Goal: Transaction & Acquisition: Purchase product/service

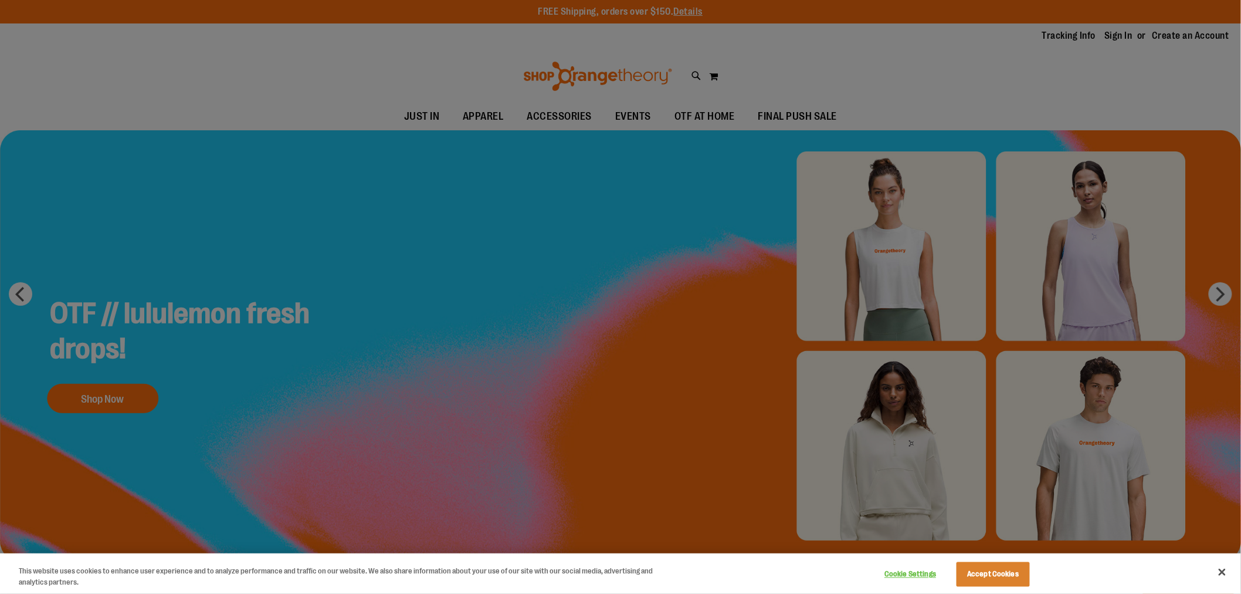
type input "**********"
click at [1077, 71] on div at bounding box center [620, 297] width 1241 height 594
click at [998, 573] on button "Accept Cookies" at bounding box center [993, 574] width 73 height 25
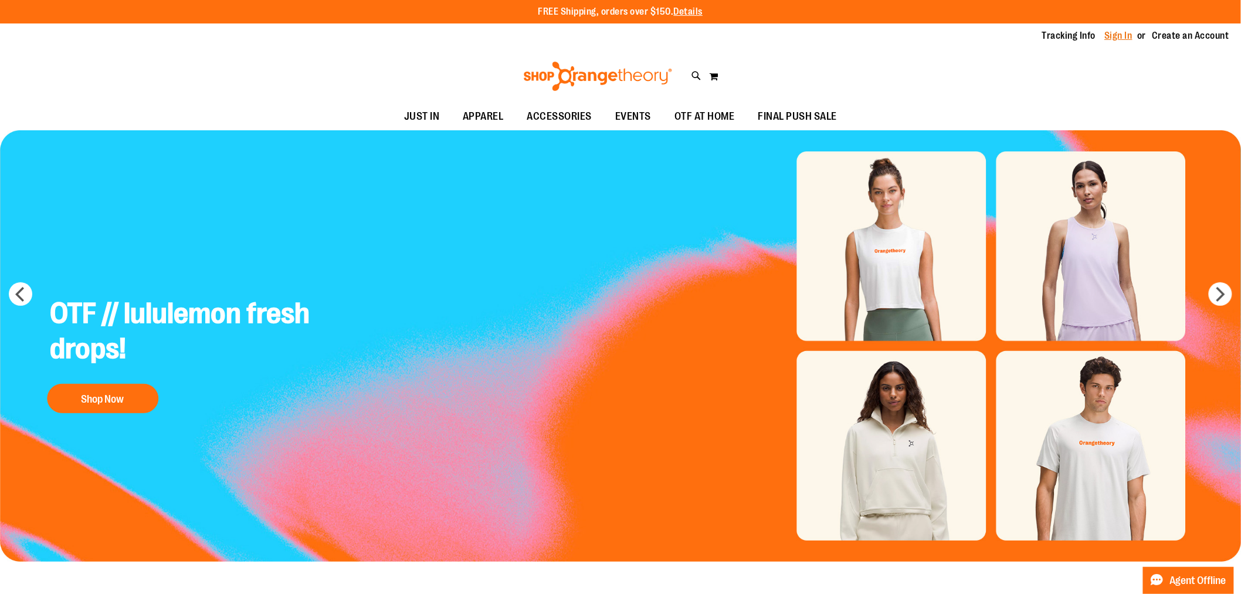
click at [1117, 38] on link "Sign In" at bounding box center [1119, 35] width 28 height 13
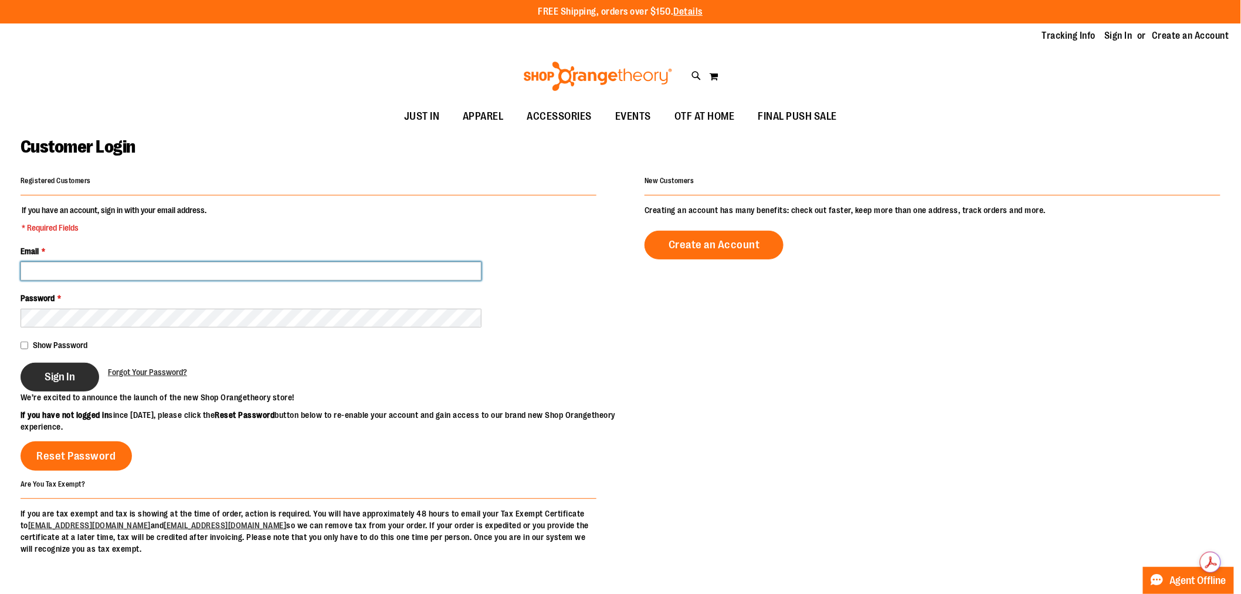
type input "**********"
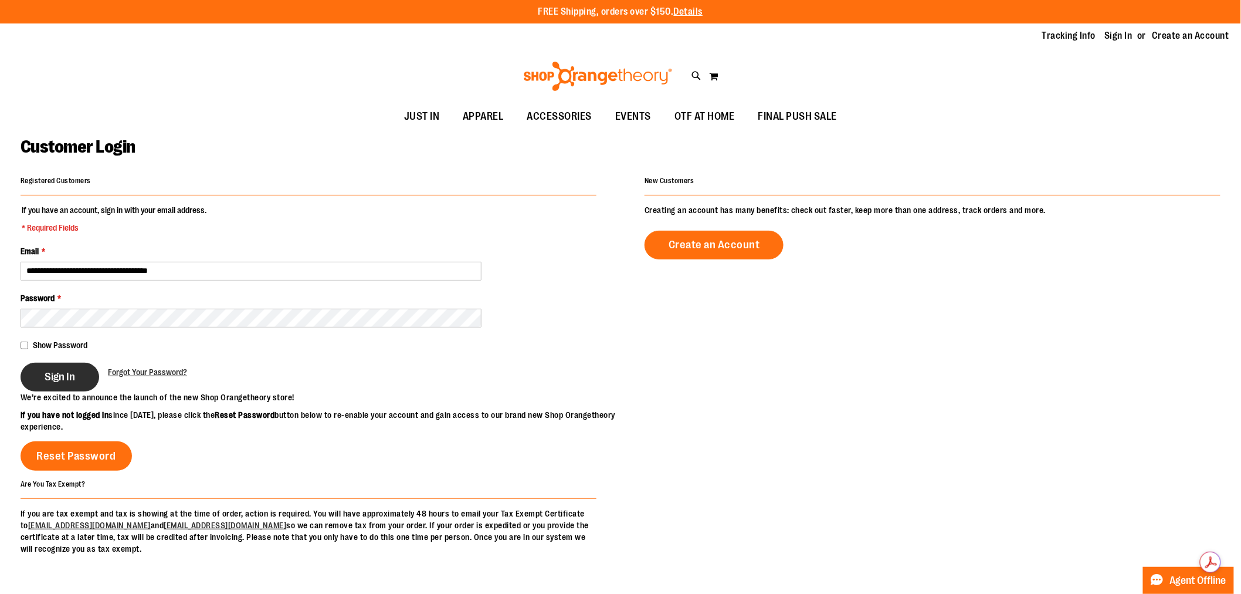
type input "**********"
click at [59, 379] on span "Sign In" at bounding box center [60, 376] width 30 height 13
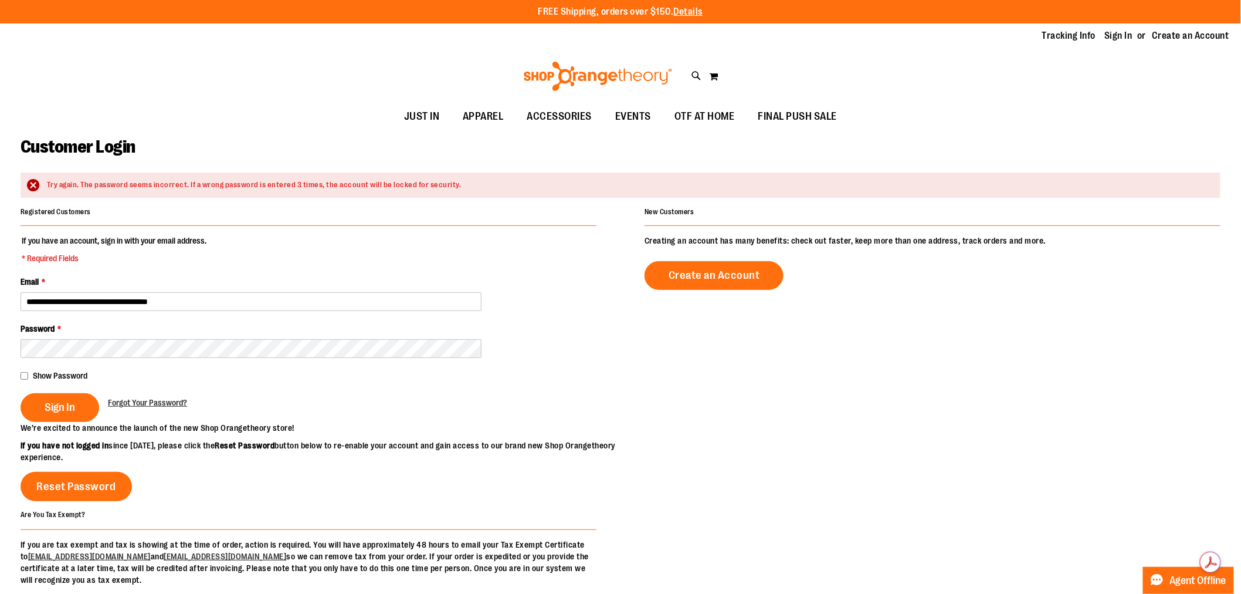
type input "**********"
click at [65, 407] on span "Sign In" at bounding box center [60, 407] width 30 height 13
type input "**********"
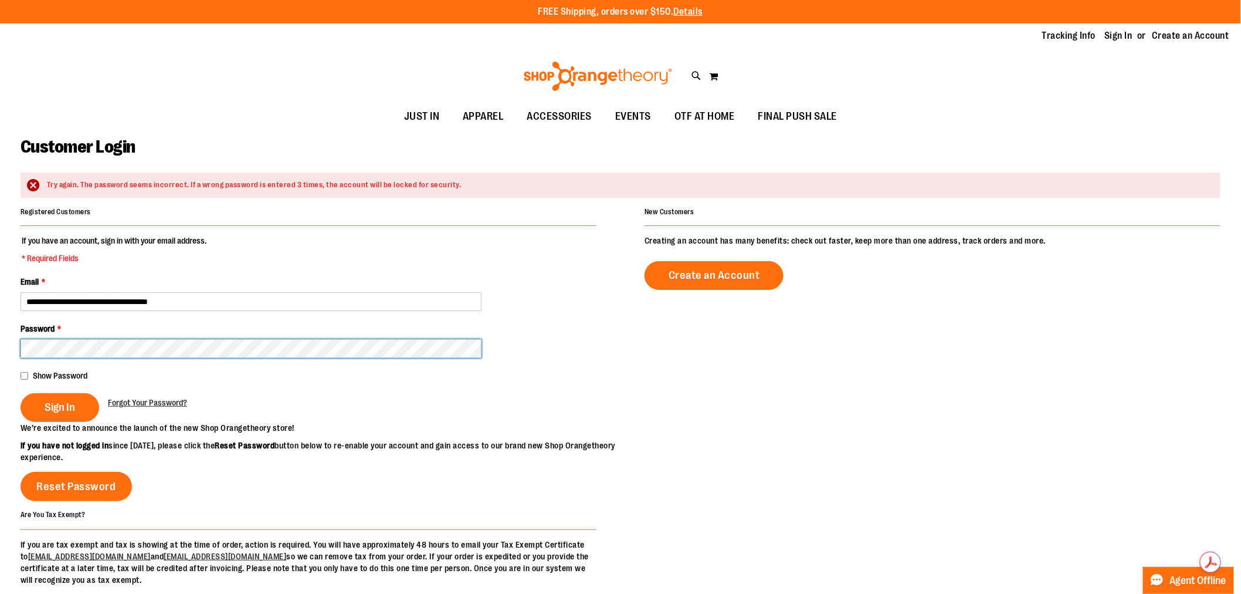
click at [21, 393] on button "Sign In" at bounding box center [60, 407] width 79 height 29
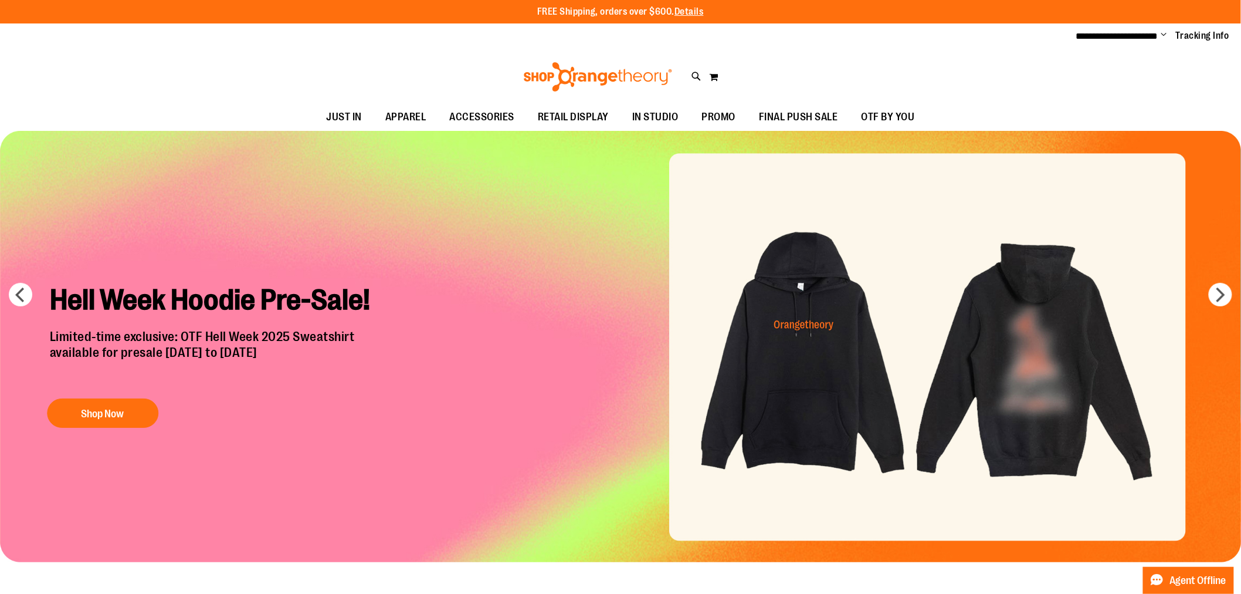
type input "**********"
click at [791, 371] on img "Slide 1 of 7" at bounding box center [621, 346] width 1242 height 431
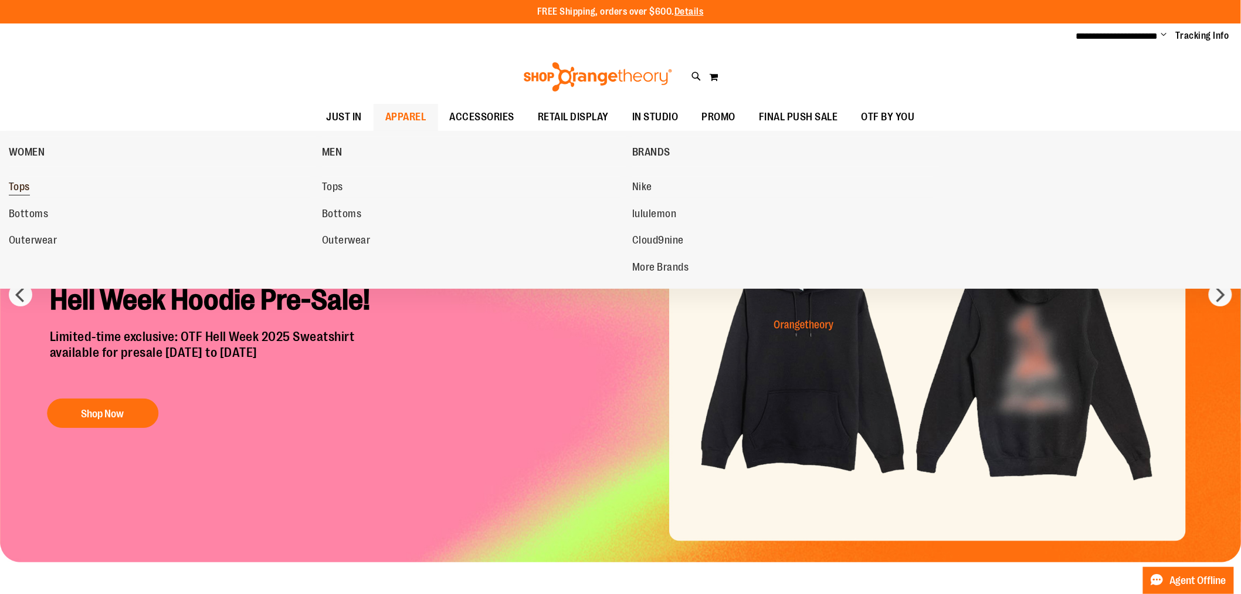
type input "**********"
click at [27, 188] on span "Tops" at bounding box center [19, 188] width 21 height 15
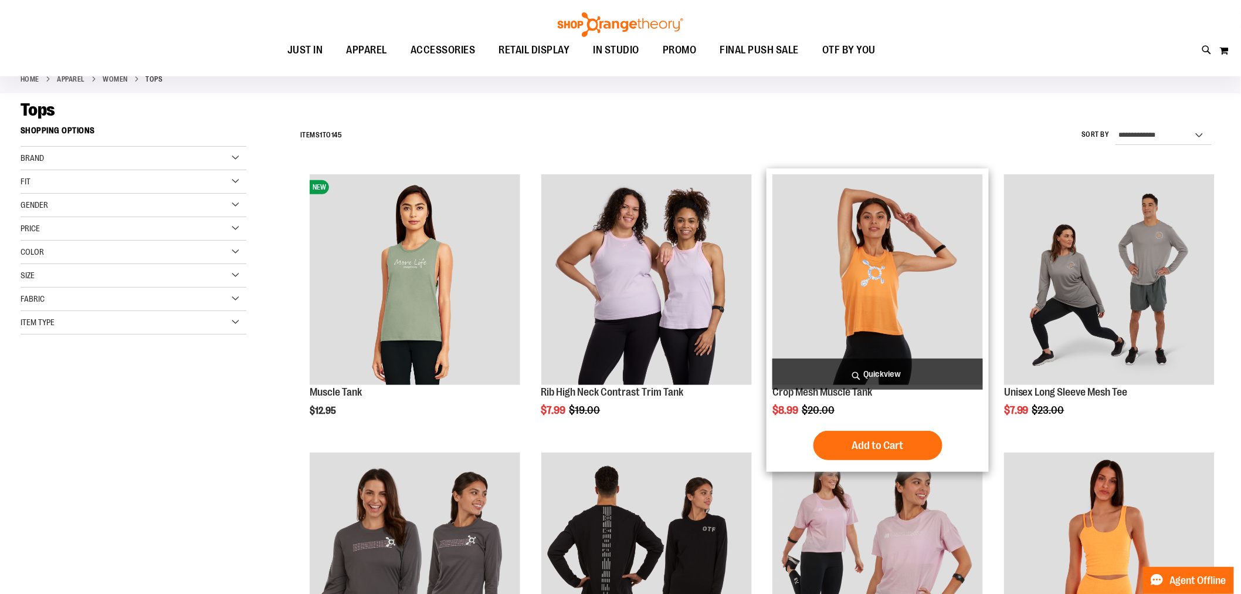
scroll to position [130, 0]
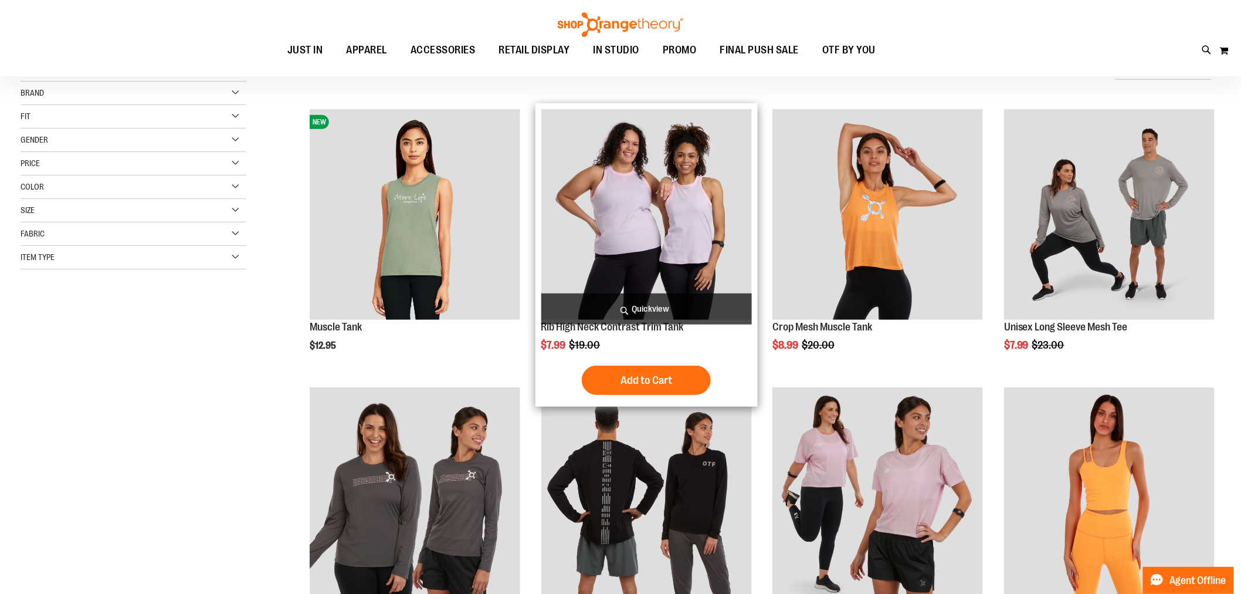
type input "**********"
click at [710, 249] on img "product" at bounding box center [646, 214] width 211 height 211
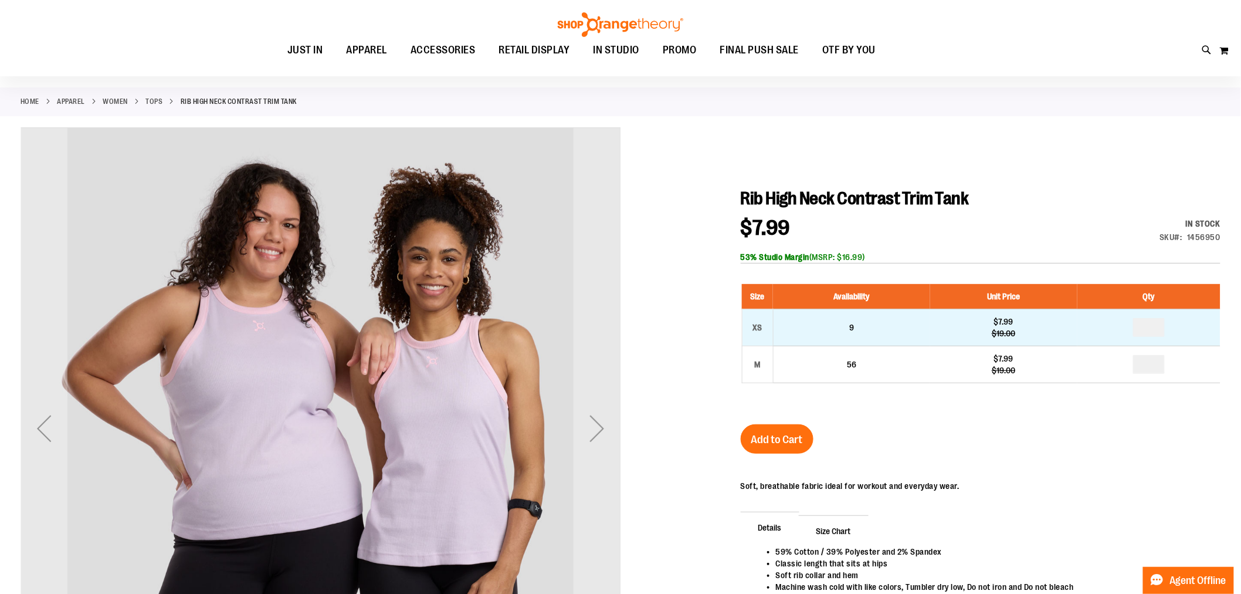
scroll to position [65, 0]
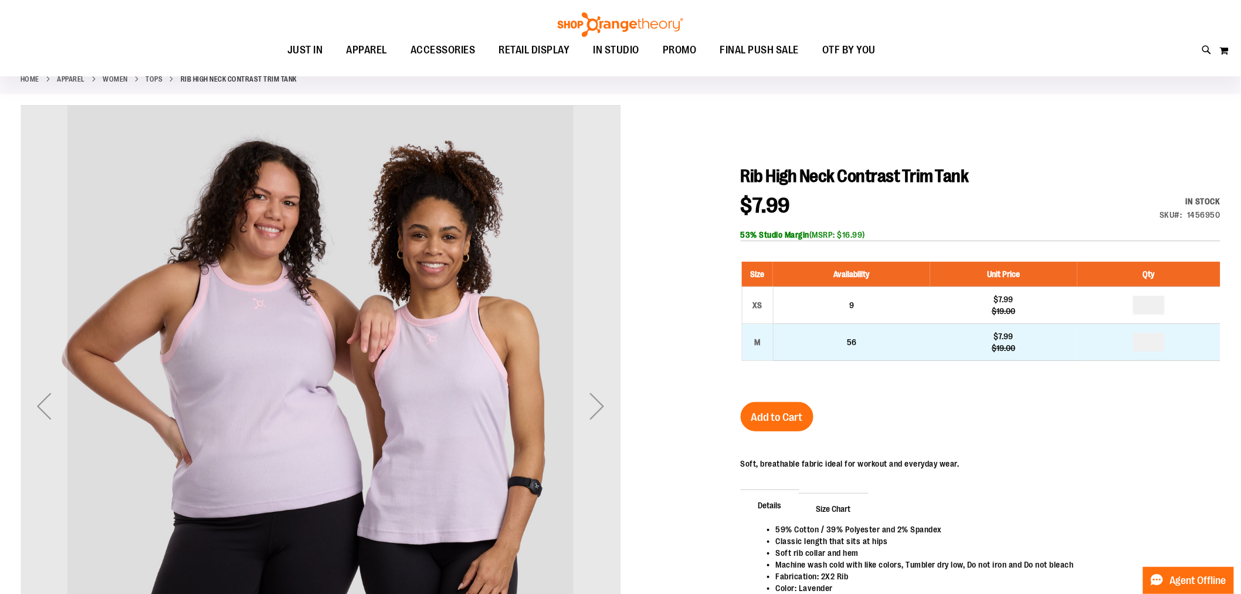
type input "**********"
drag, startPoint x: 1162, startPoint y: 339, endPoint x: 1104, endPoint y: 342, distance: 58.1
click at [1104, 342] on td at bounding box center [1148, 342] width 143 height 37
type input "*"
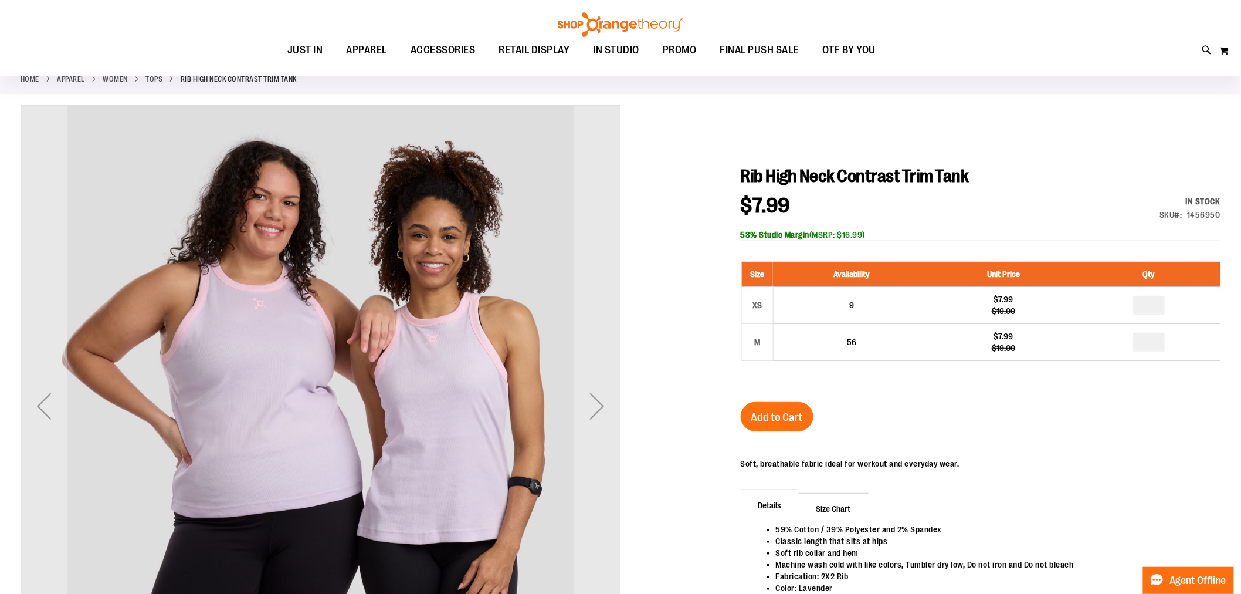
click at [977, 383] on div "Size Availability Unit Price Qty XS 9 $7.99 $19.00 * M 56 $7.99 *" at bounding box center [981, 320] width 480 height 140
click at [792, 409] on button "Add to Cart" at bounding box center [777, 416] width 73 height 29
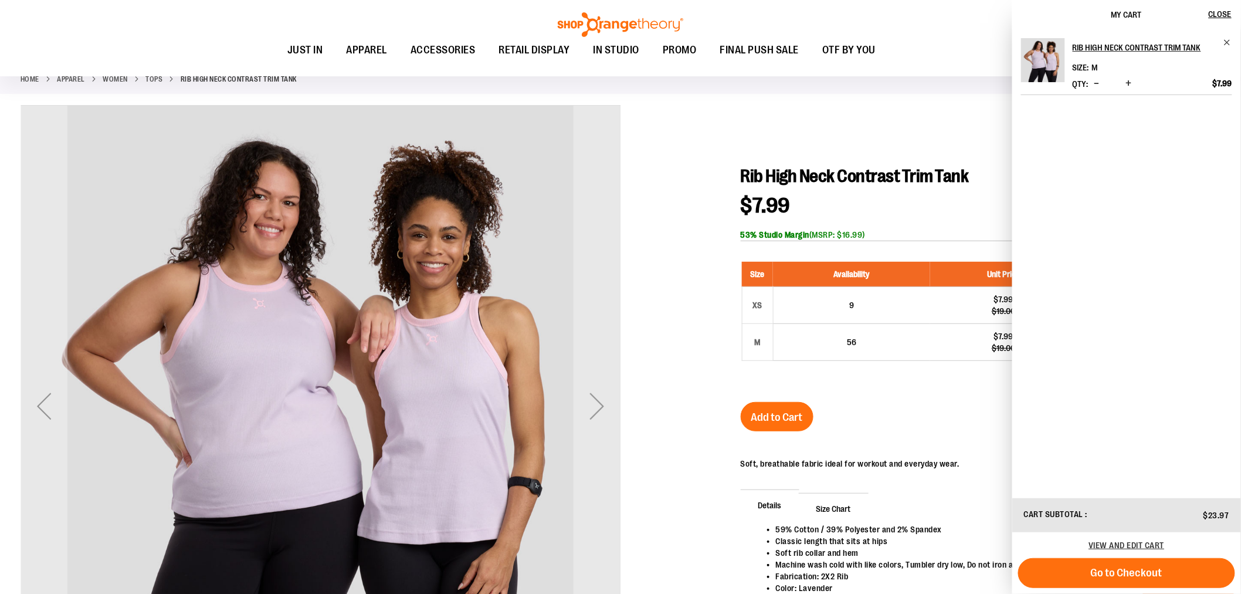
click at [890, 414] on div "Rib High Neck Contrast Trim Tank $7.99 Regular Price $19.00 In stock Only %1 le…" at bounding box center [981, 403] width 480 height 476
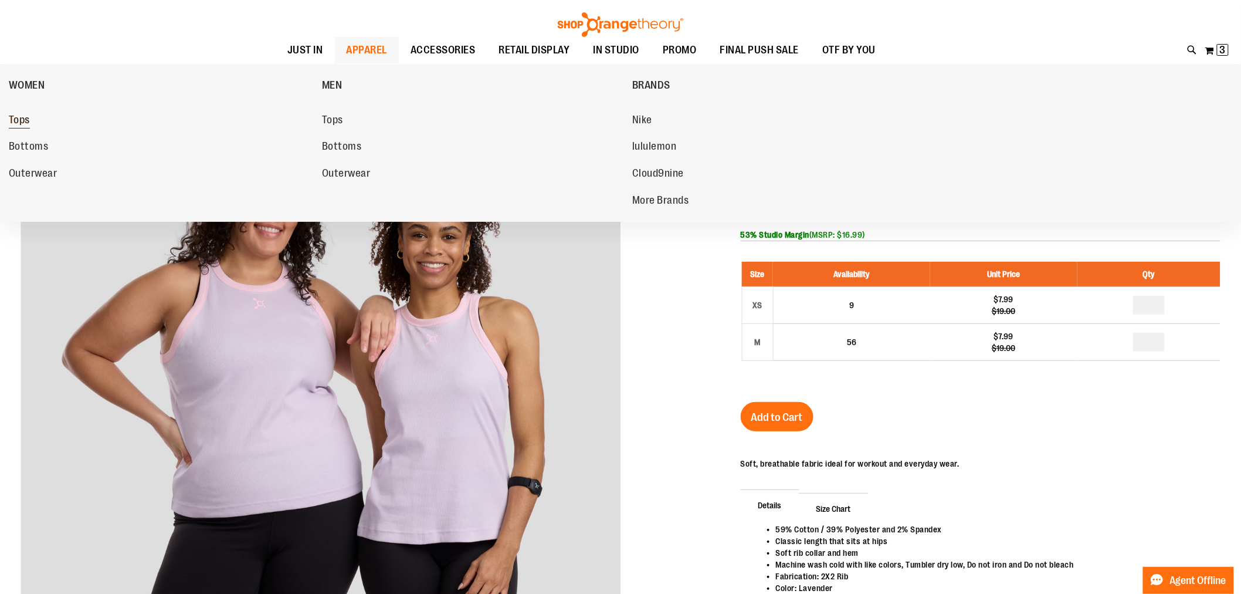
click at [21, 126] on span "Tops" at bounding box center [19, 121] width 21 height 15
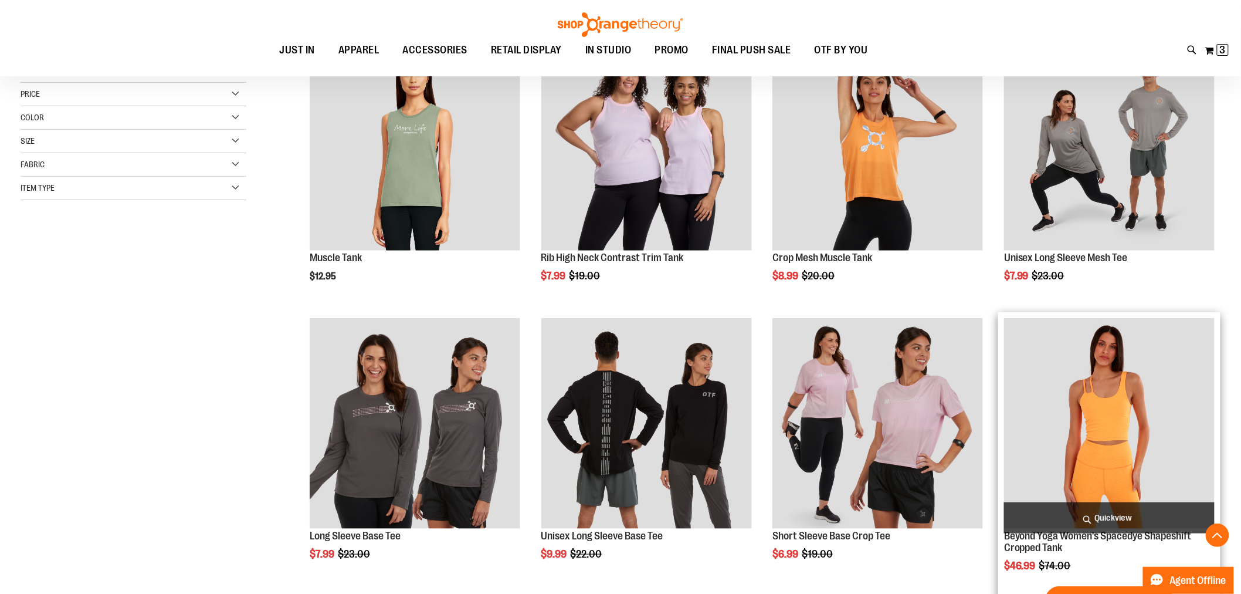
scroll to position [260, 0]
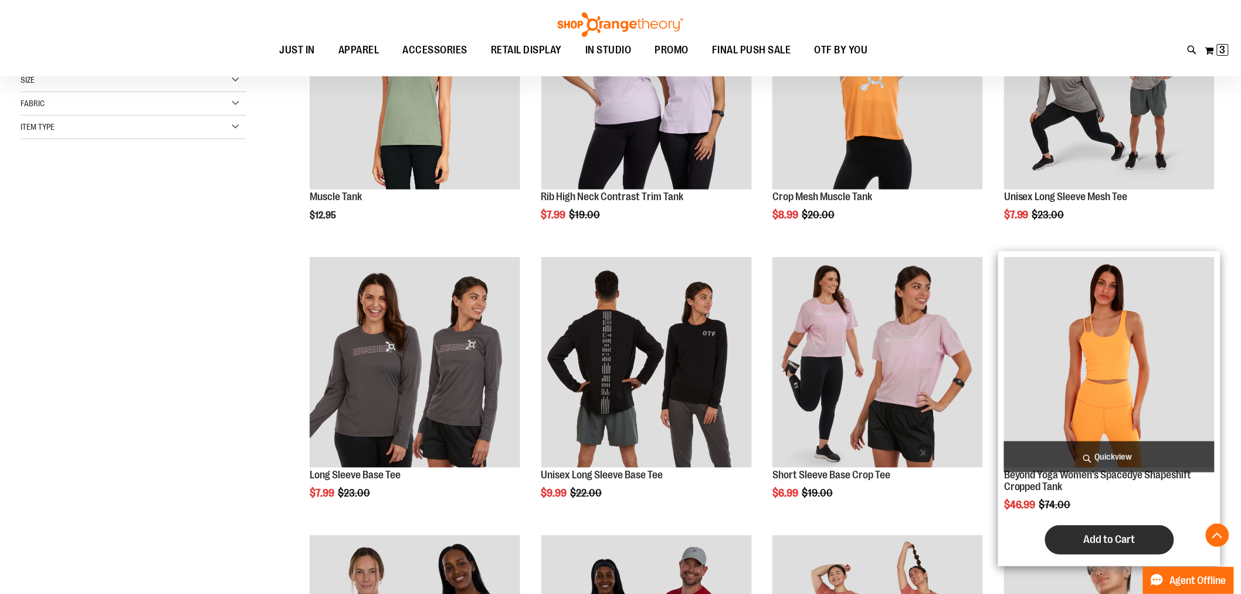
type input "**********"
click at [1093, 542] on span "Add to Cart" at bounding box center [1110, 539] width 52 height 13
click at [1058, 360] on img "product" at bounding box center [1109, 362] width 211 height 211
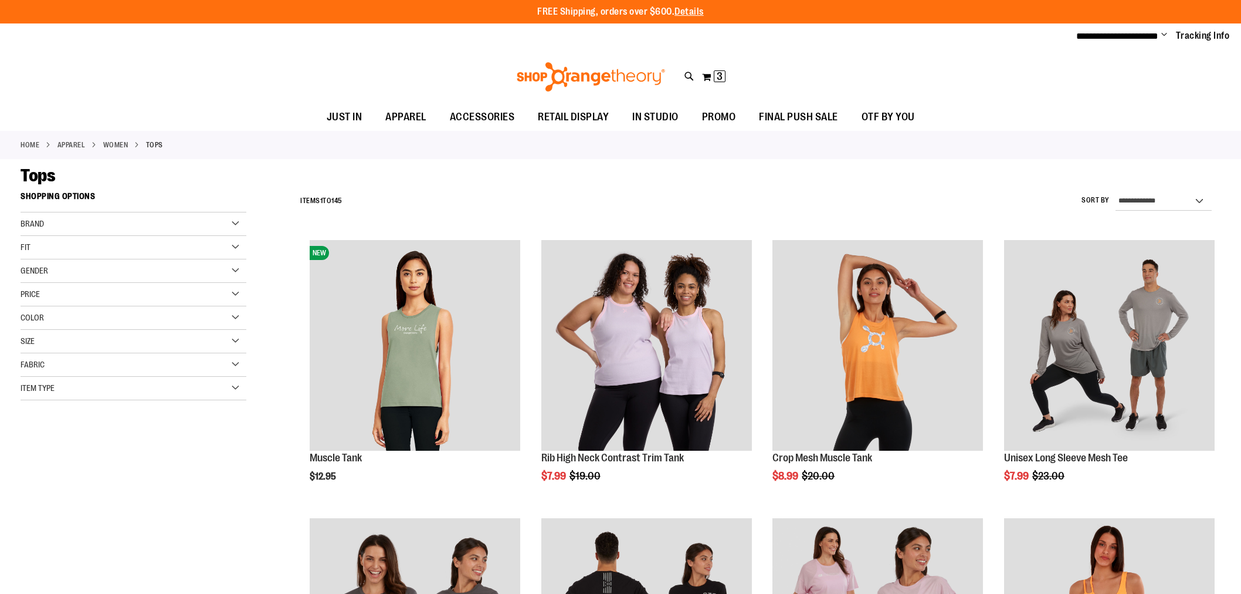
scroll to position [366, 0]
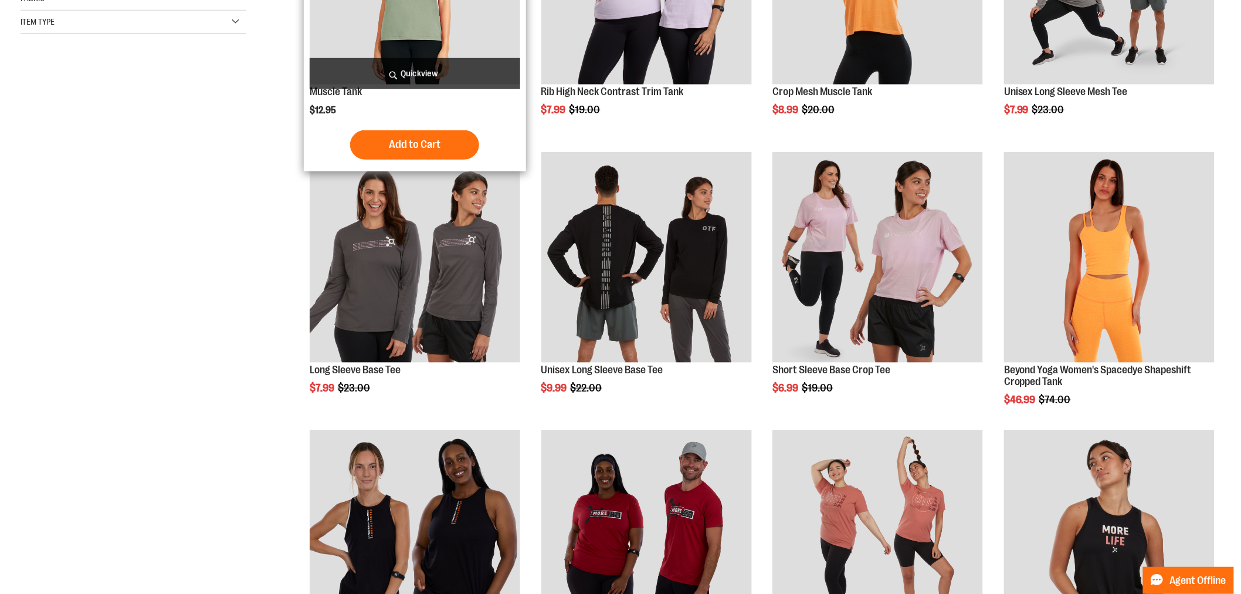
type input "**********"
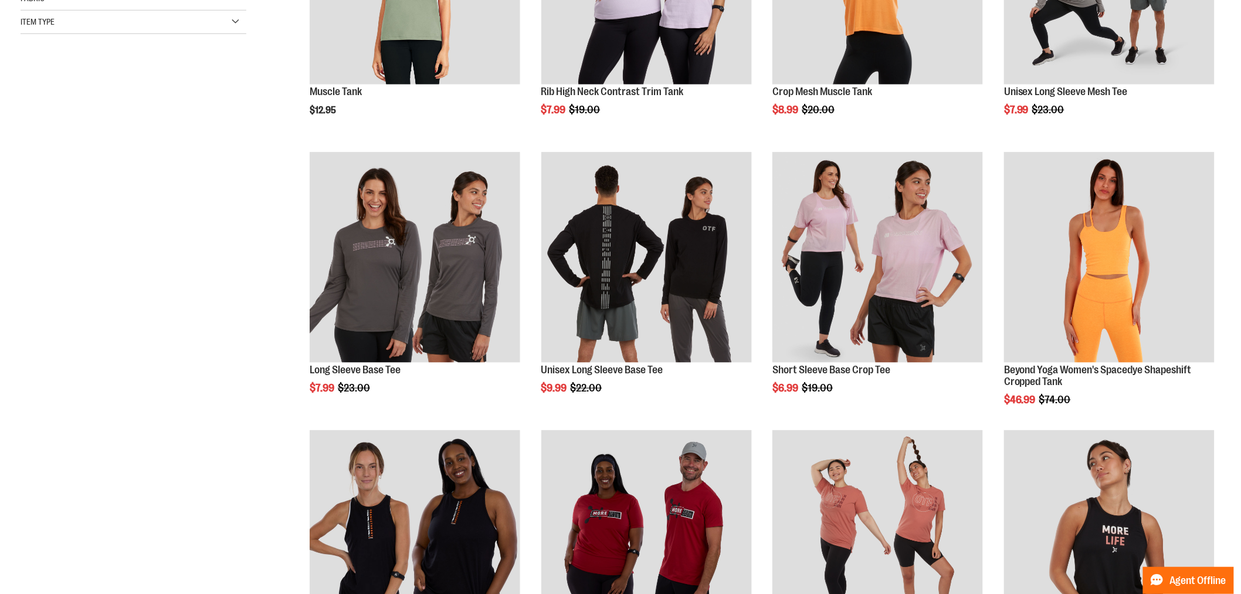
drag, startPoint x: 314, startPoint y: 137, endPoint x: 220, endPoint y: 267, distance: 160.5
click at [220, 267] on div "**********" at bounding box center [621, 296] width 1200 height 952
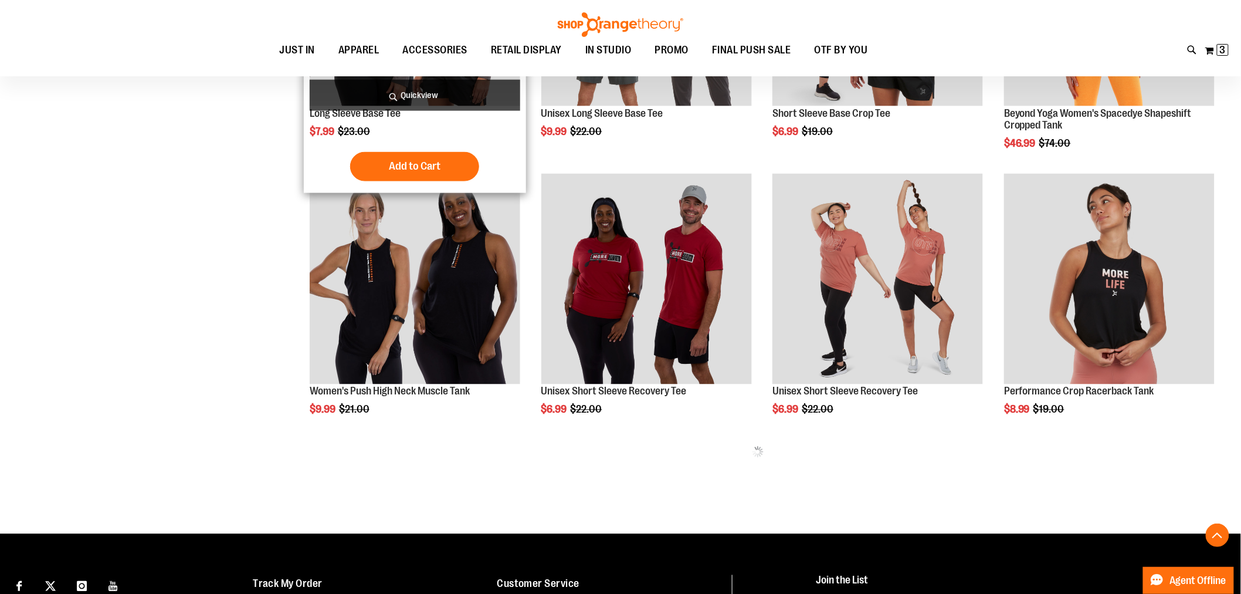
scroll to position [626, 0]
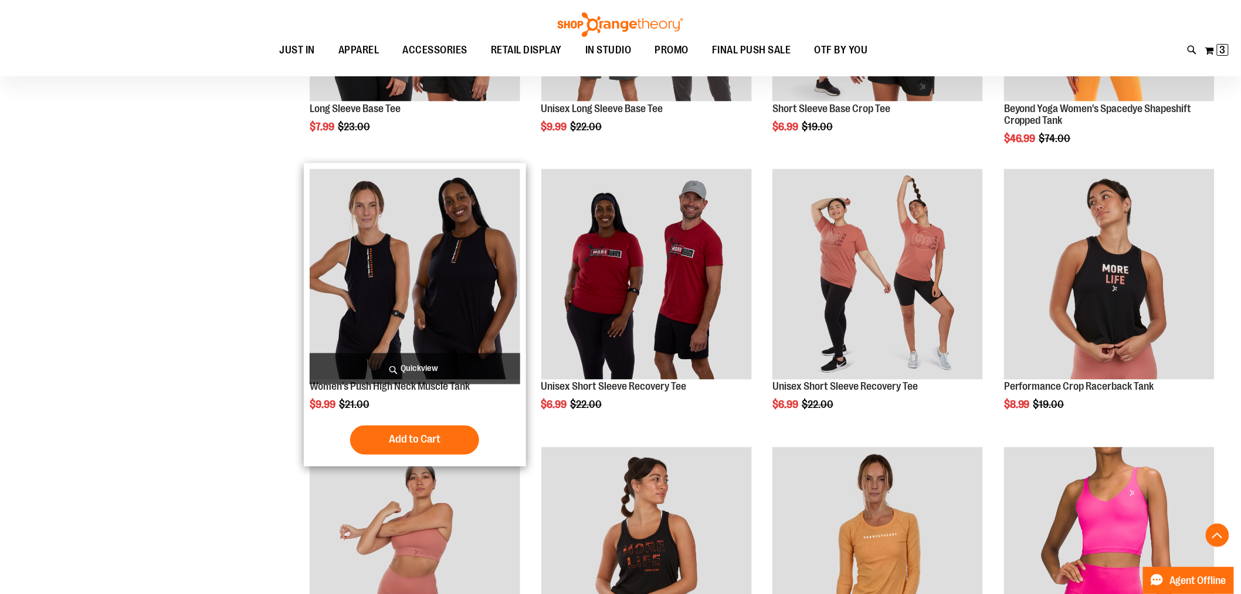
click at [383, 279] on img "product" at bounding box center [415, 274] width 211 height 211
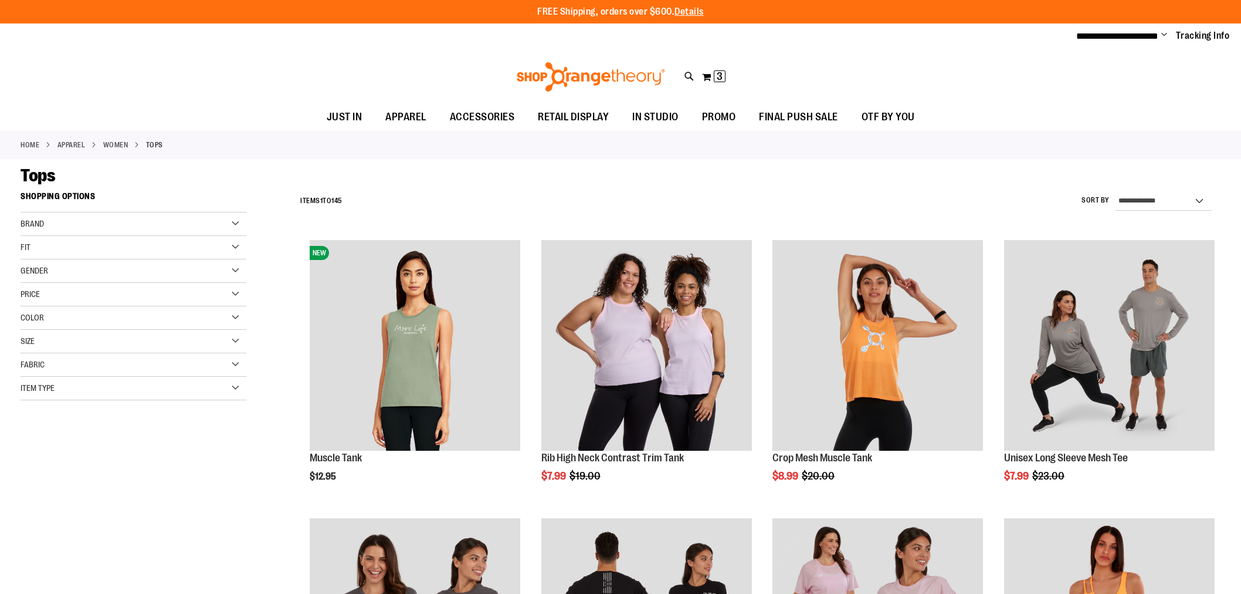
scroll to position [732, 0]
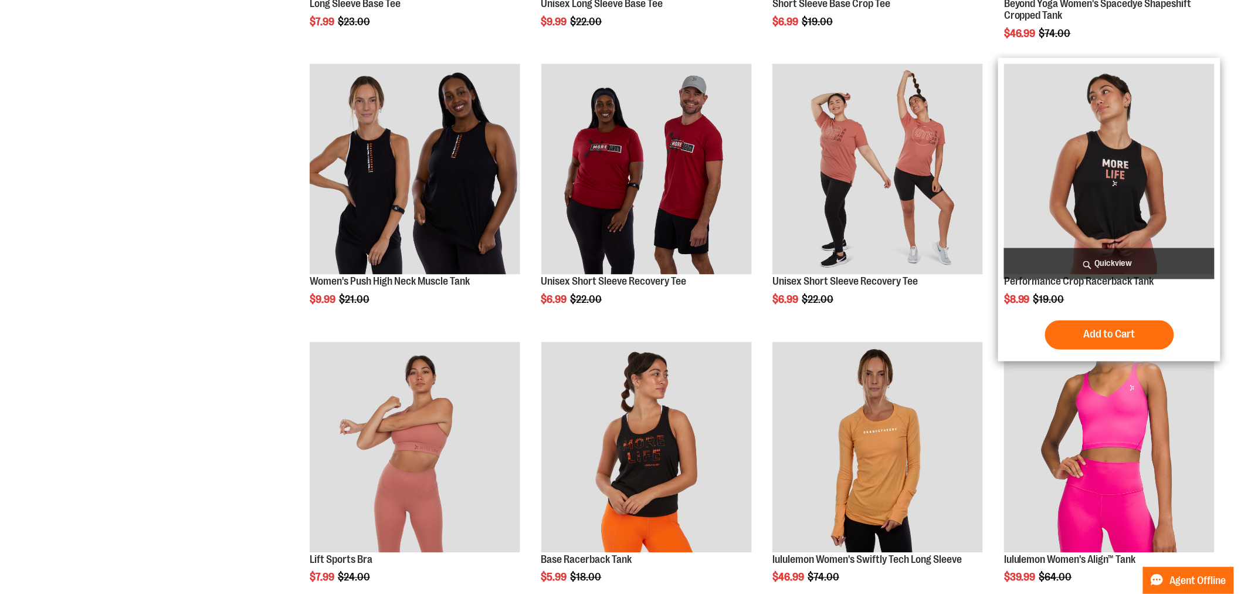
type input "**********"
click at [1117, 154] on img "product" at bounding box center [1109, 169] width 211 height 211
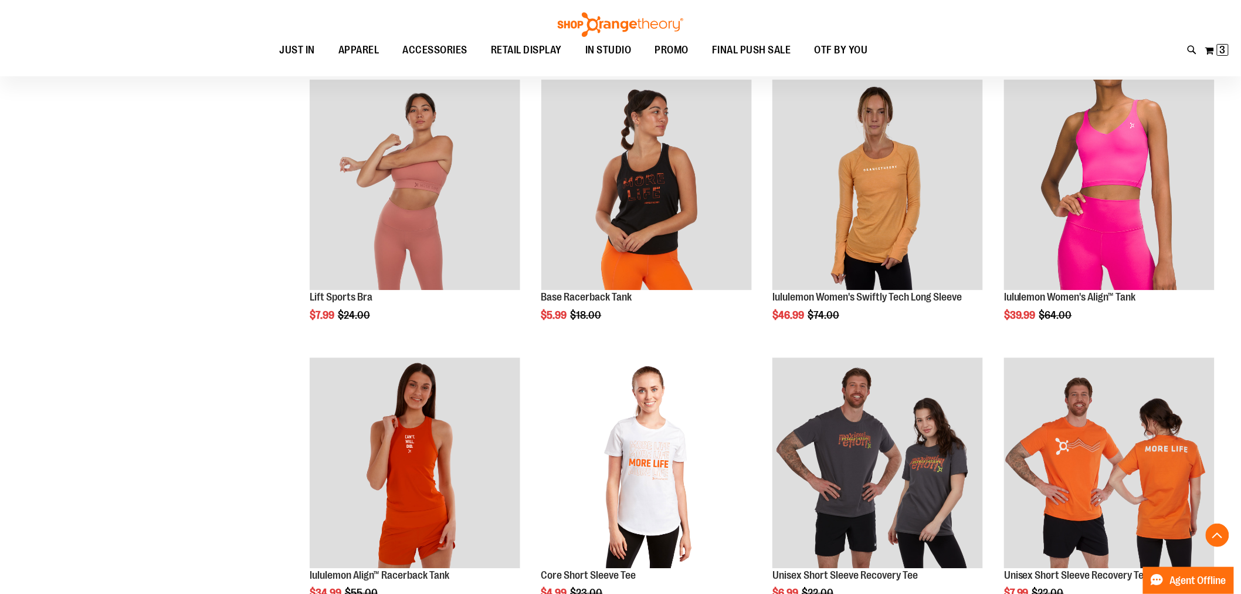
scroll to position [992, 0]
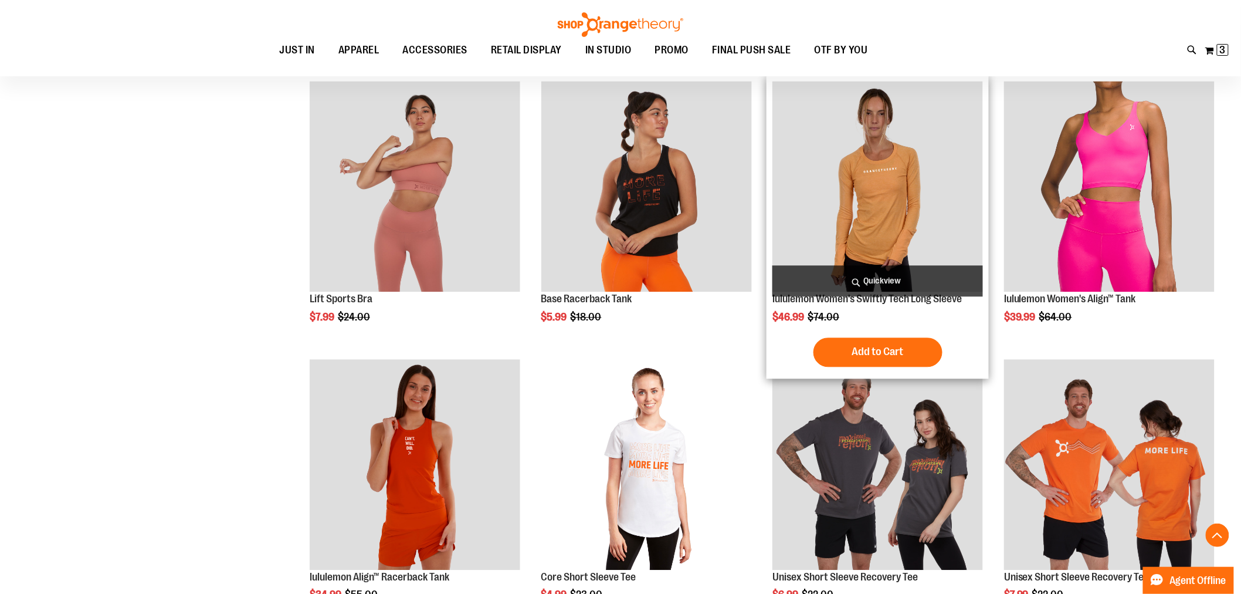
type input "**********"
click at [878, 232] on img "product" at bounding box center [877, 186] width 211 height 211
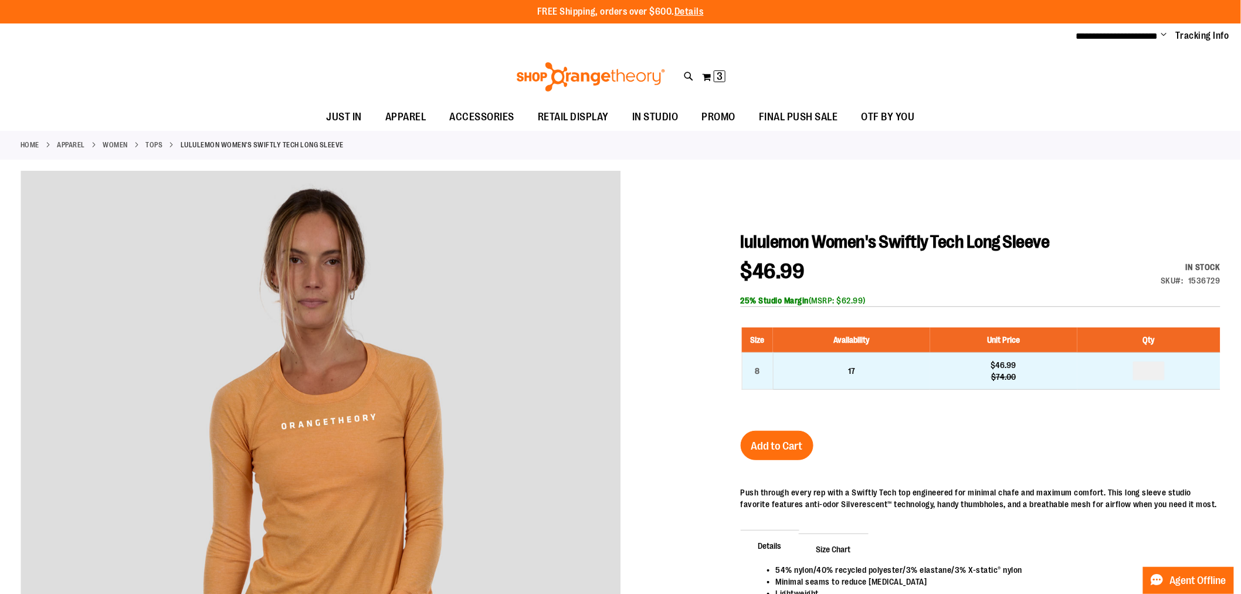
type input "**********"
drag, startPoint x: 1164, startPoint y: 375, endPoint x: 1120, endPoint y: 385, distance: 44.5
click at [1134, 393] on div "Size Availability Unit Price Qty 8 17 $46.99 $74.00" at bounding box center [981, 367] width 480 height 103
type input "*"
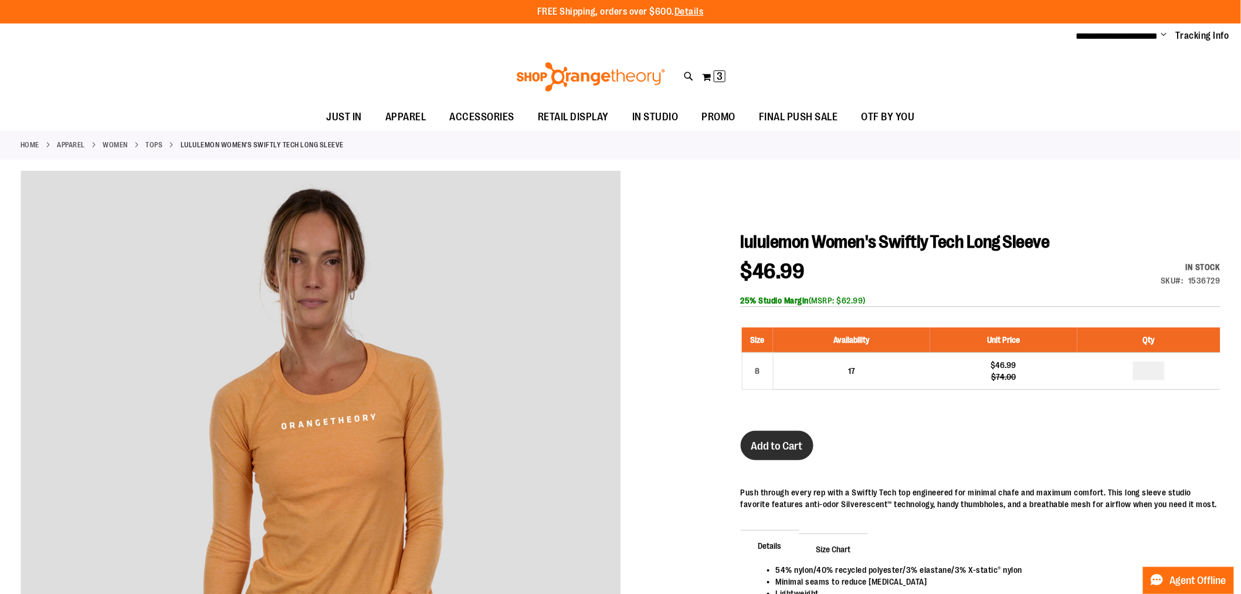
click at [775, 444] on span "Add to Cart" at bounding box center [777, 445] width 52 height 13
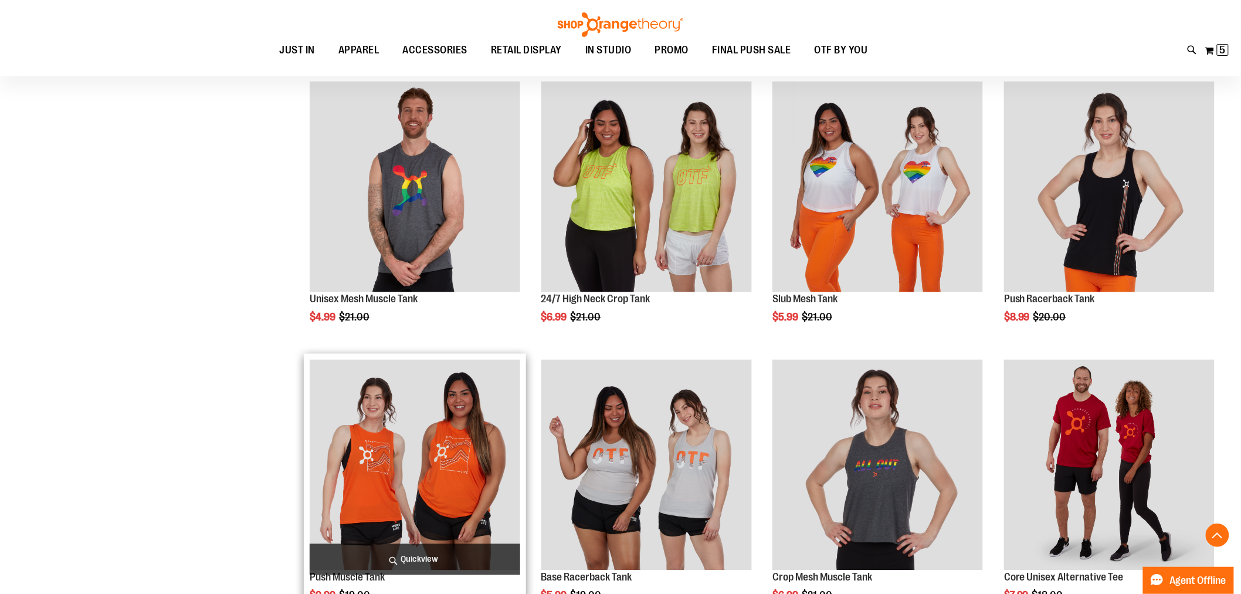
scroll to position [874, 0]
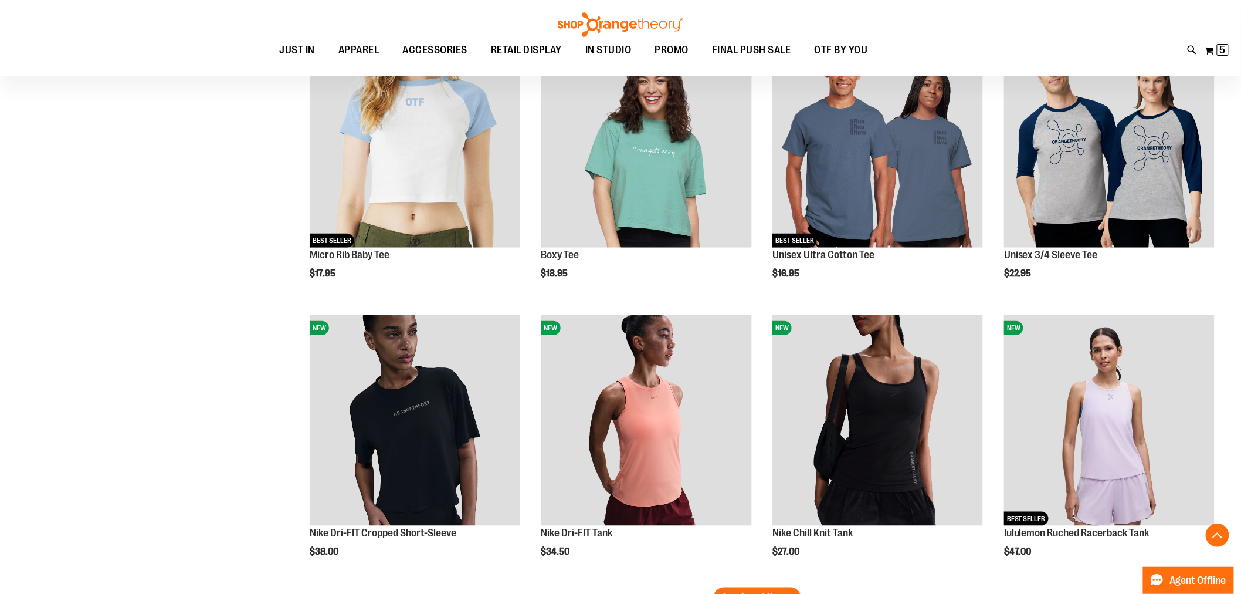
scroll to position [2242, 0]
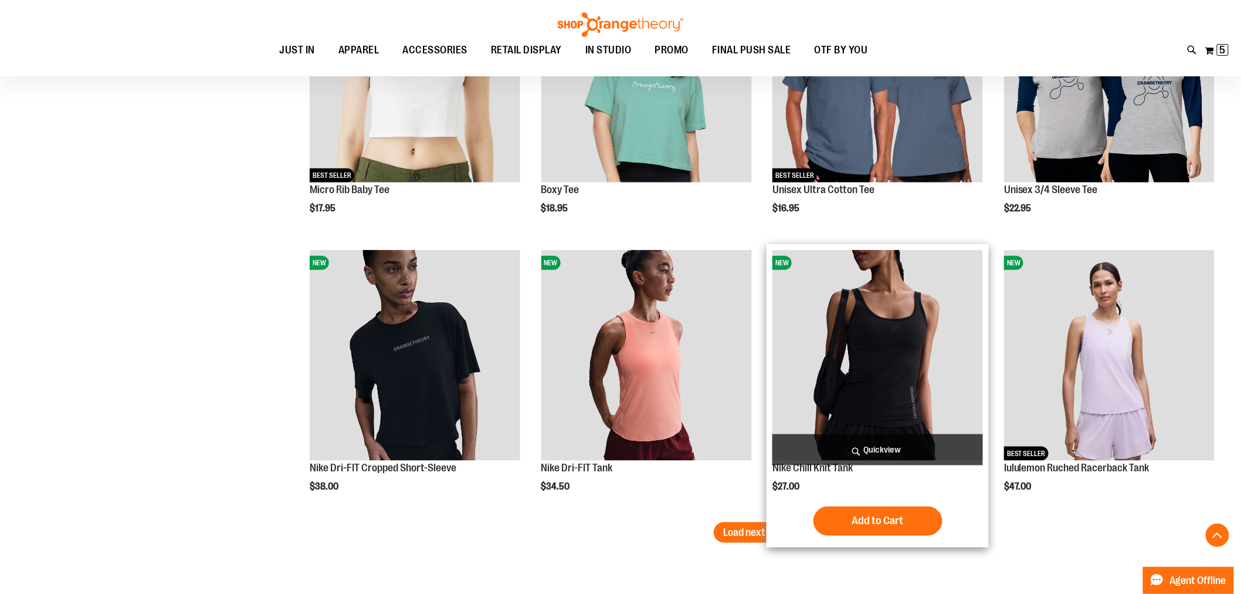
type input "**********"
click at [887, 345] on img "product" at bounding box center [877, 355] width 211 height 211
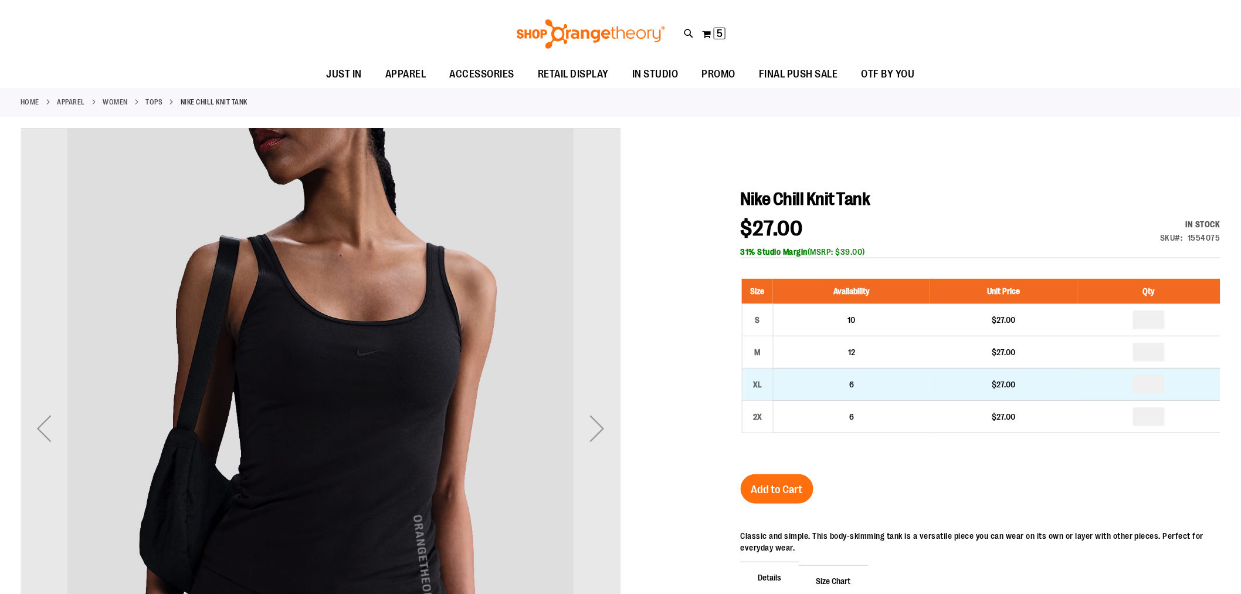
scroll to position [65, 0]
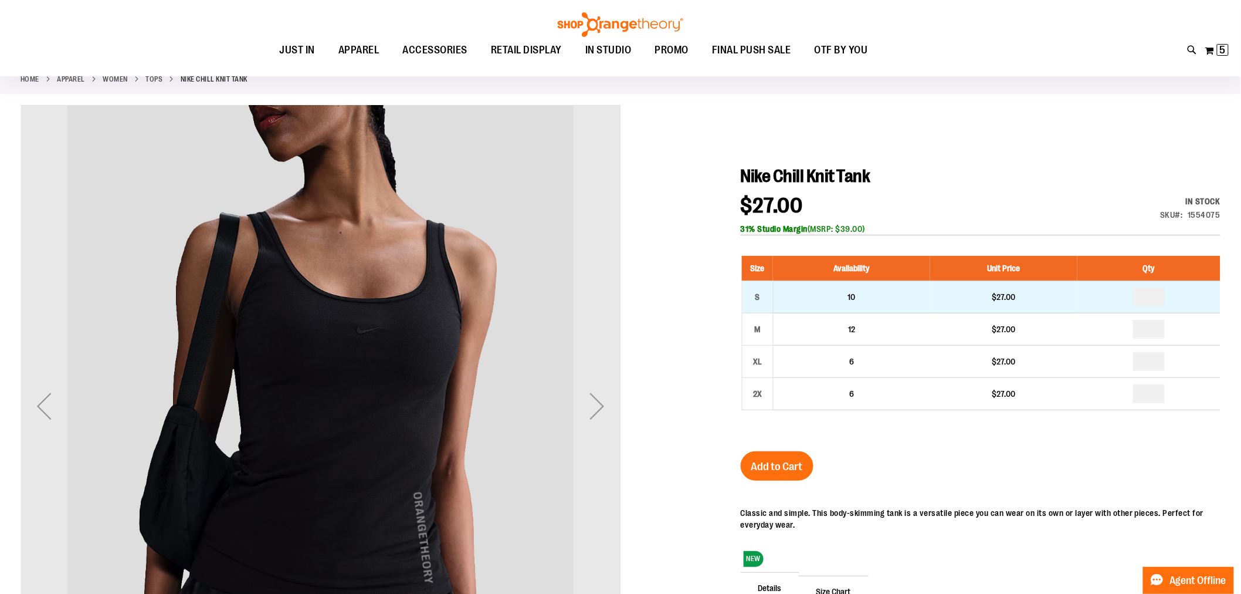
type input "**********"
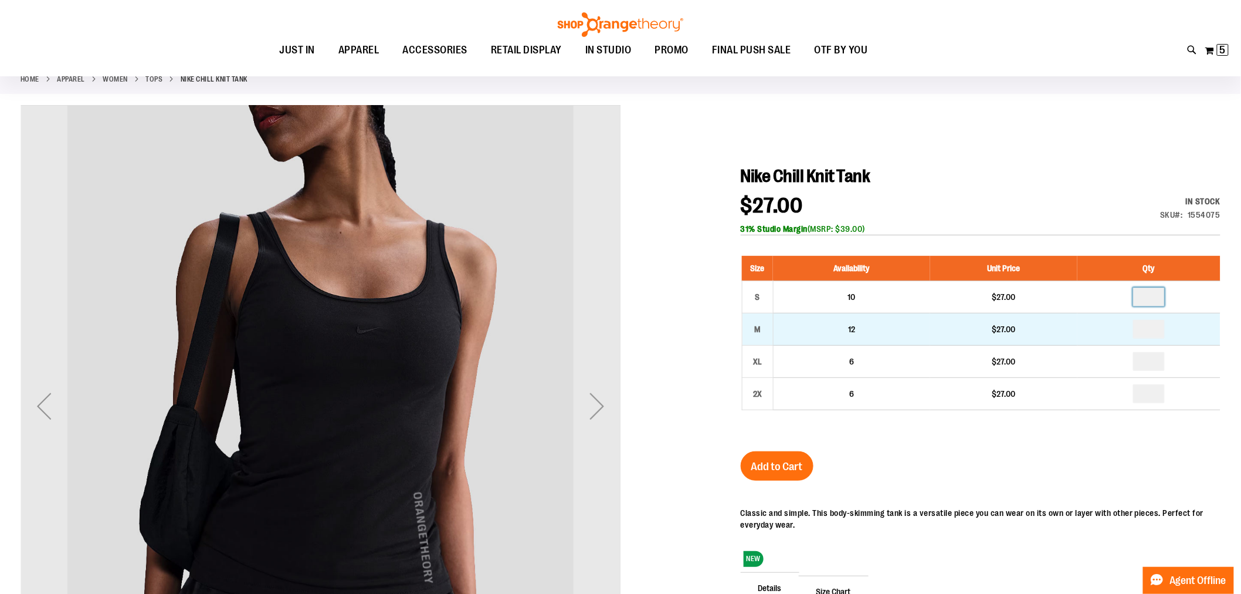
drag, startPoint x: 1164, startPoint y: 297, endPoint x: 899, endPoint y: 326, distance: 266.1
click at [899, 326] on tbody "S 10 $27.00 M 12 $27.00 *" at bounding box center [981, 345] width 479 height 129
type input "*"
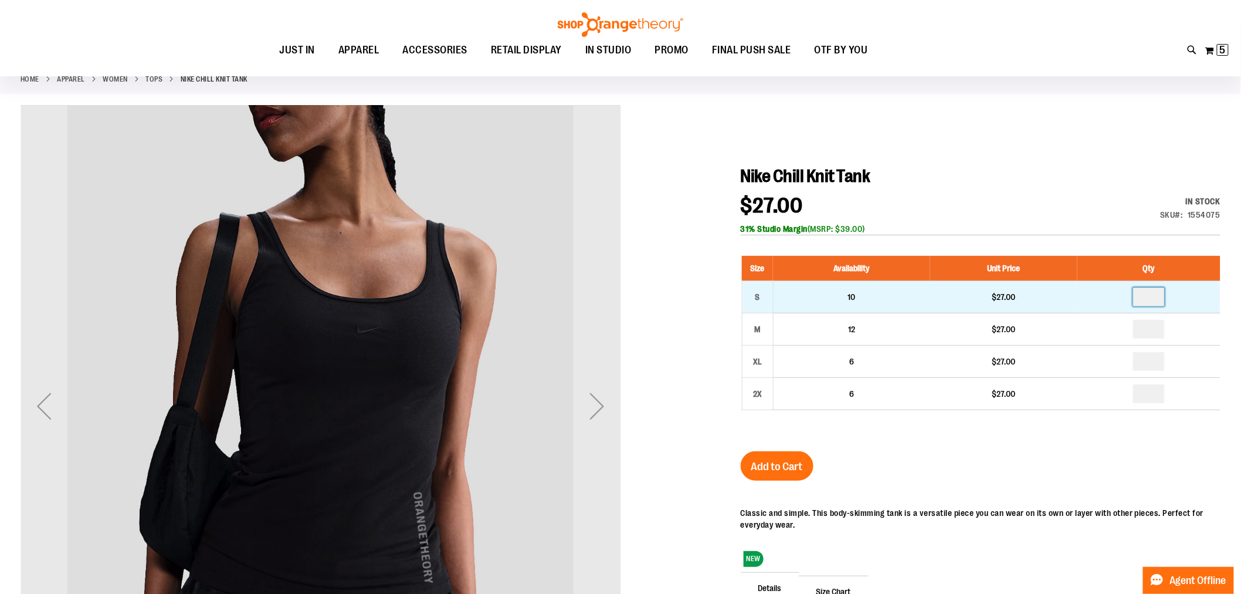
type input "*"
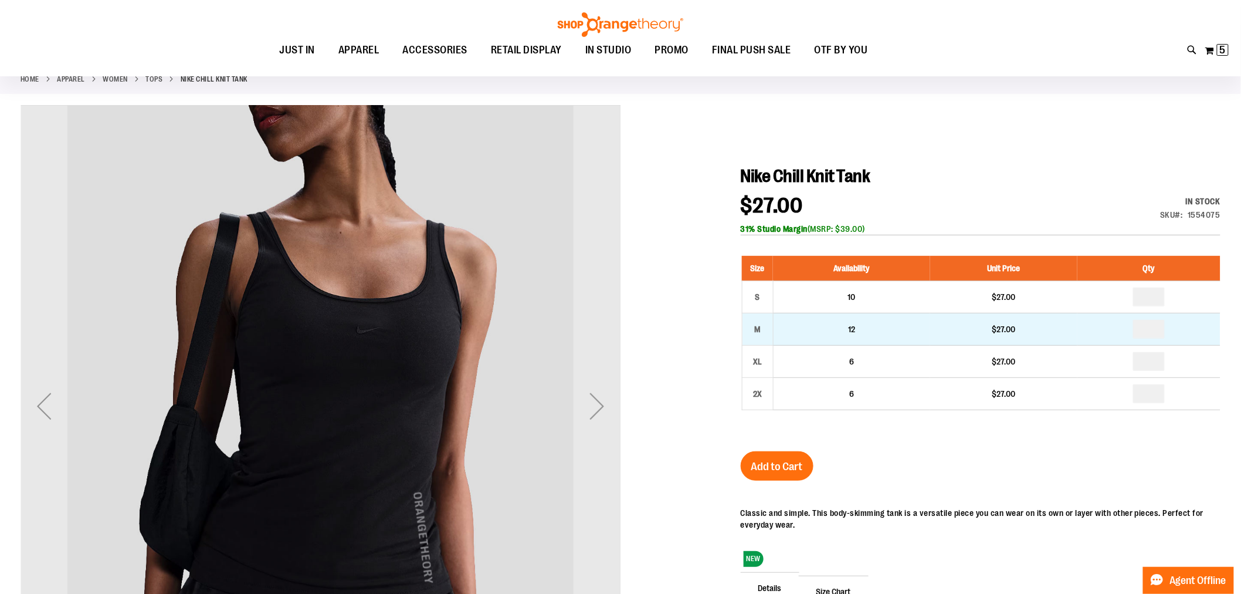
drag, startPoint x: 1158, startPoint y: 331, endPoint x: 1147, endPoint y: 331, distance: 10.6
type input "*"
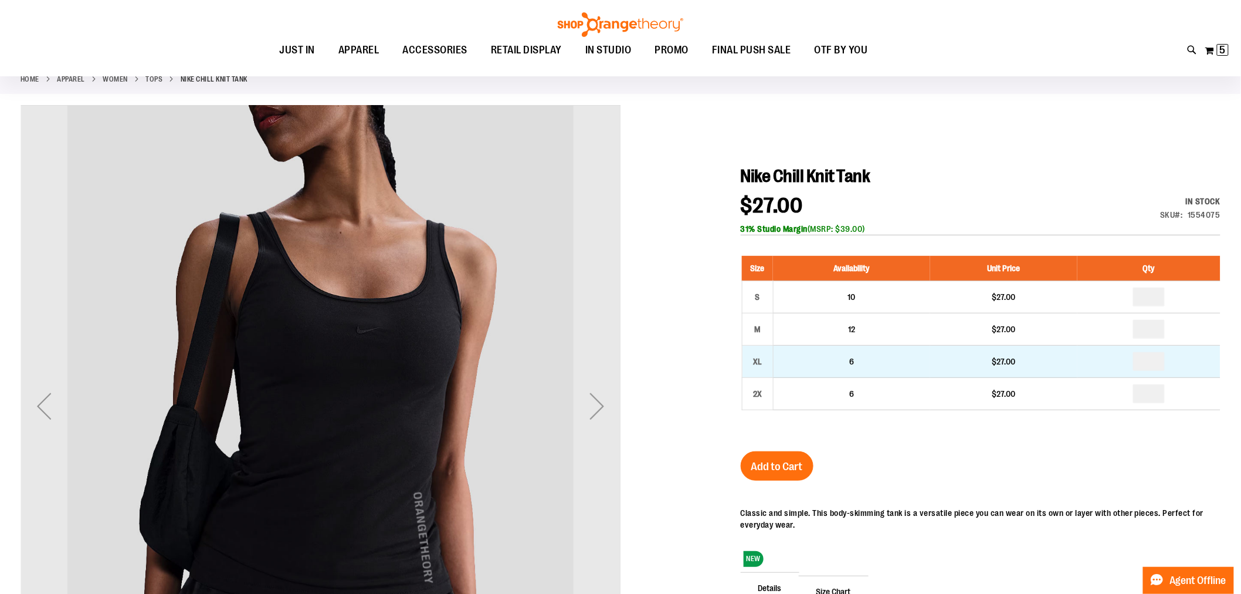
drag, startPoint x: 1162, startPoint y: 361, endPoint x: 1001, endPoint y: 354, distance: 160.9
type input "*"
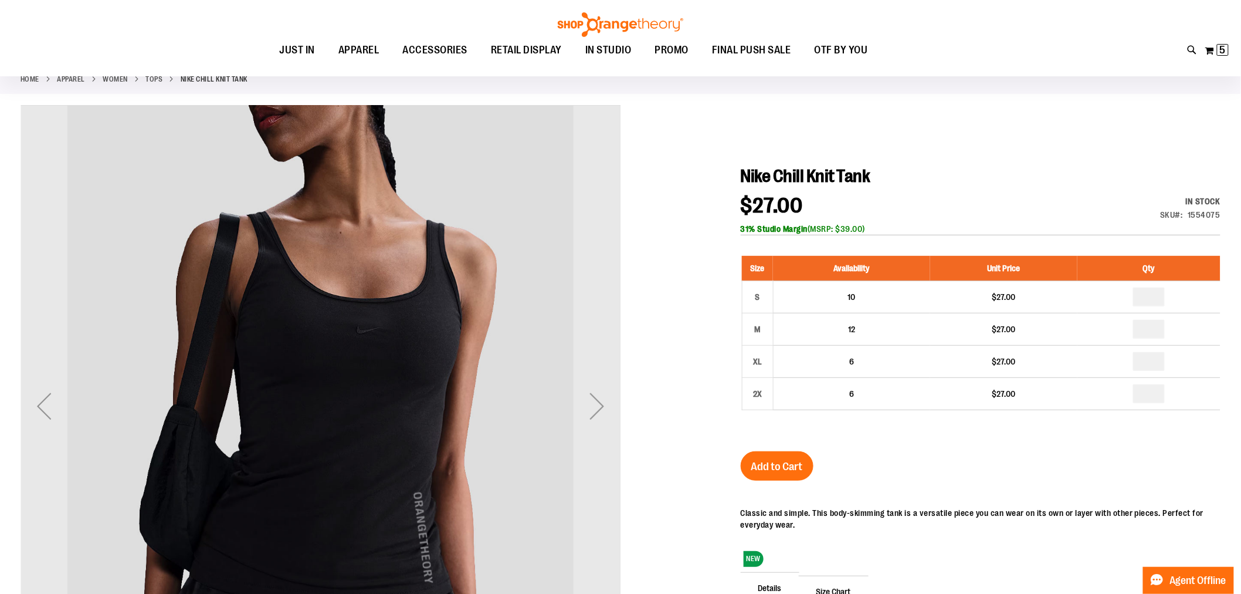
click at [1019, 483] on div "Nike Chill Knit Tank $27.00 In stock Only %1 left SKU 1554075 31% Studio Margin…" at bounding box center [981, 450] width 480 height 570
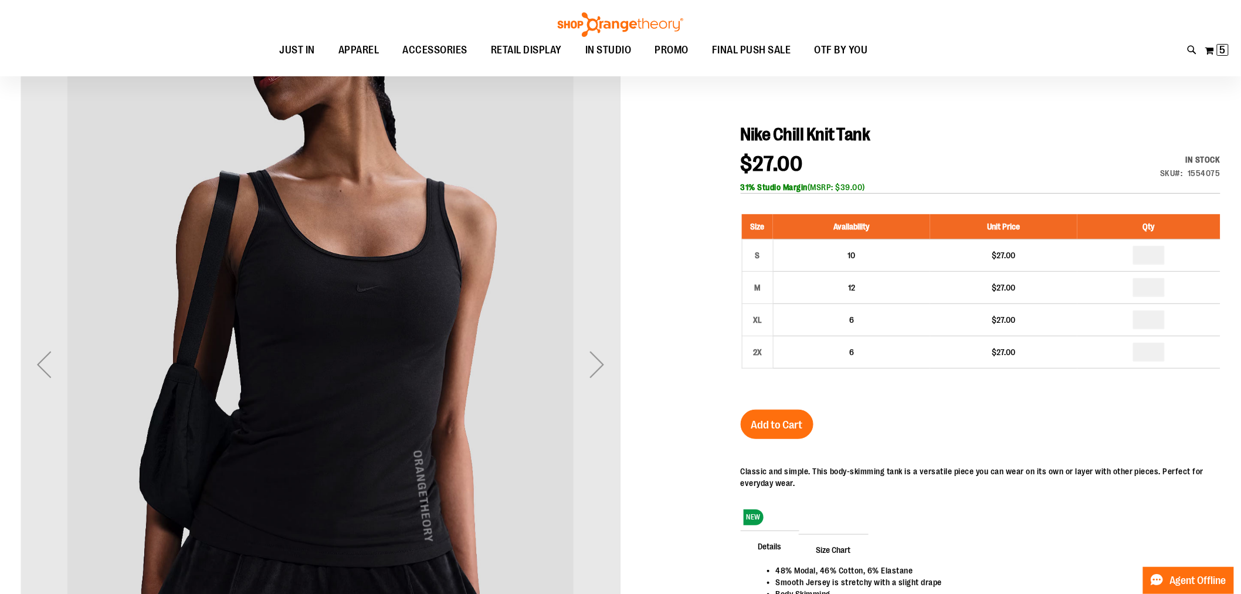
scroll to position [130, 0]
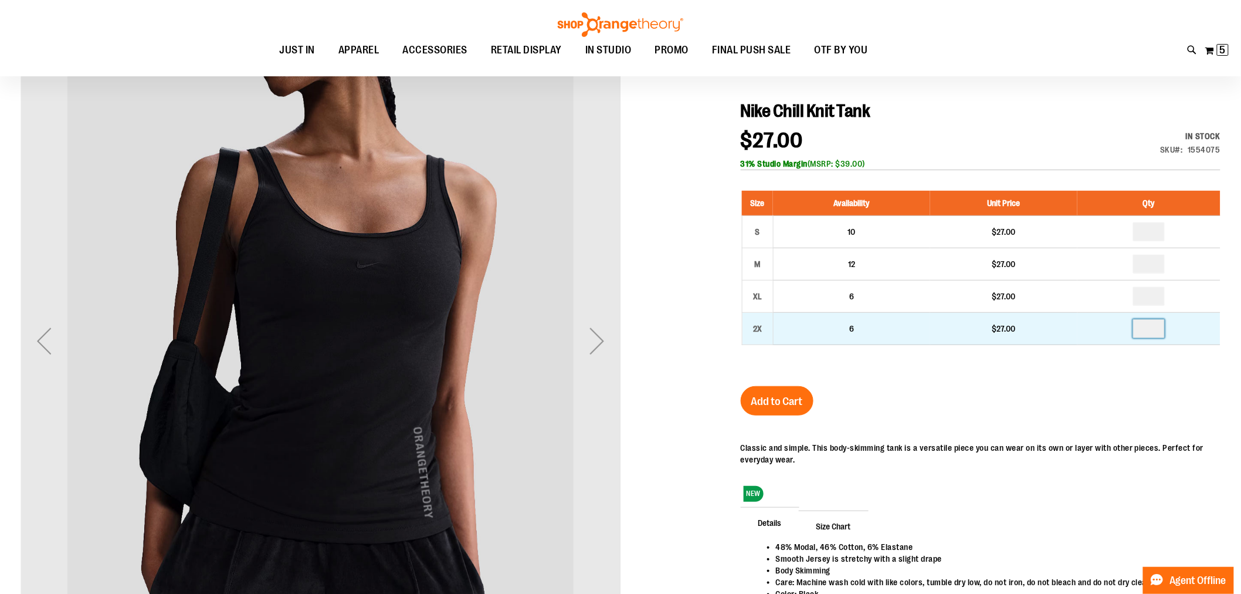
drag, startPoint x: 1160, startPoint y: 330, endPoint x: 1075, endPoint y: 317, distance: 85.4
click at [1075, 317] on tr "2X 6 $27.00" at bounding box center [981, 329] width 479 height 32
type input "*"
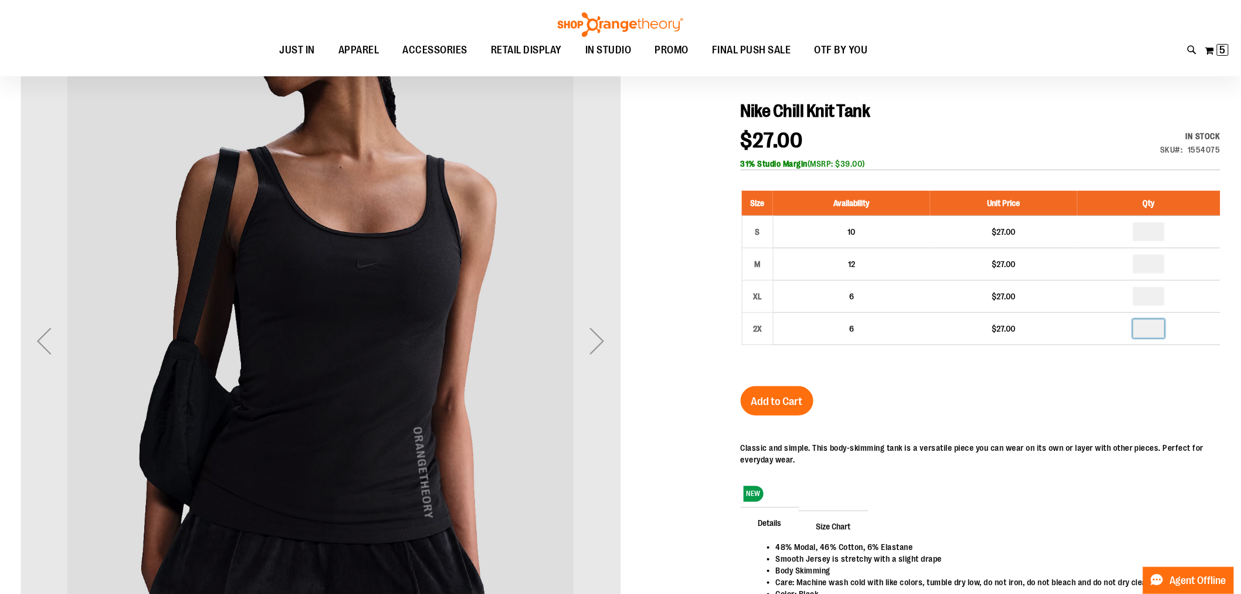
click at [937, 438] on div "NEW Details 48% Modal, 46% Cotton, 6% Elastane Smooth Jersey is stretchy with a…" at bounding box center [981, 541] width 480 height 223
click at [781, 392] on button "Add to Cart" at bounding box center [777, 400] width 73 height 29
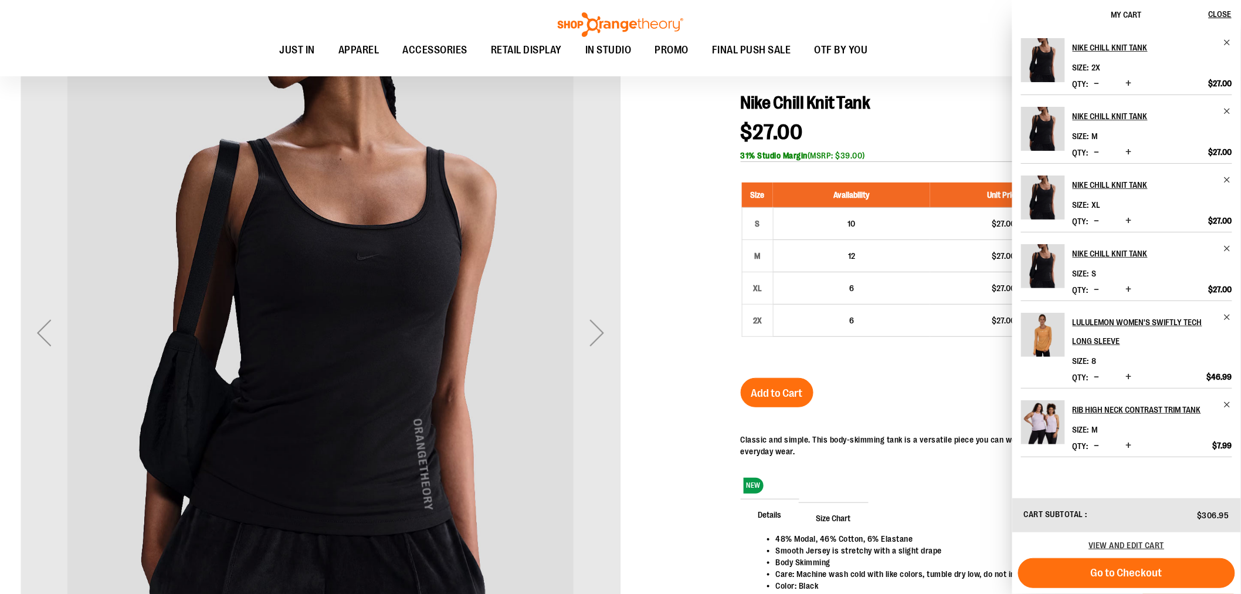
scroll to position [195, 0]
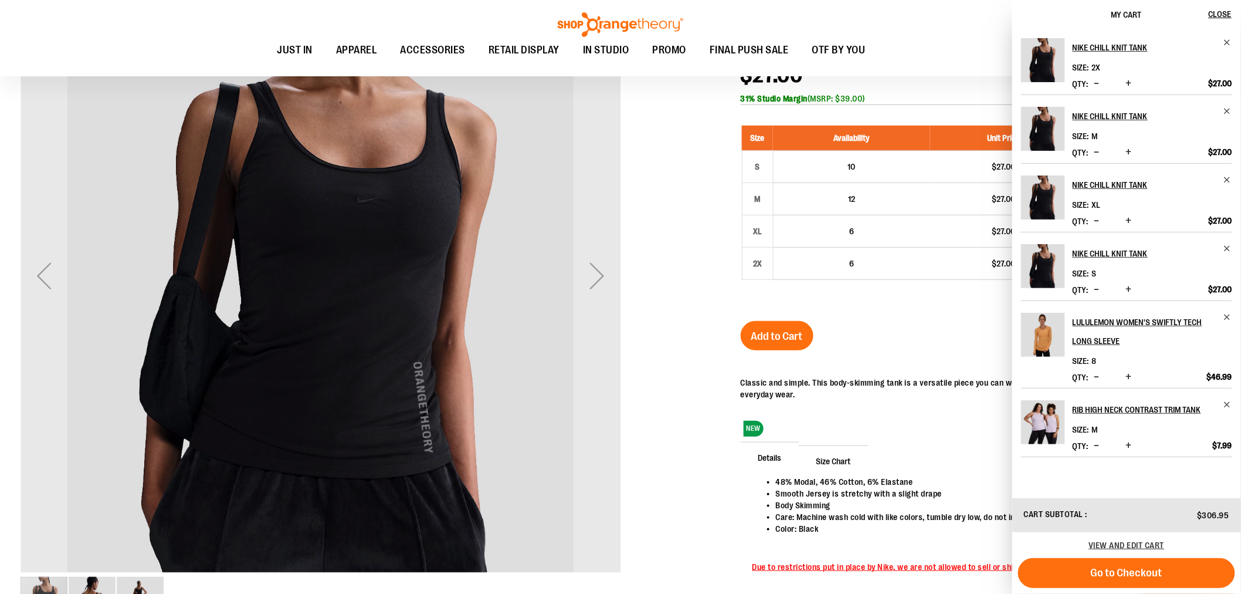
click at [886, 330] on div "Nike Chill Knit Tank $27.00 In stock Only %1 left SKU 1554075 31% Studio Margin…" at bounding box center [981, 320] width 480 height 570
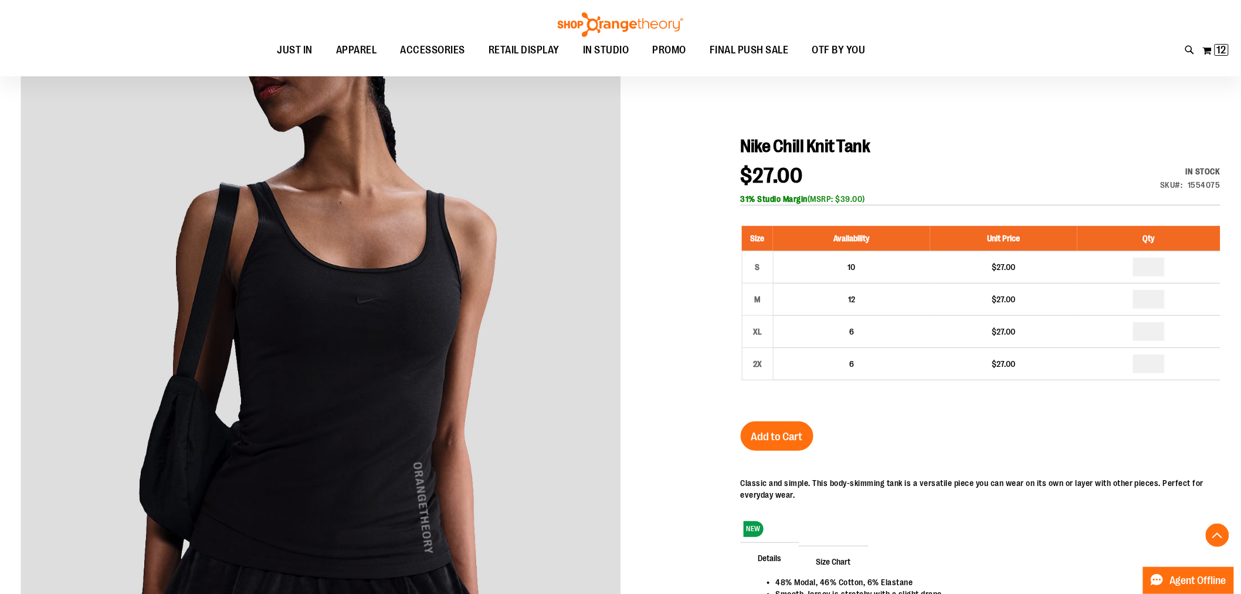
scroll to position [0, 0]
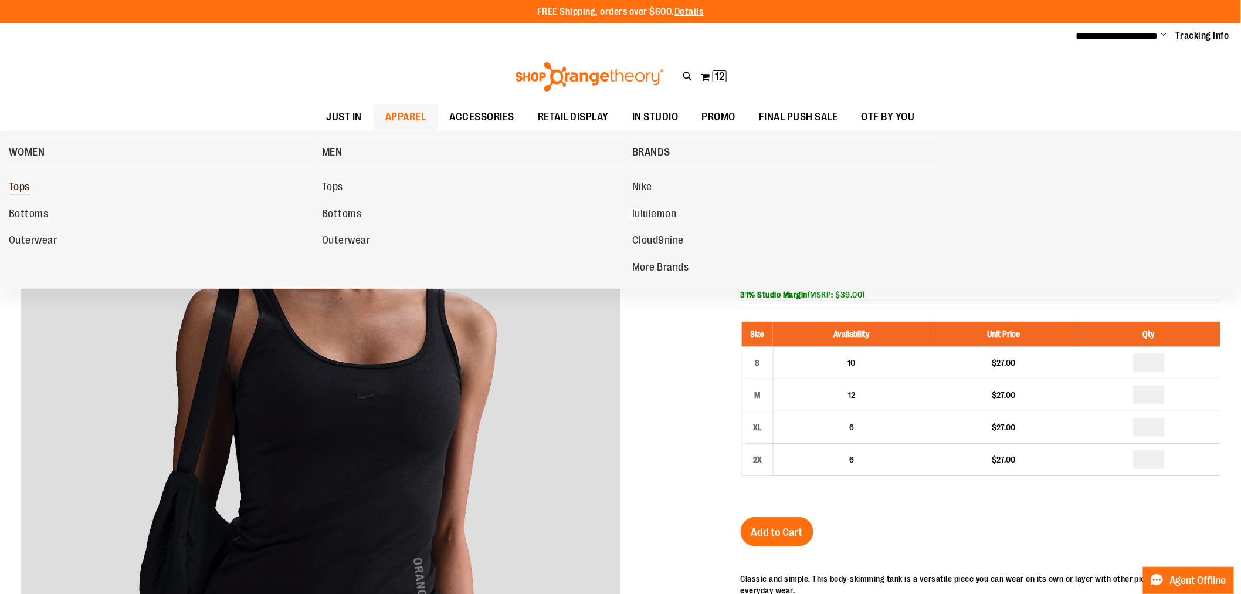
click at [37, 187] on link "Tops" at bounding box center [159, 187] width 301 height 21
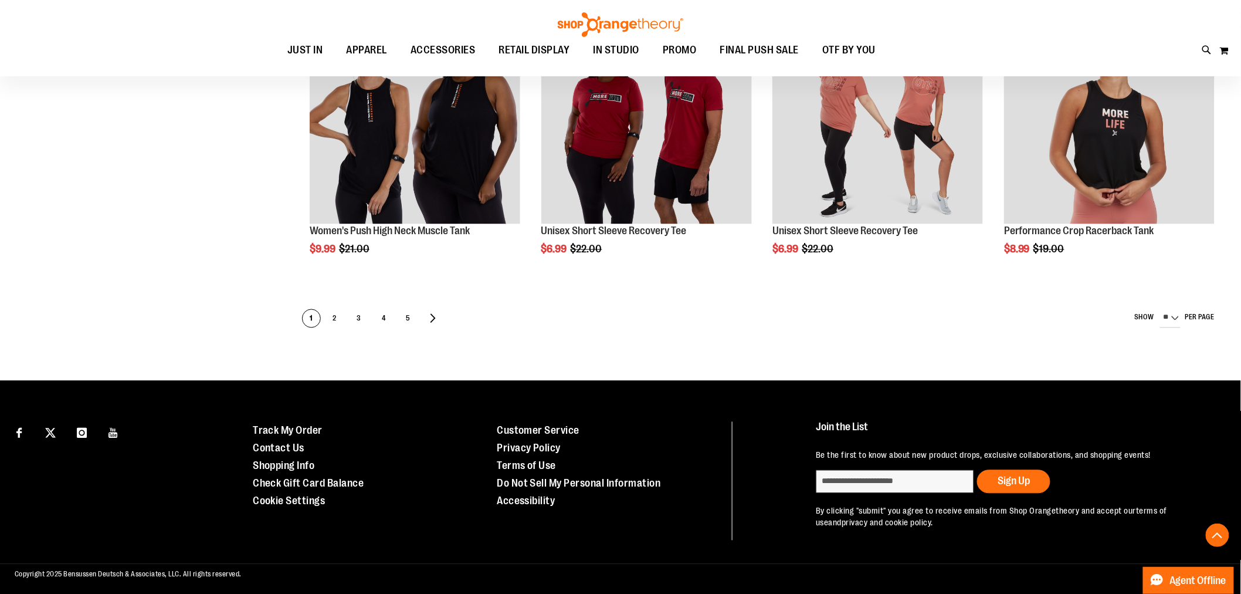
scroll to position [652, 0]
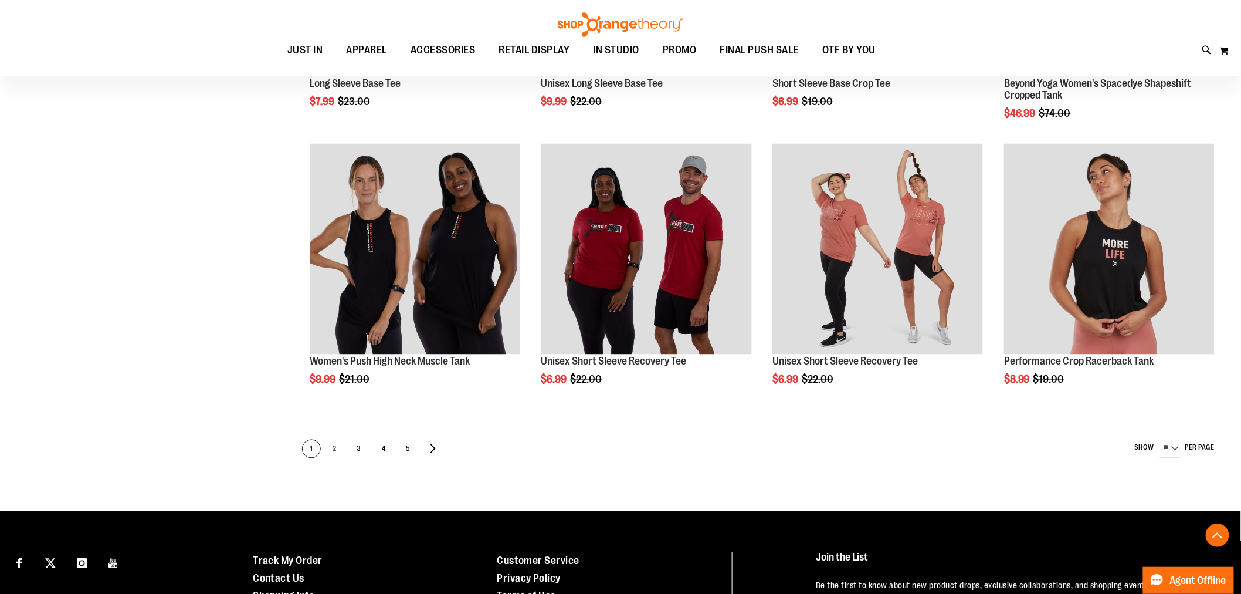
click at [330, 449] on span "2" at bounding box center [335, 449] width 18 height 19
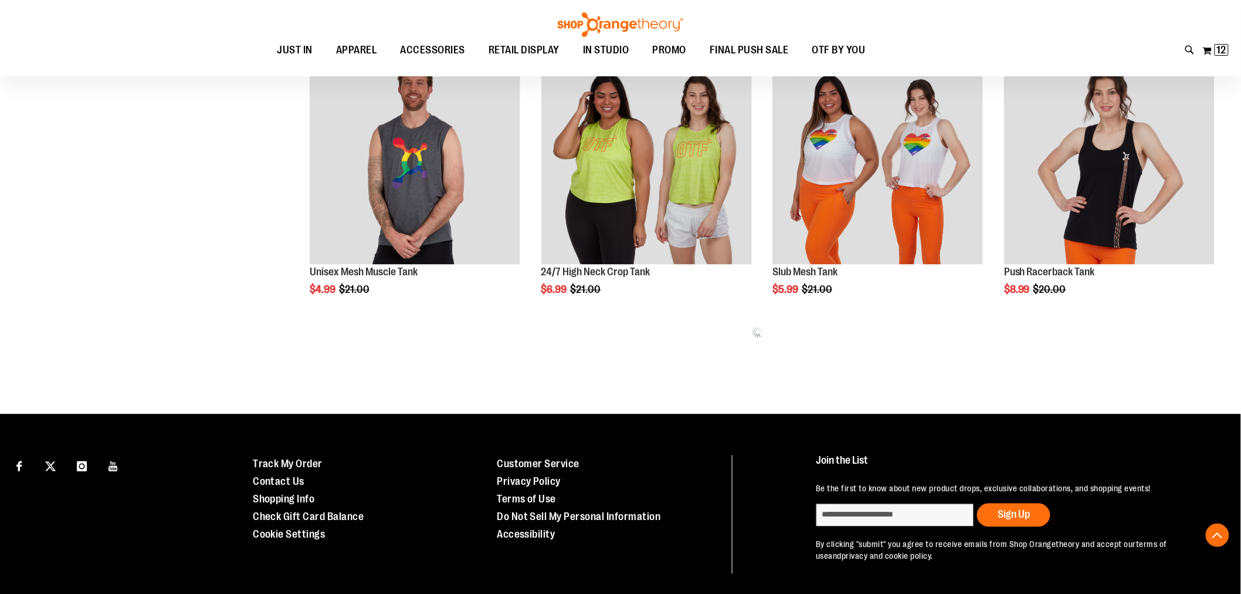
scroll to position [652, 0]
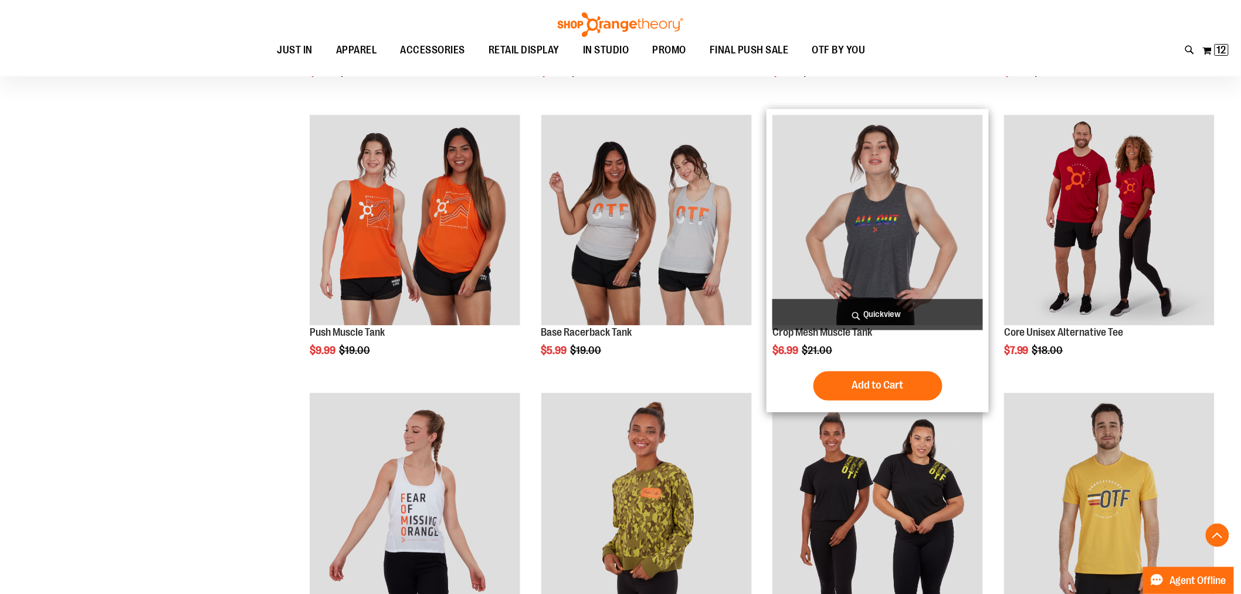
scroll to position [977, 0]
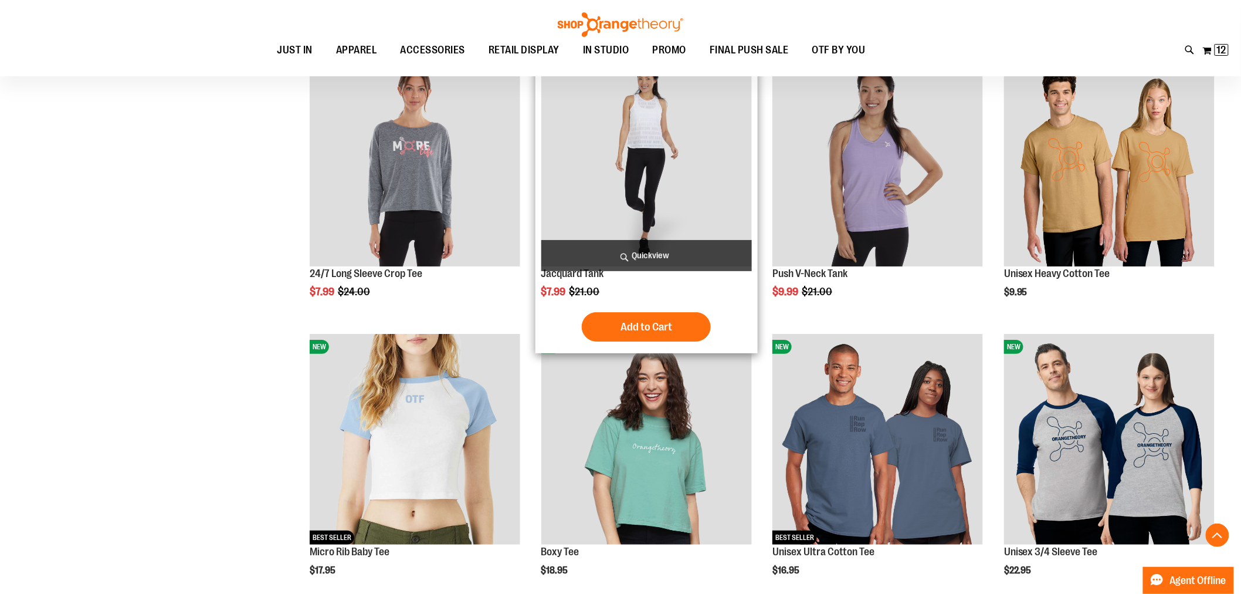
scroll to position [1825, 0]
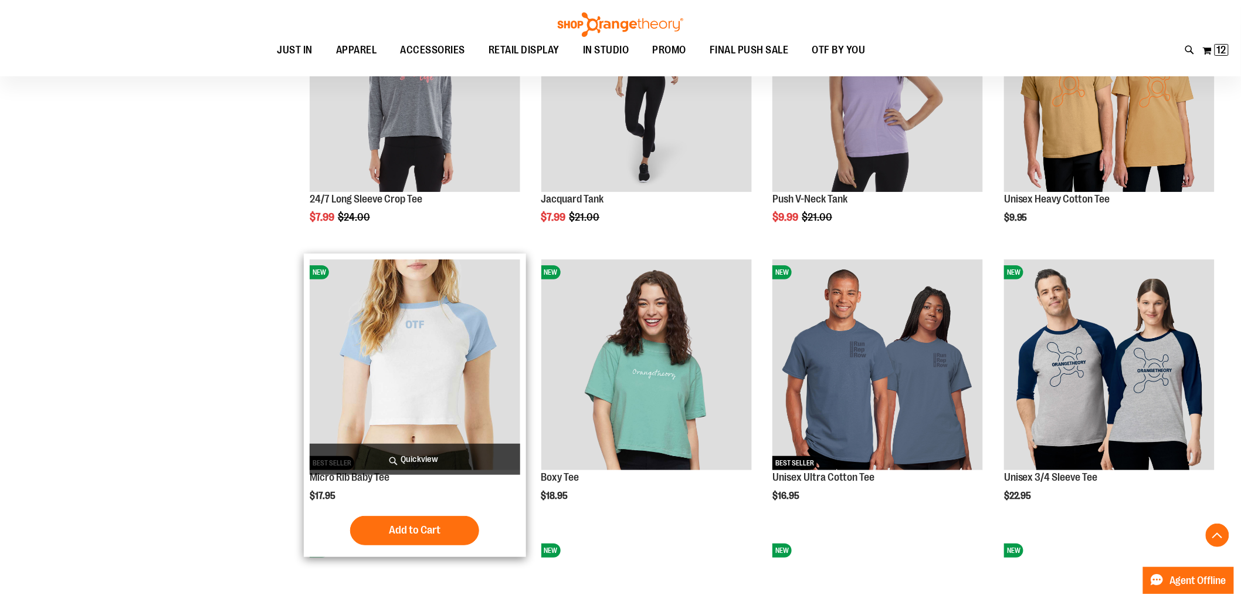
type input "**********"
click at [406, 353] on img "product" at bounding box center [415, 364] width 211 height 211
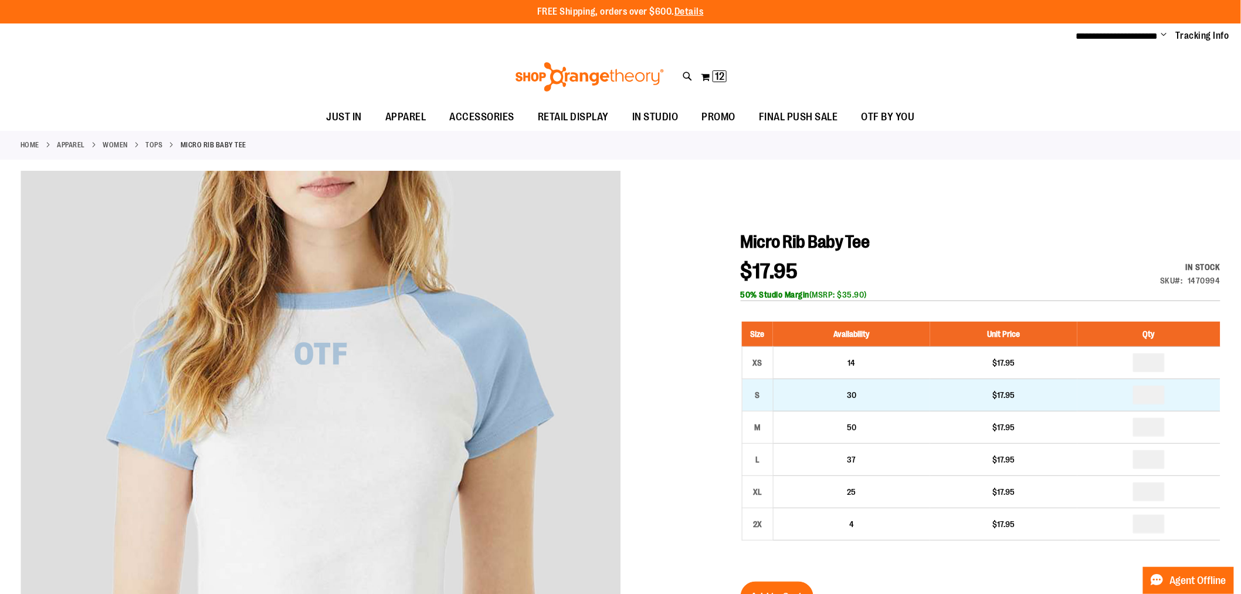
type input "**********"
click at [1160, 395] on input "number" at bounding box center [1149, 394] width 32 height 19
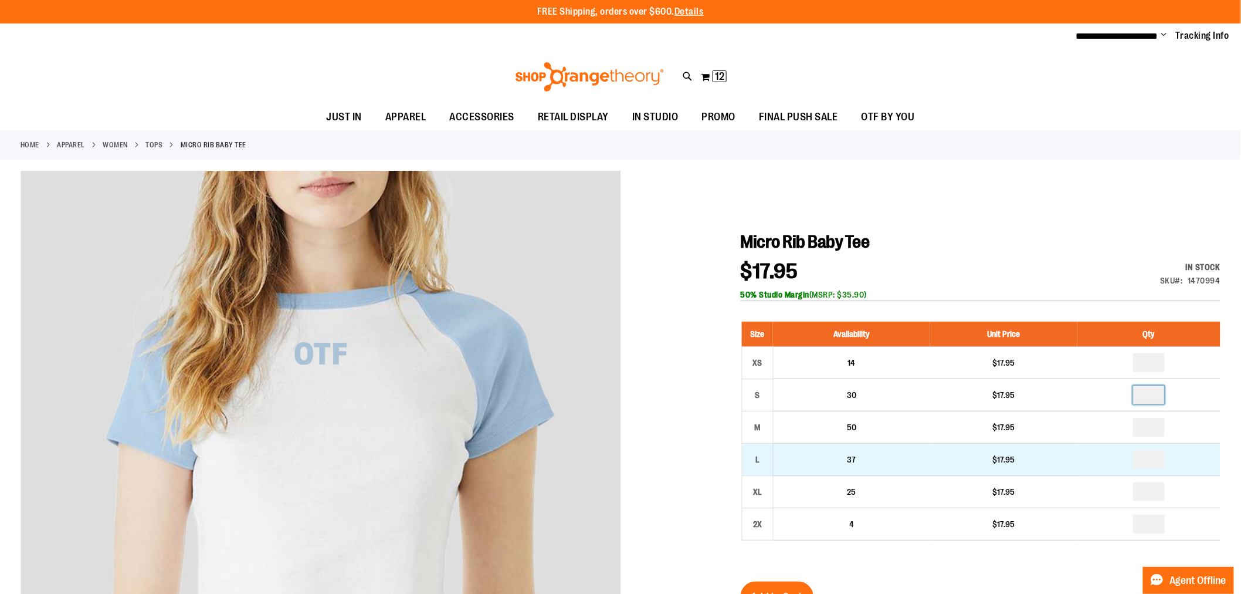
type input "*"
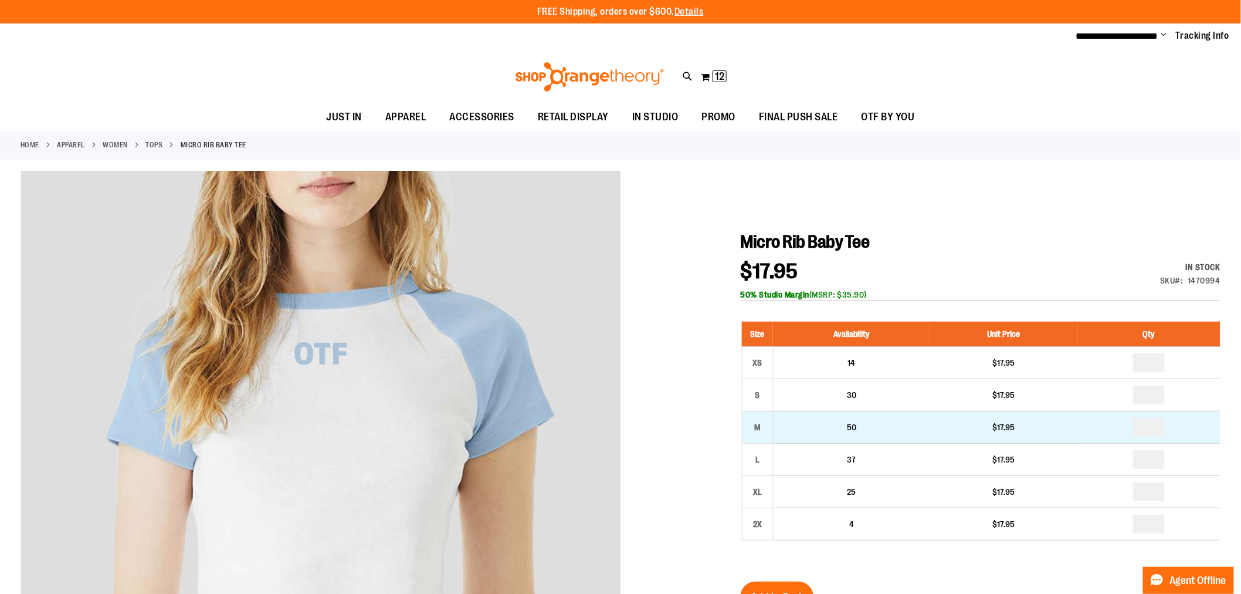
drag, startPoint x: 1164, startPoint y: 428, endPoint x: 1117, endPoint y: 438, distance: 48.0
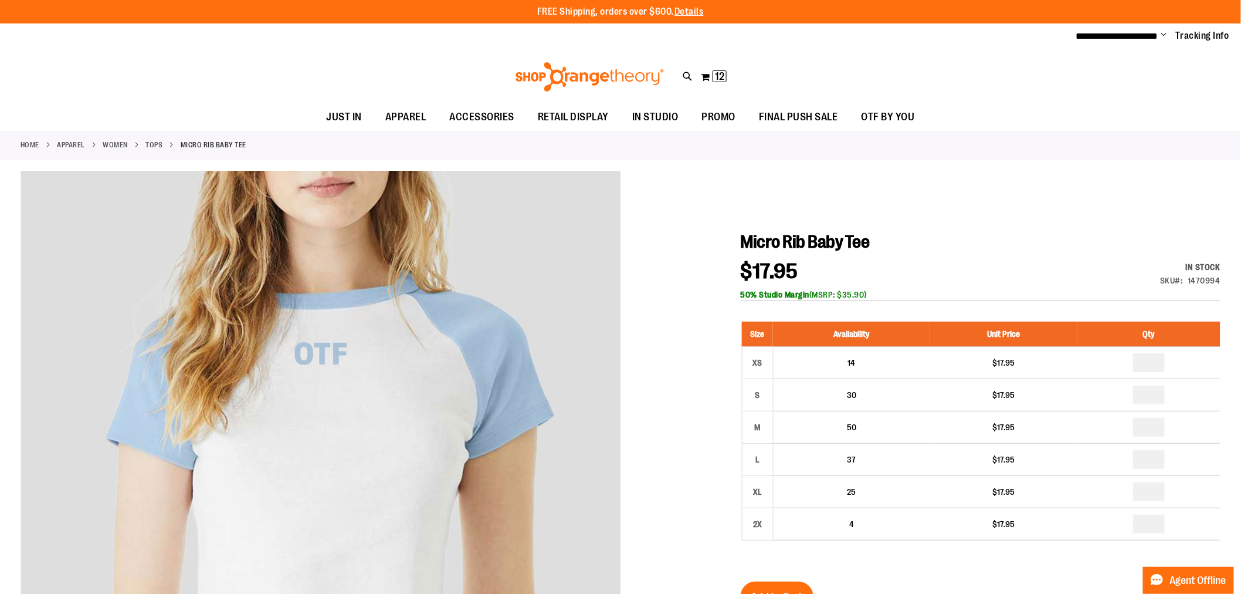
type input "*"
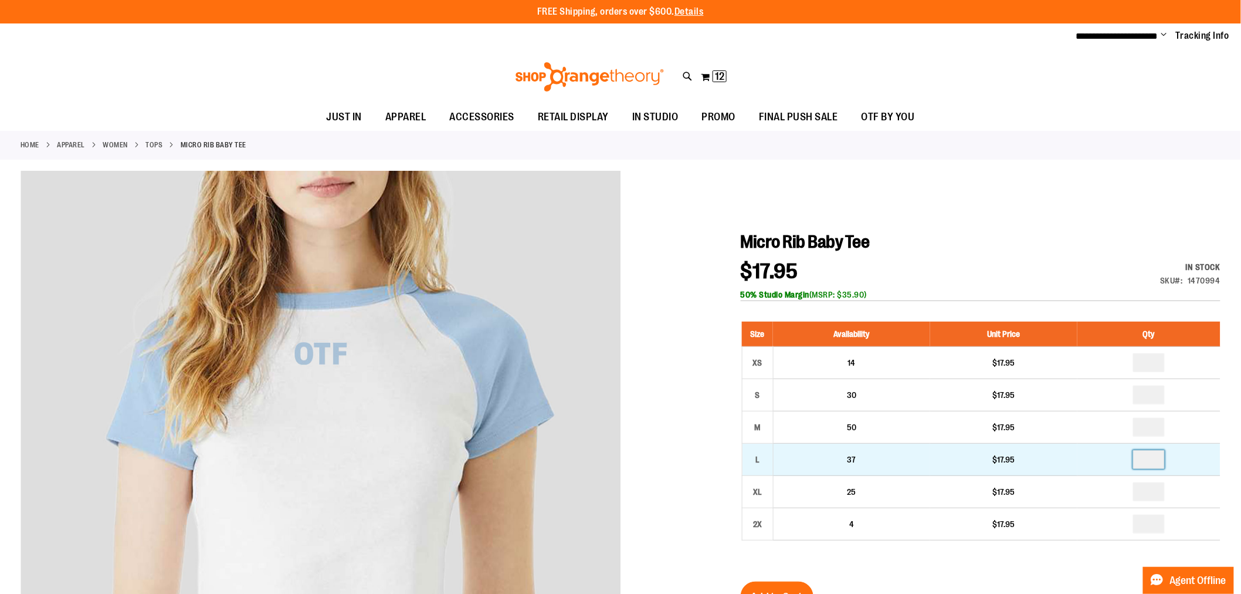
drag, startPoint x: 1163, startPoint y: 459, endPoint x: 1147, endPoint y: 465, distance: 16.9
click at [1147, 465] on input "number" at bounding box center [1149, 459] width 32 height 19
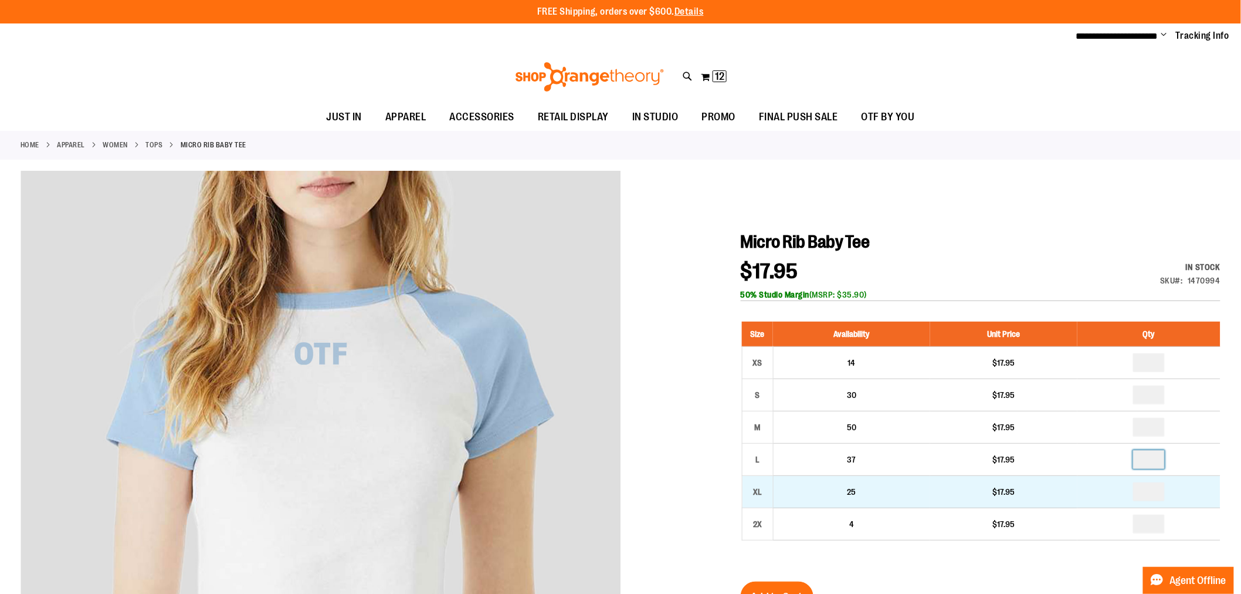
type input "*"
drag, startPoint x: 1159, startPoint y: 490, endPoint x: 1142, endPoint y: 497, distance: 18.2
type input "*"
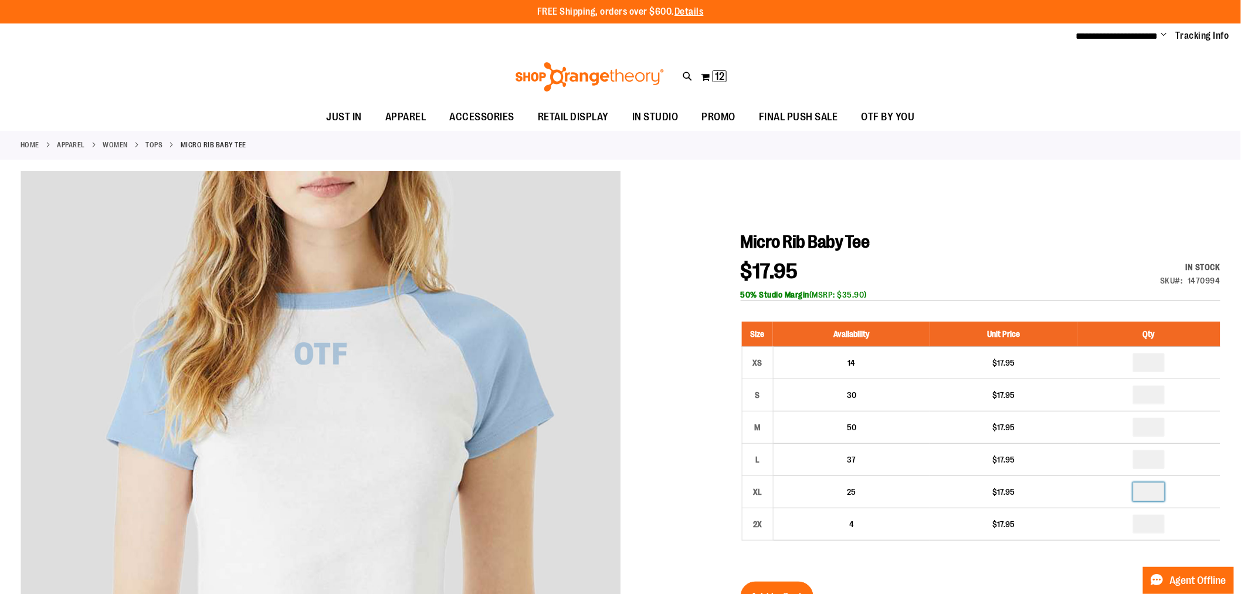
click at [992, 569] on div "Size Availability Unit Price Qty XS 14 $17.95 * S 30 $17.95 * M *" at bounding box center [981, 440] width 480 height 260
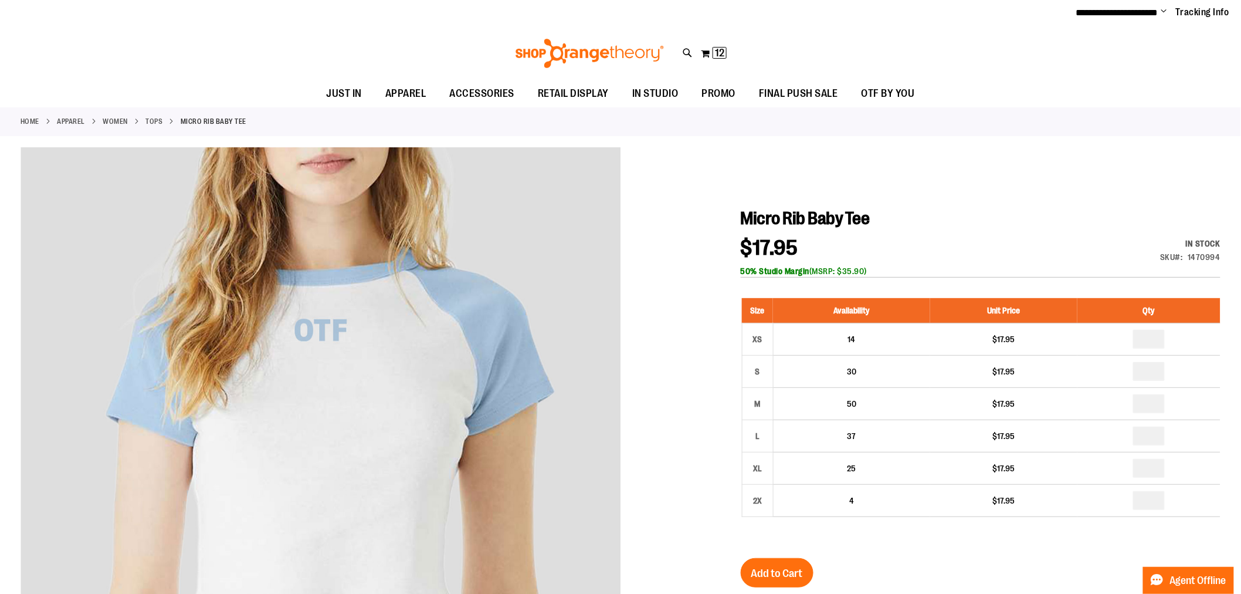
scroll to position [65, 0]
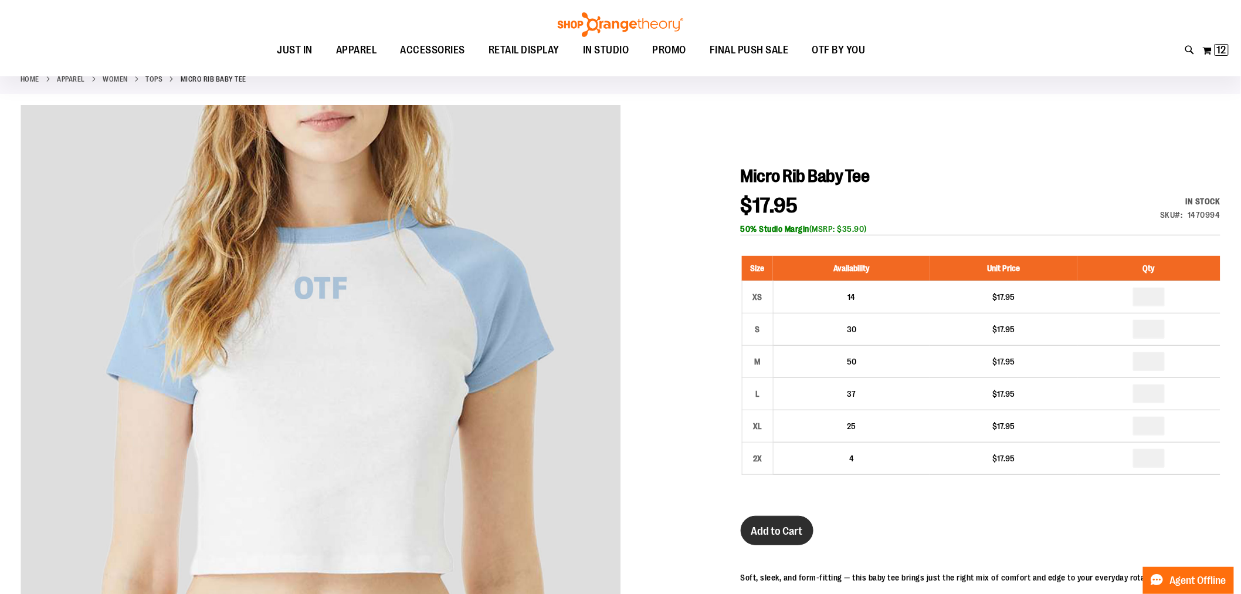
click at [768, 543] on button "Add to Cart" at bounding box center [777, 530] width 73 height 29
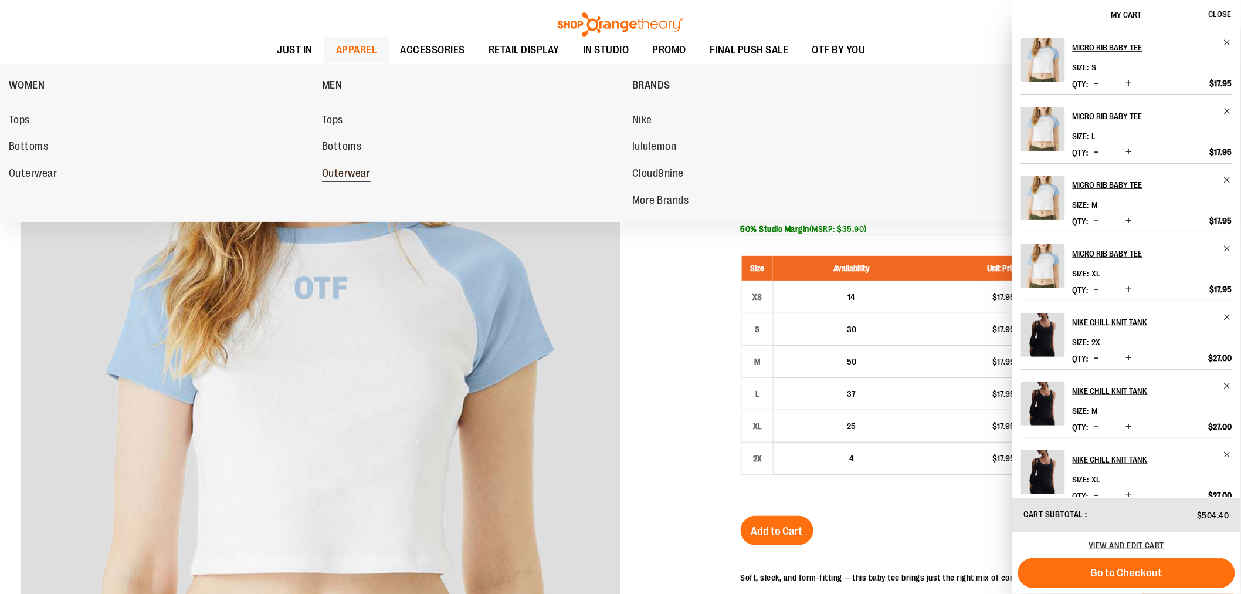
click at [351, 174] on span "Outerwear" at bounding box center [346, 174] width 49 height 15
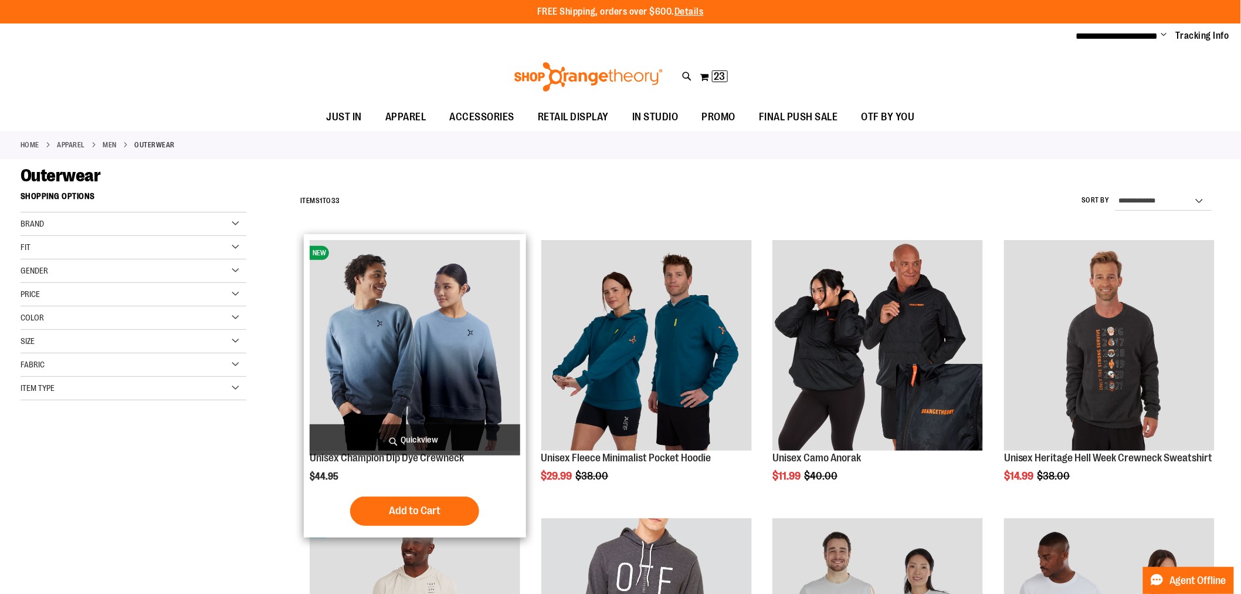
type input "**********"
click at [371, 335] on img "product" at bounding box center [415, 345] width 211 height 211
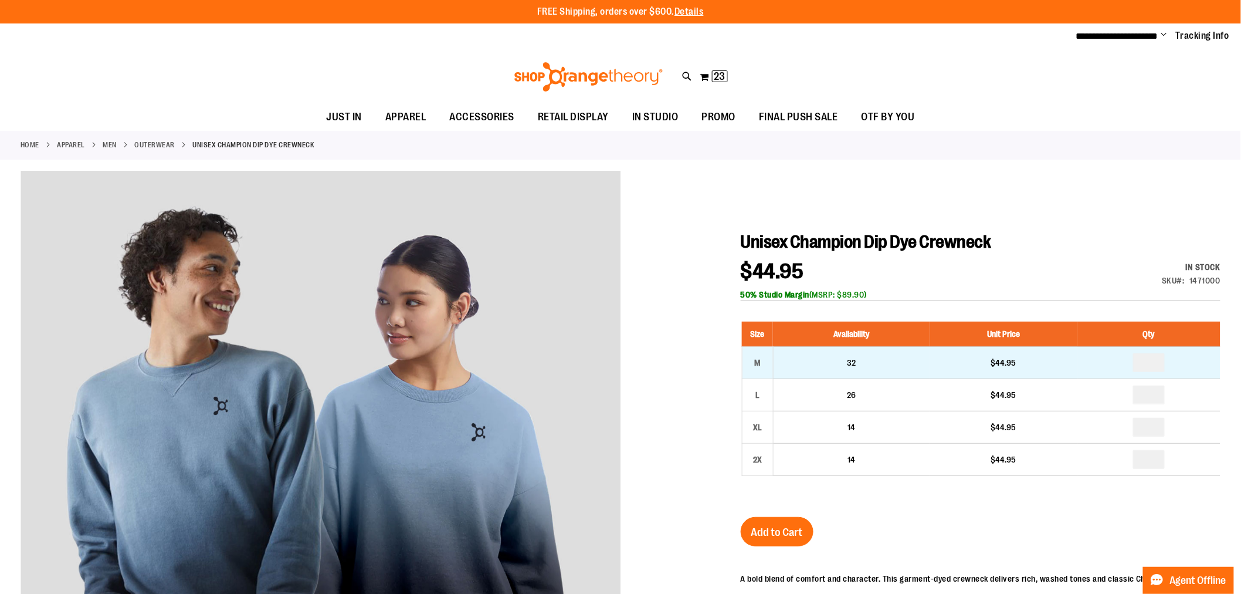
type input "**********"
drag, startPoint x: 1162, startPoint y: 360, endPoint x: 1134, endPoint y: 372, distance: 30.7
click at [1134, 372] on td at bounding box center [1148, 363] width 143 height 32
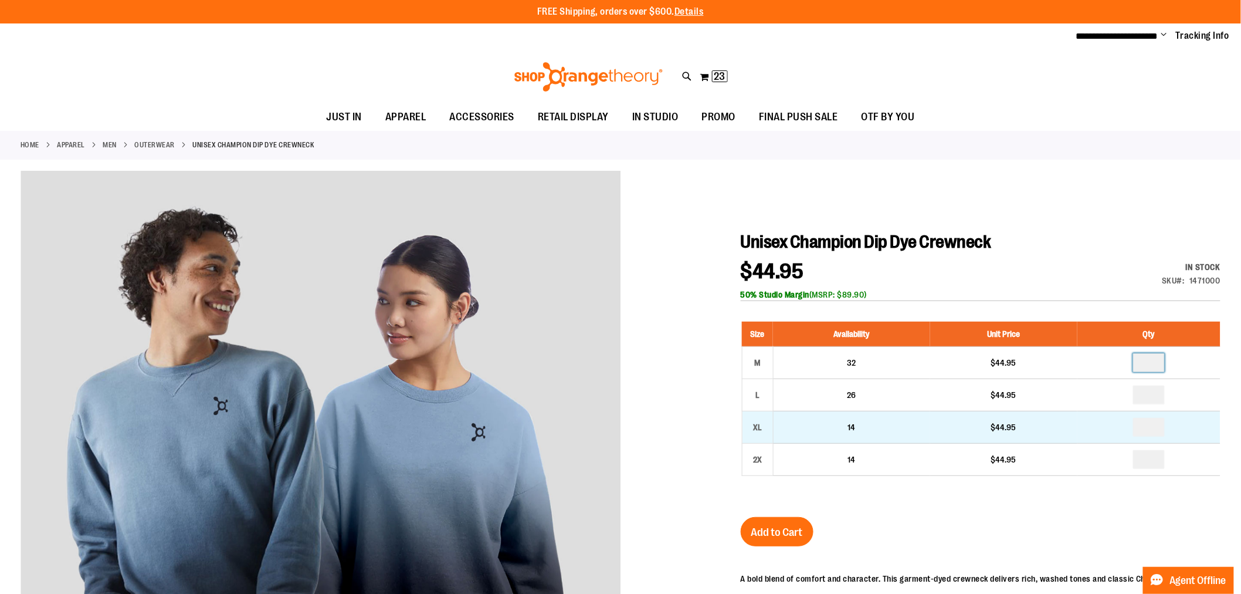
type input "*"
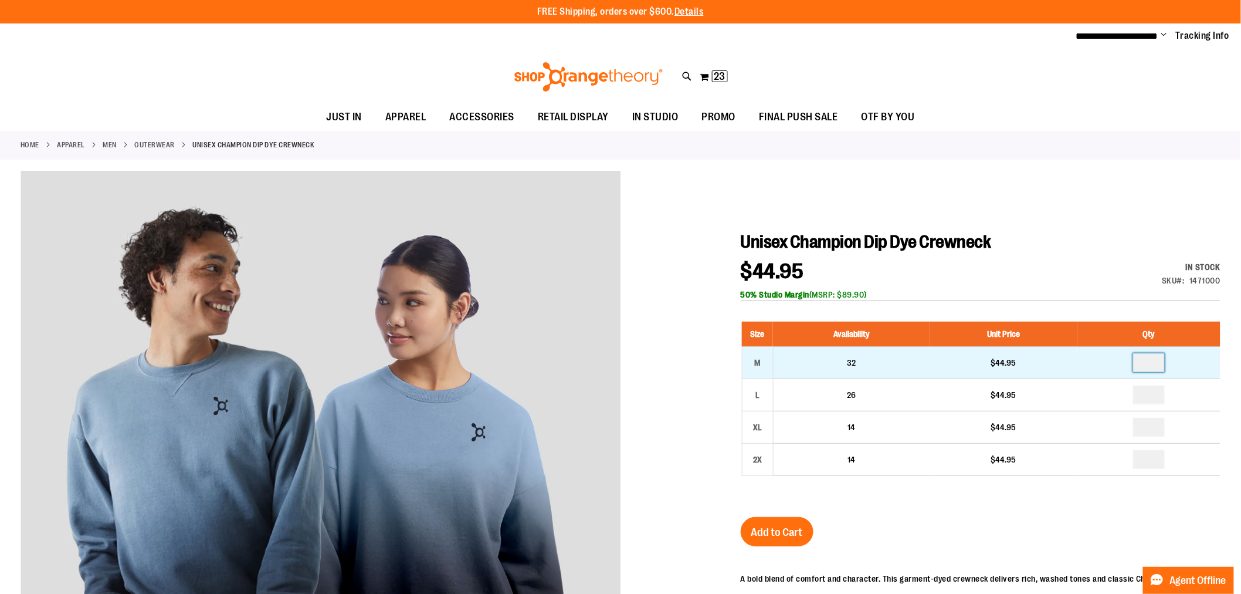
type input "*"
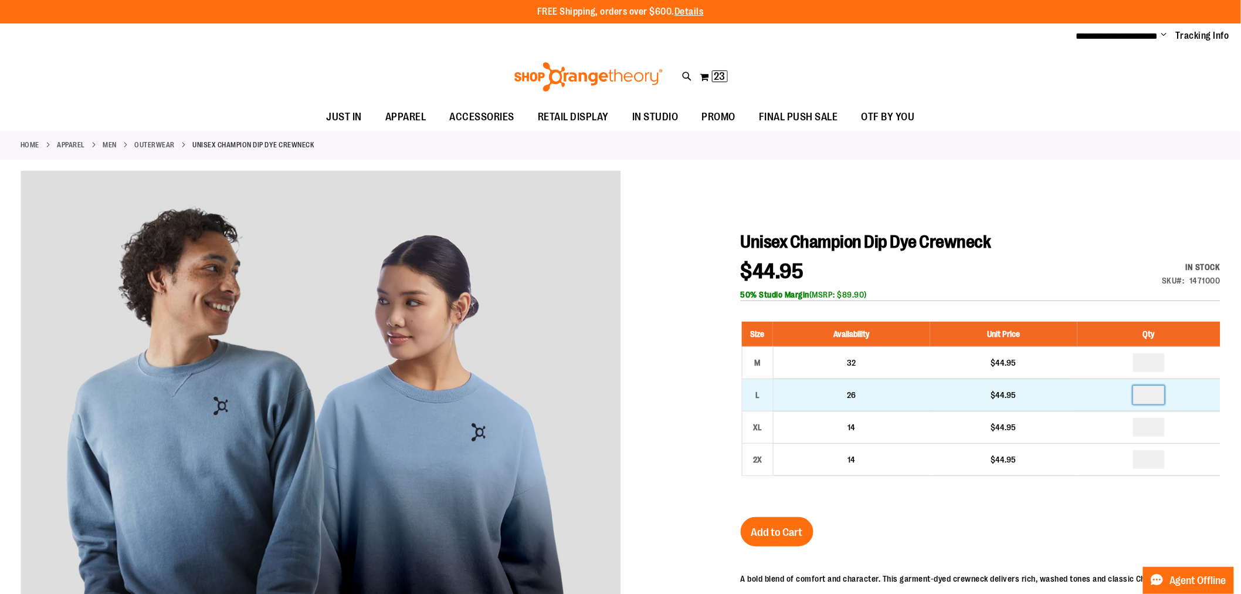
drag, startPoint x: 1162, startPoint y: 394, endPoint x: 1119, endPoint y: 409, distance: 46.2
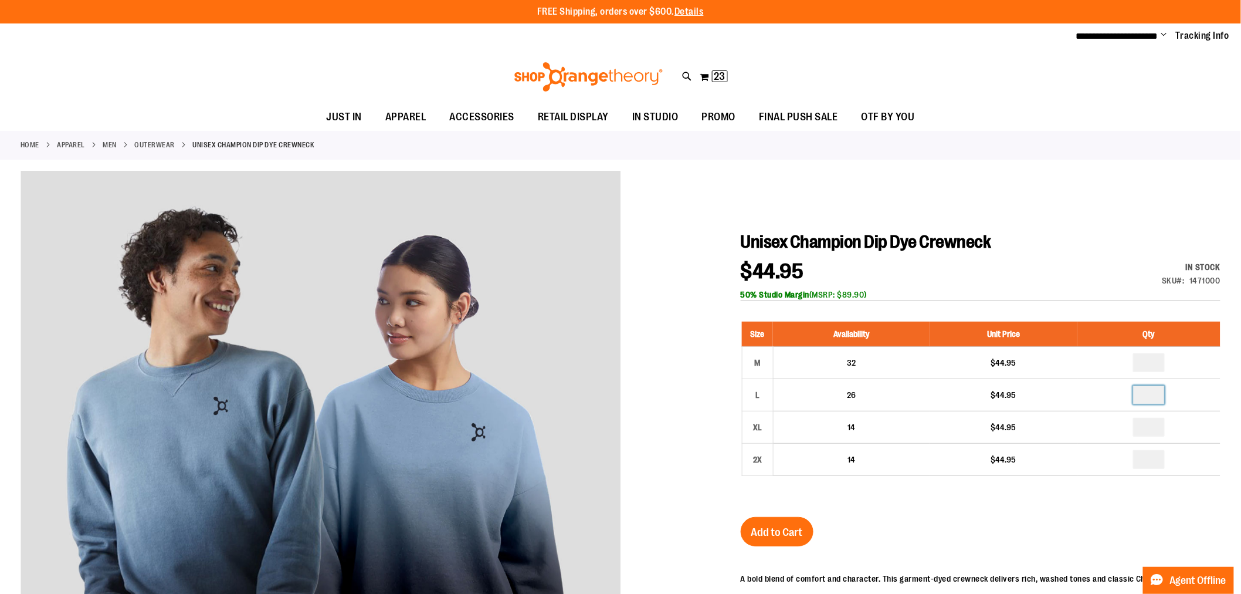
type input "*"
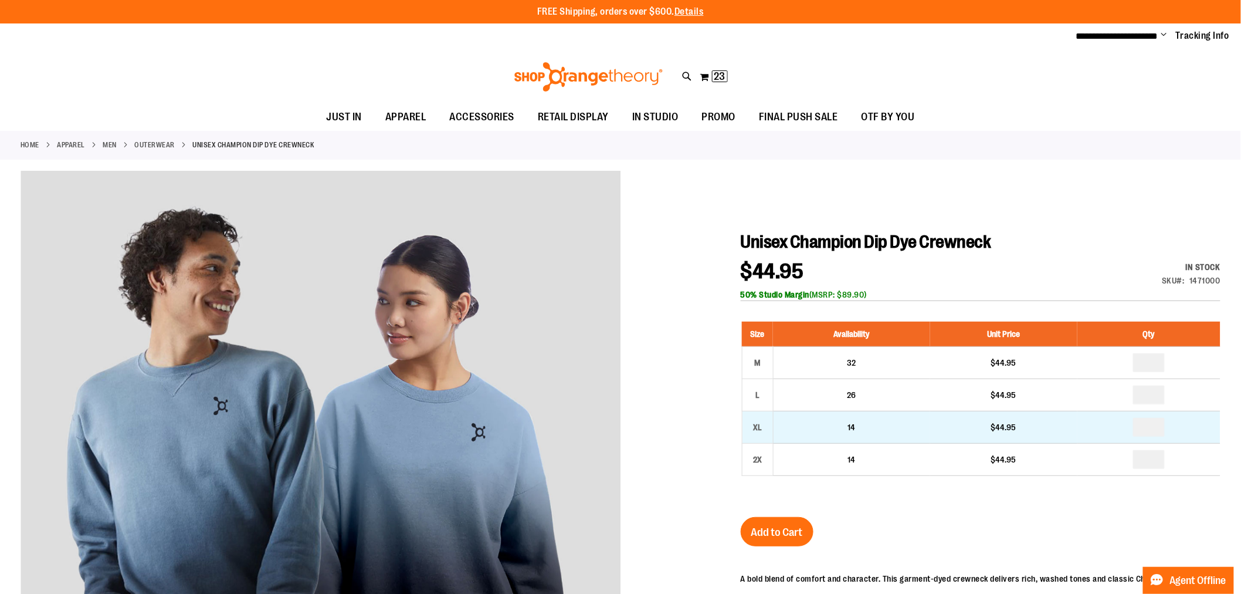
drag, startPoint x: 1158, startPoint y: 423, endPoint x: 1123, endPoint y: 439, distance: 37.8
type input "*"
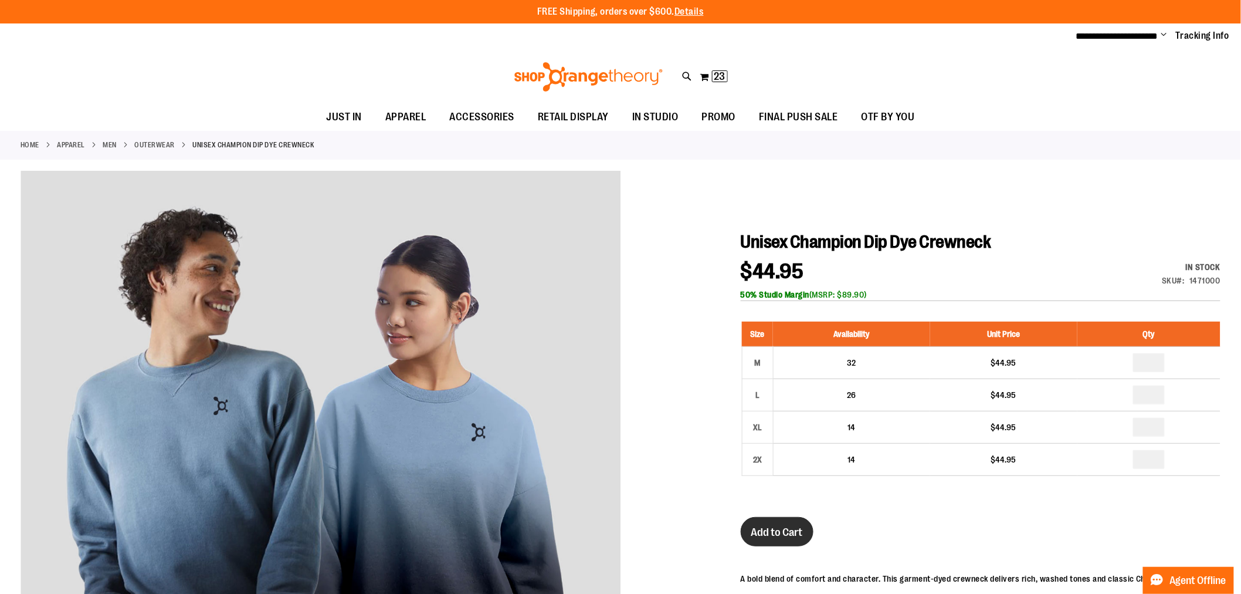
click at [769, 537] on span "Add to Cart" at bounding box center [777, 532] width 52 height 13
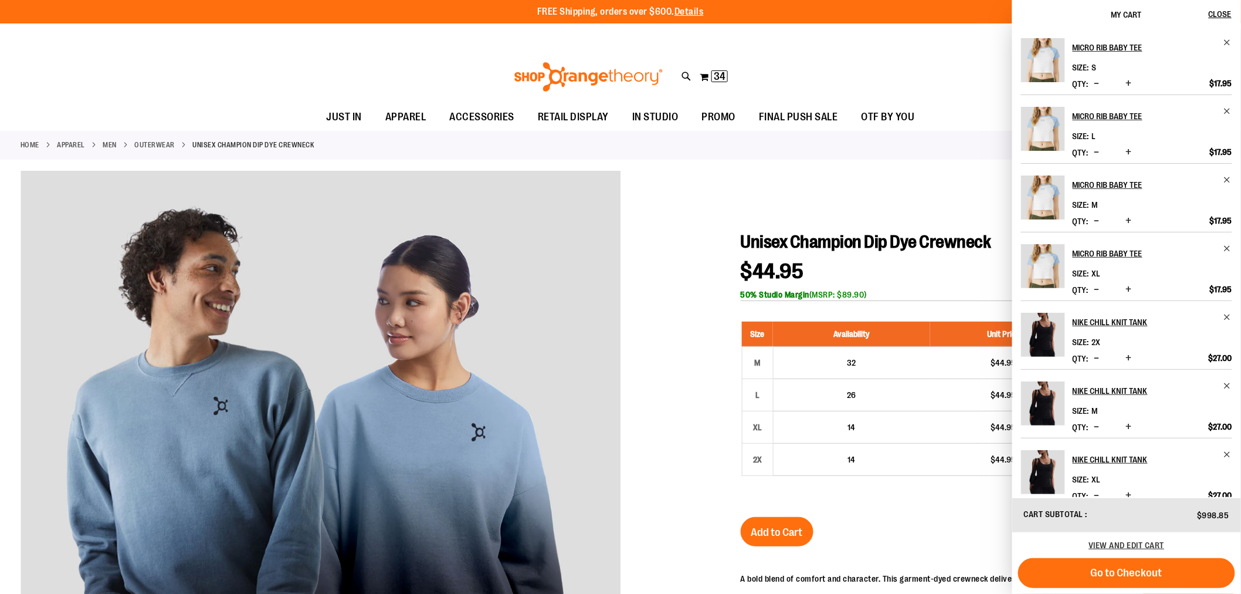
scroll to position [260, 0]
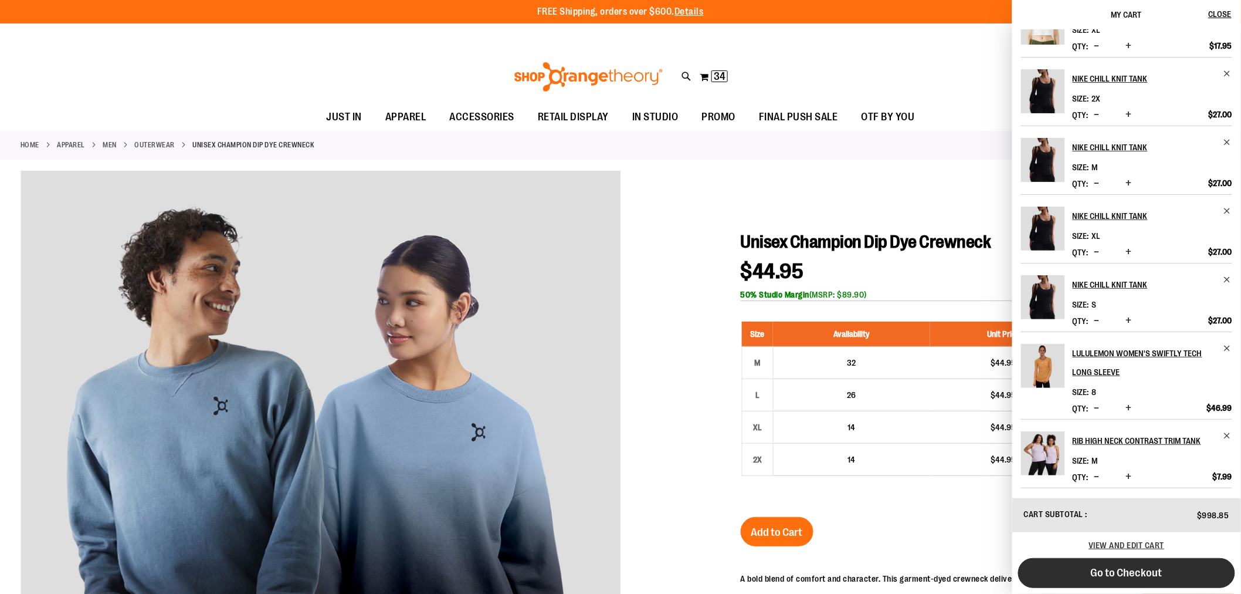
click at [1074, 567] on button "Go to Checkout" at bounding box center [1126, 573] width 217 height 30
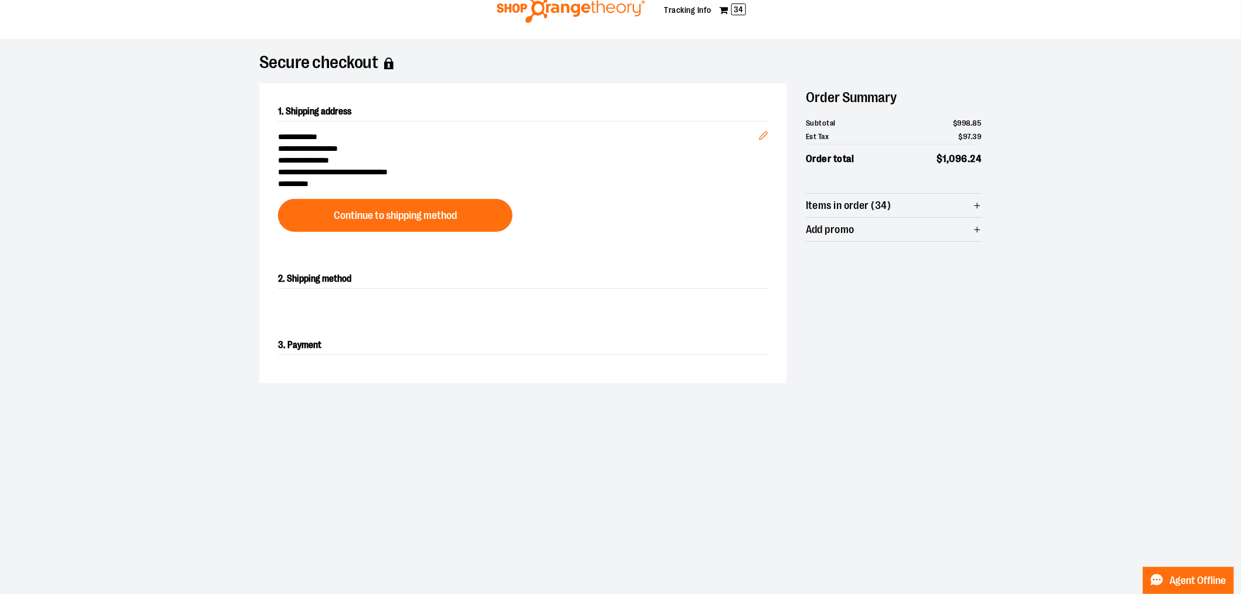
scroll to position [65, 0]
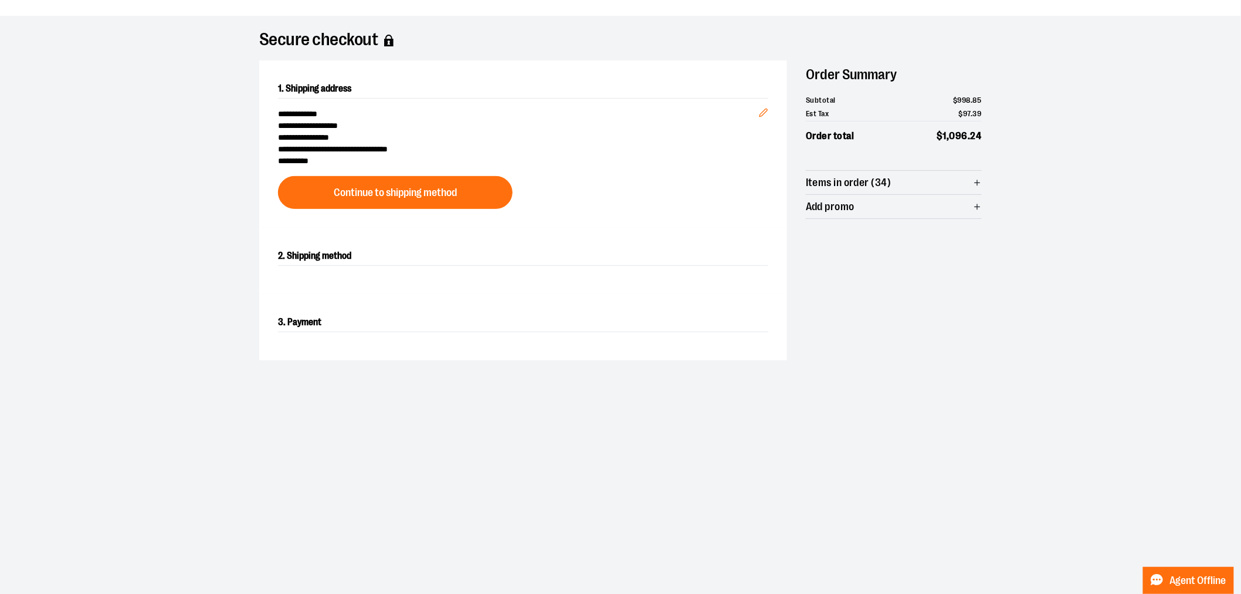
click at [1213, 528] on div at bounding box center [620, 528] width 1241 height 0
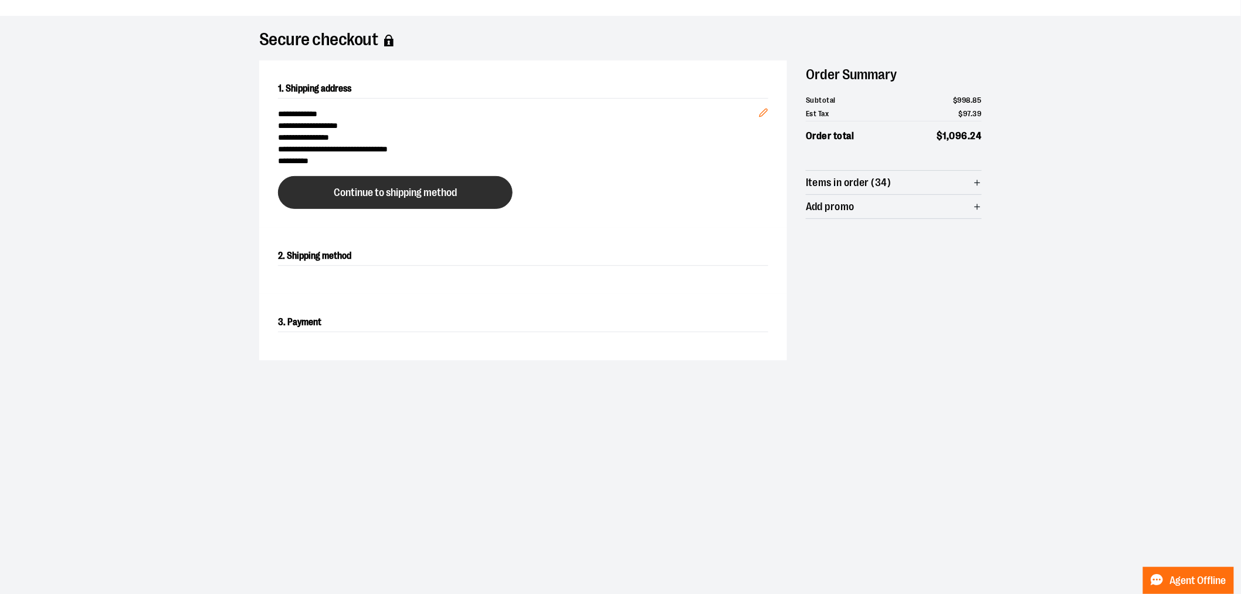
click at [396, 204] on button "Continue to shipping method" at bounding box center [395, 192] width 235 height 33
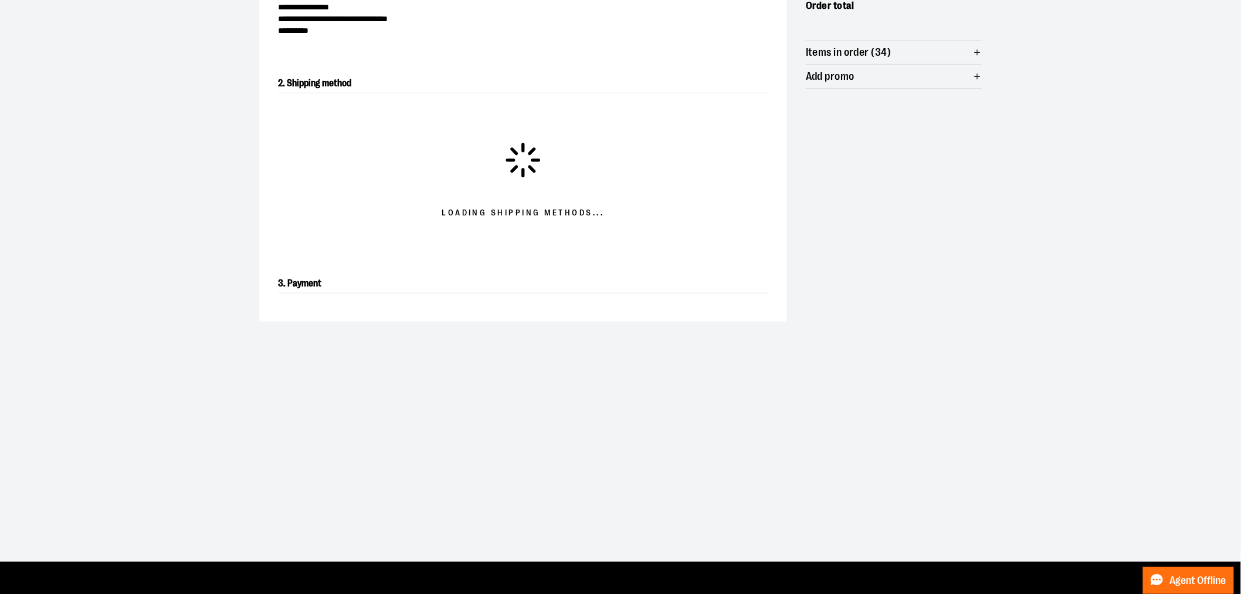
scroll to position [201, 0]
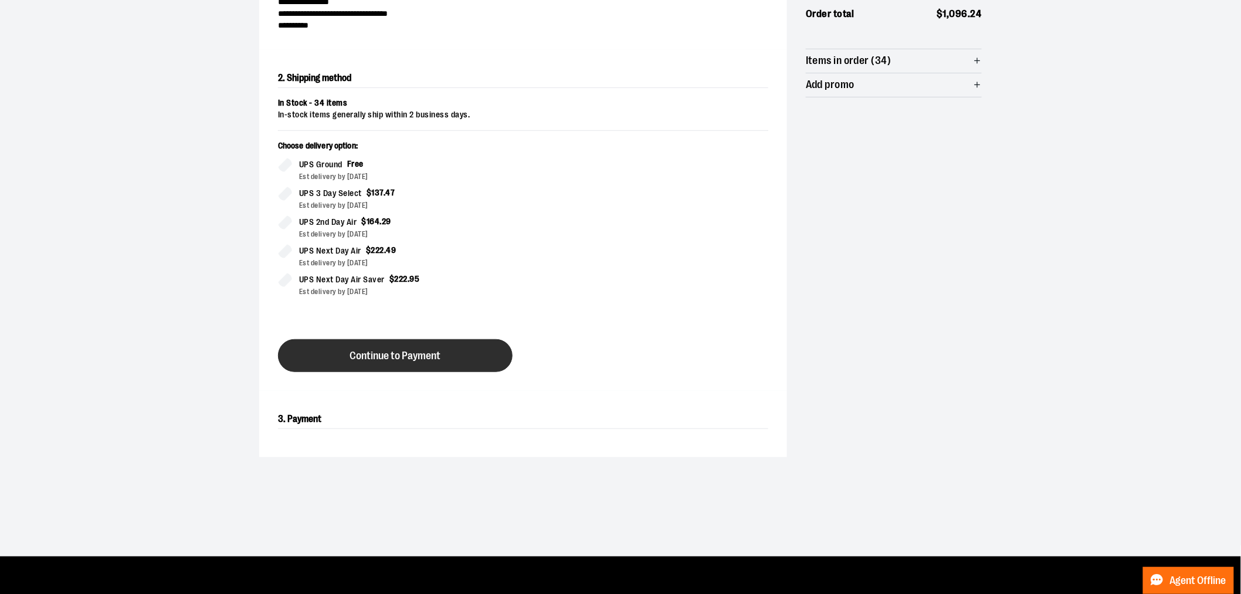
click at [436, 360] on span "Continue to Payment" at bounding box center [395, 355] width 91 height 11
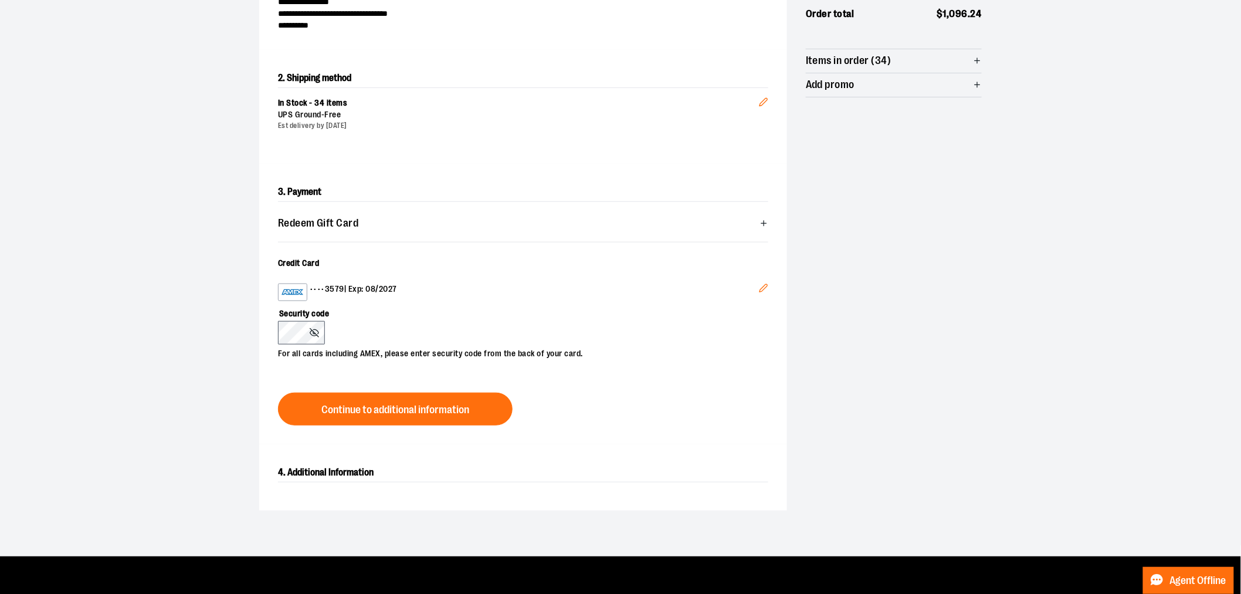
click at [769, 285] on button "Edit" at bounding box center [764, 290] width 28 height 32
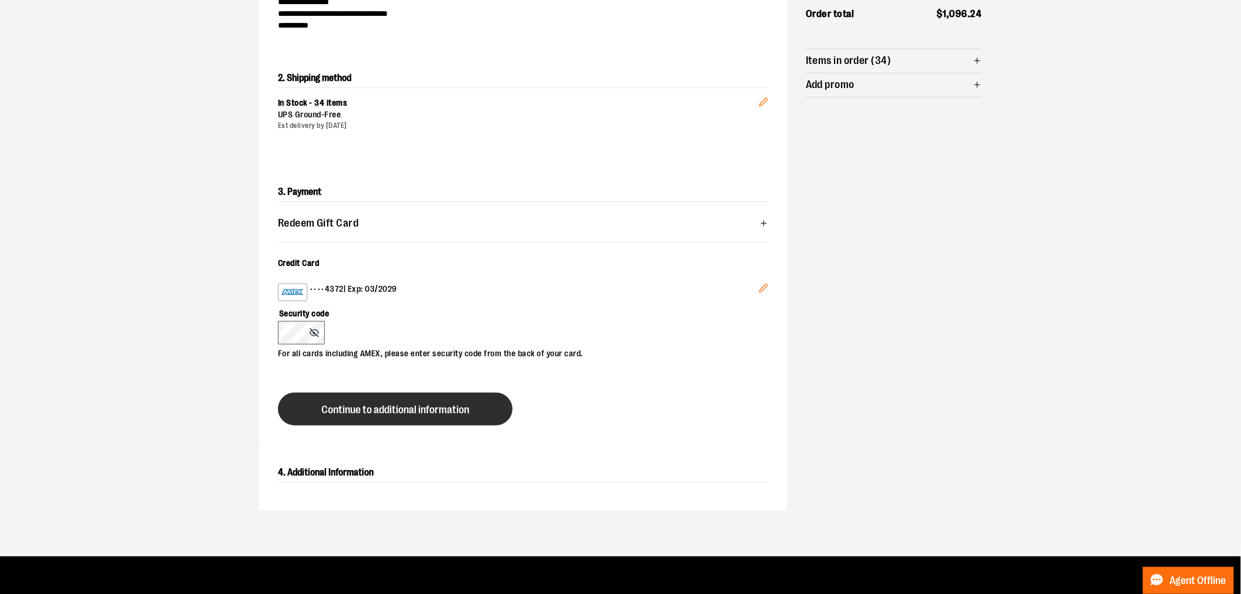
click at [384, 409] on span "Continue to additional information" at bounding box center [395, 409] width 148 height 11
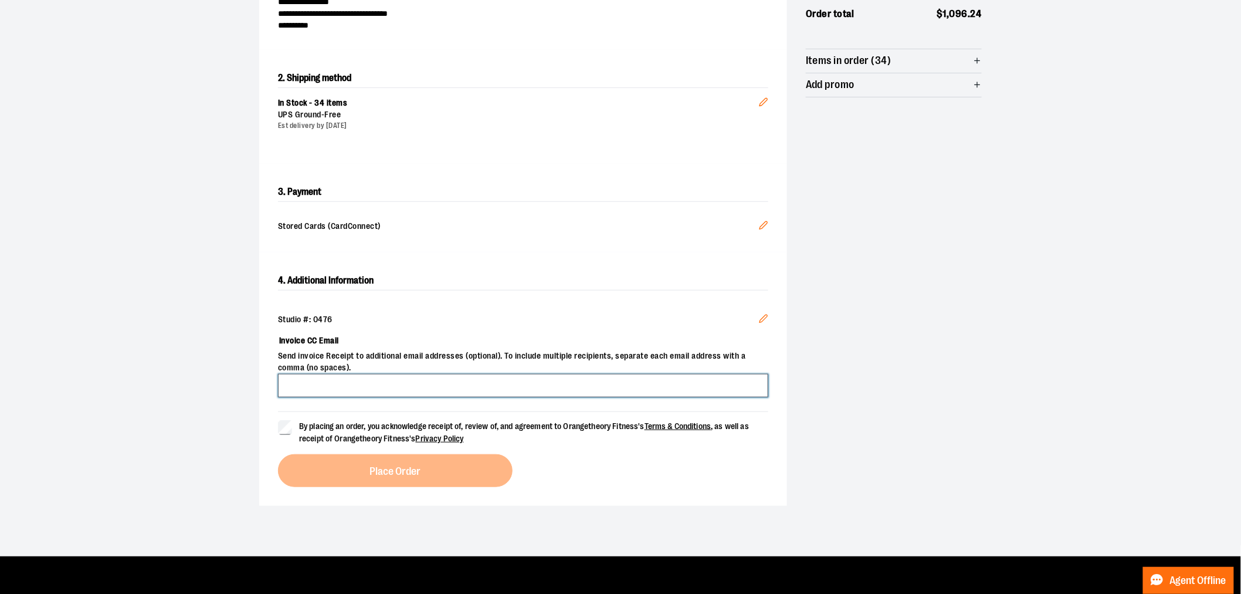
click at [430, 384] on input "Invoice CC Email" at bounding box center [523, 385] width 490 height 23
type input "**********"
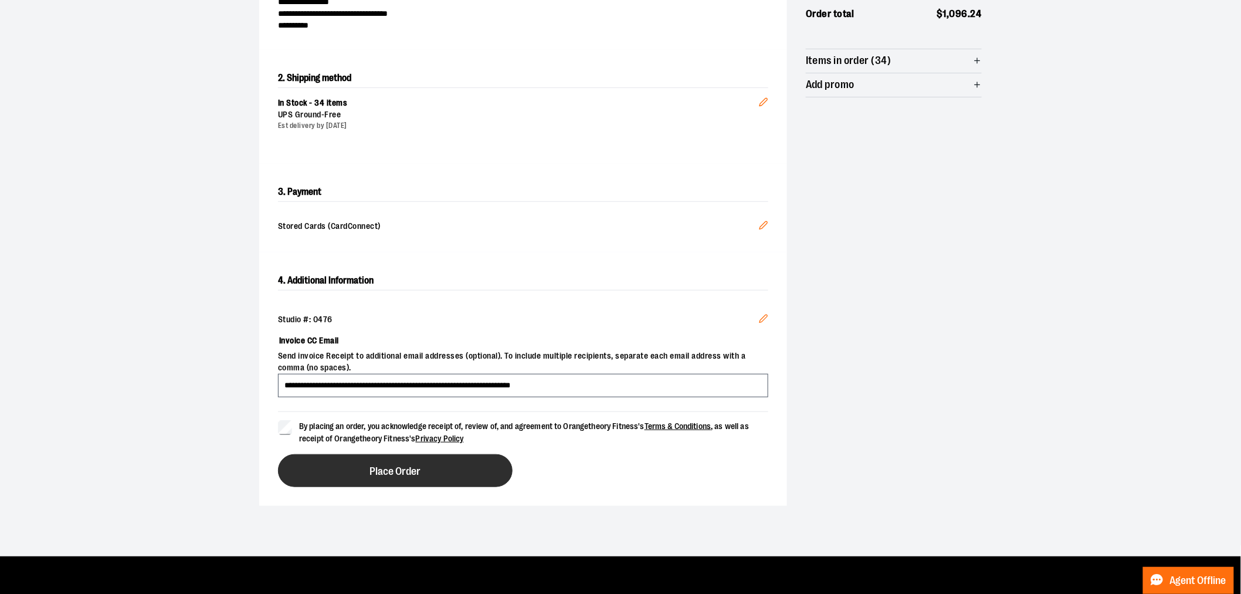
click at [364, 475] on button "Place Order" at bounding box center [395, 470] width 235 height 33
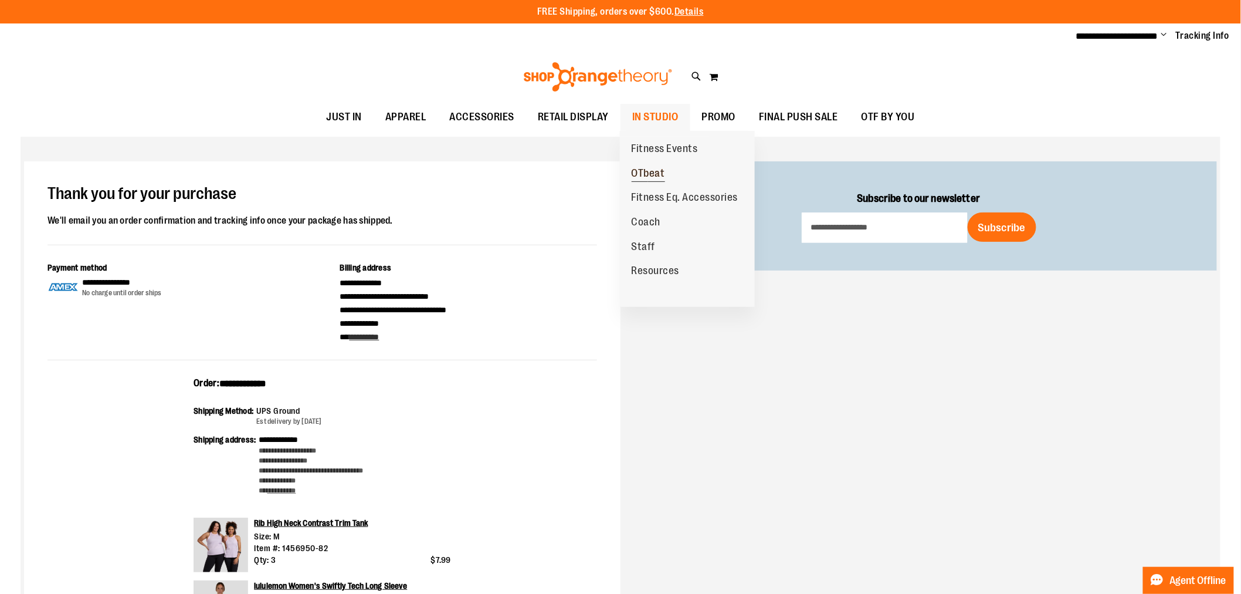
type input "**********"
click at [646, 176] on span "OTbeat" at bounding box center [648, 174] width 33 height 15
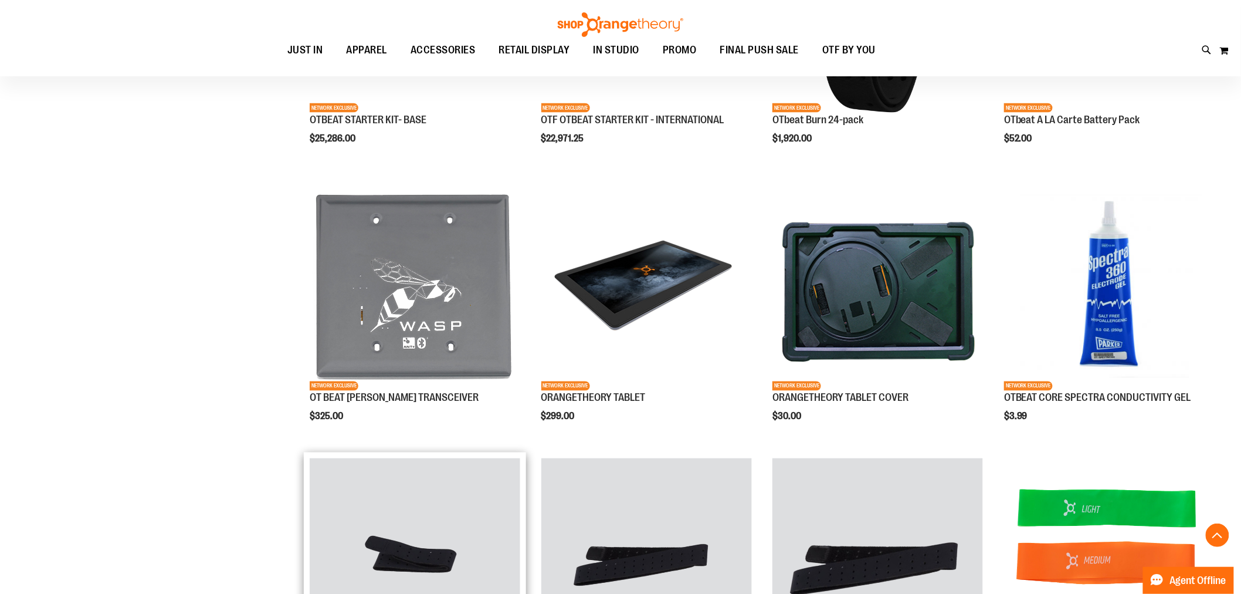
scroll to position [912, 0]
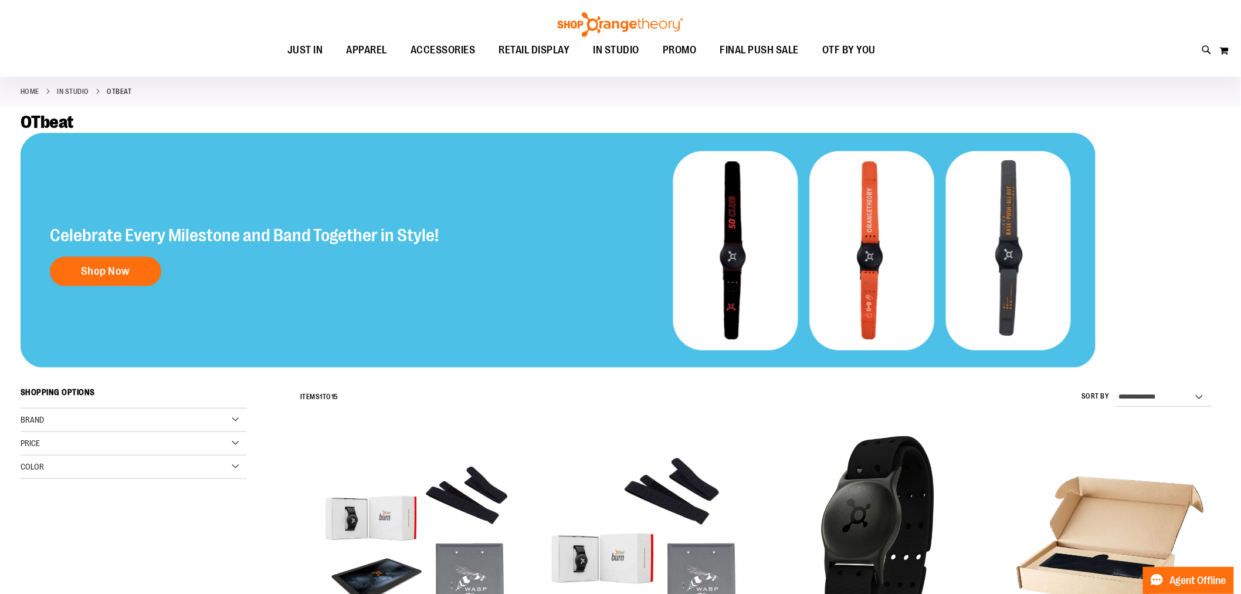
scroll to position [391, 0]
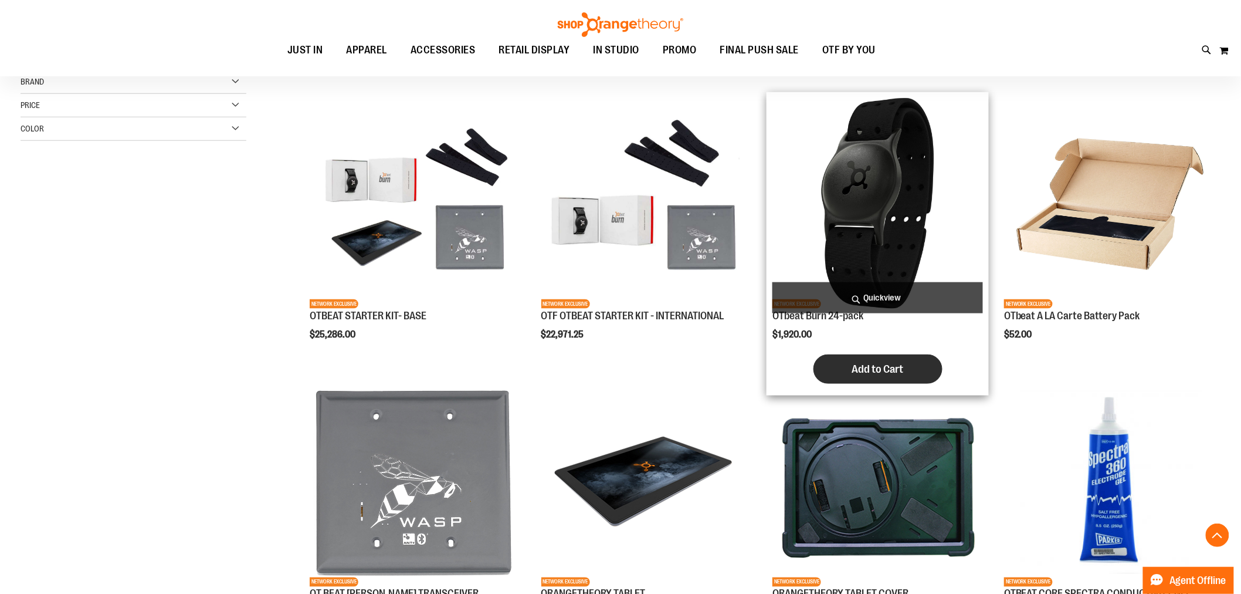
type input "**********"
click at [871, 364] on button "Add to Cart" at bounding box center [877, 368] width 129 height 29
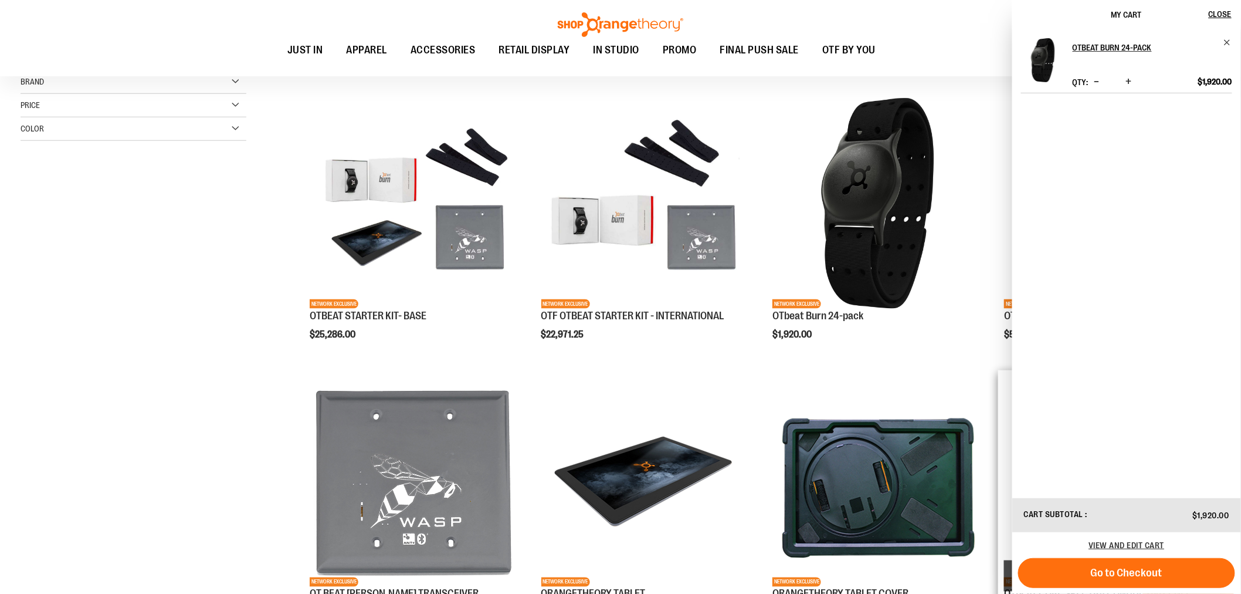
click at [1099, 578] on button "Go to Checkout" at bounding box center [1126, 573] width 217 height 30
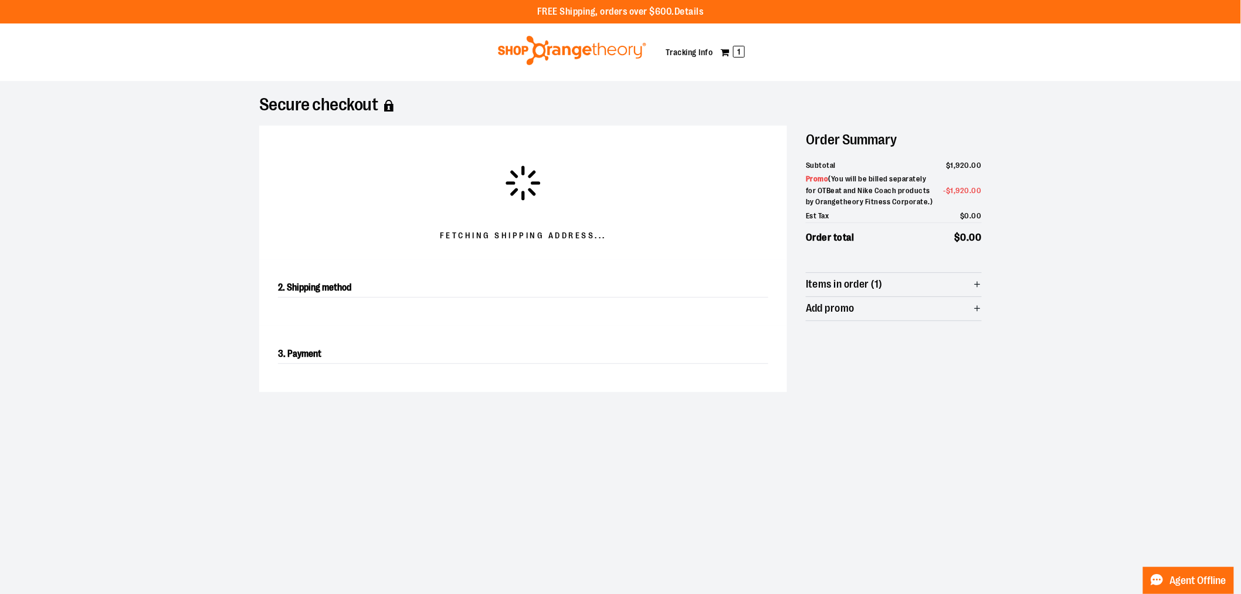
click at [1216, 593] on div at bounding box center [620, 594] width 1241 height 0
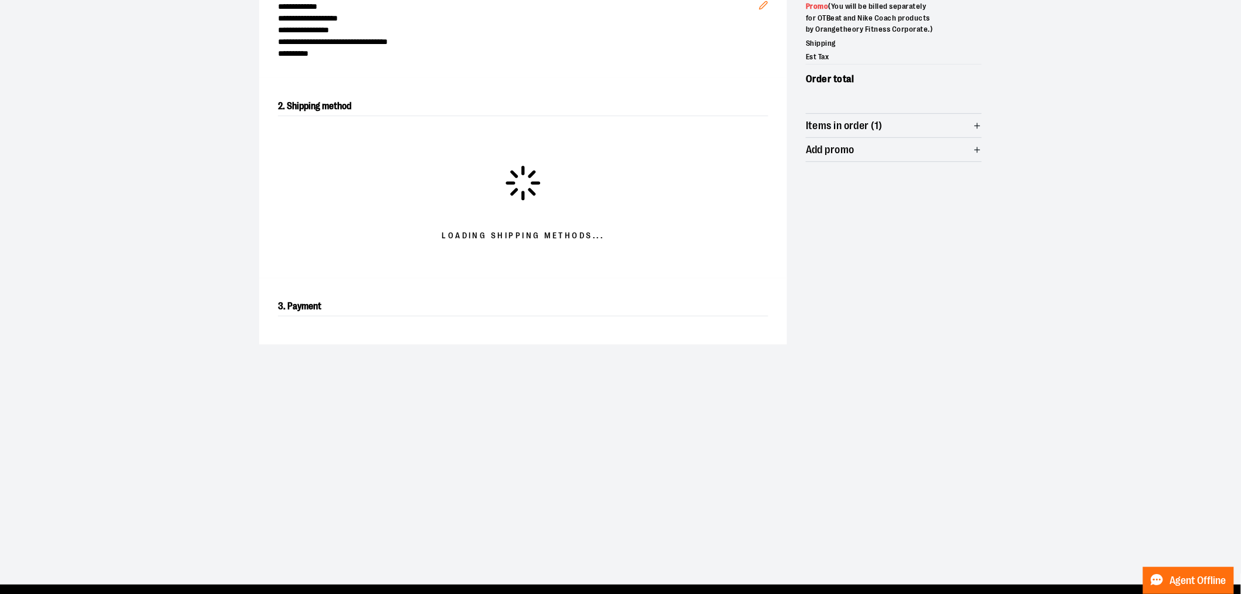
scroll to position [201, 0]
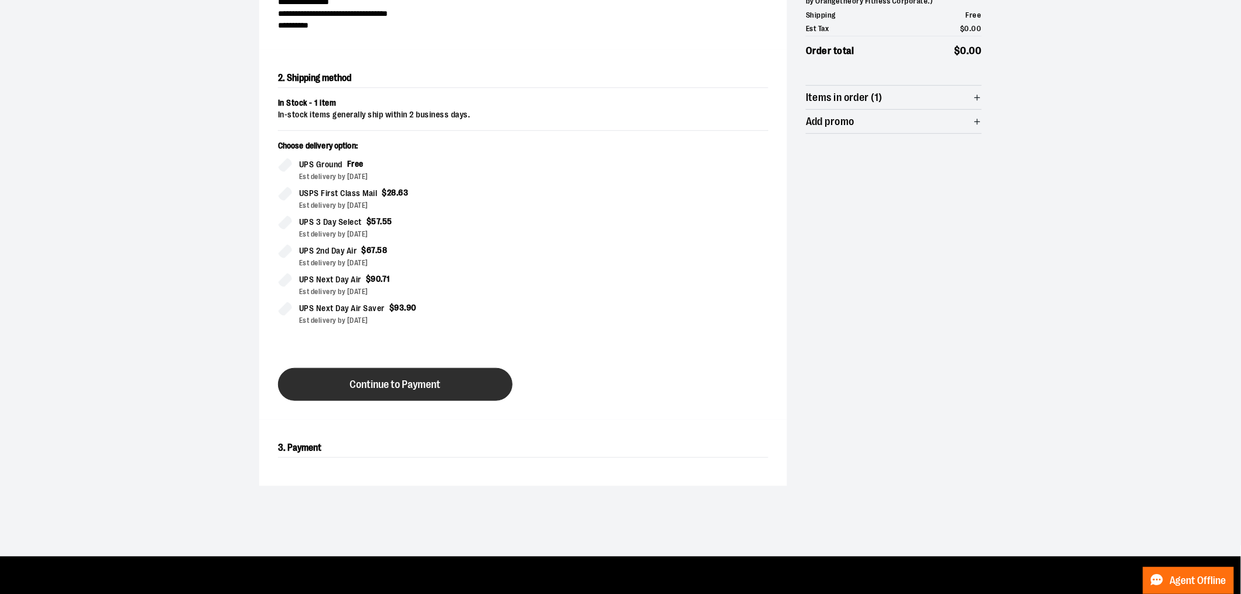
click at [413, 373] on button "Continue to Payment" at bounding box center [395, 384] width 235 height 33
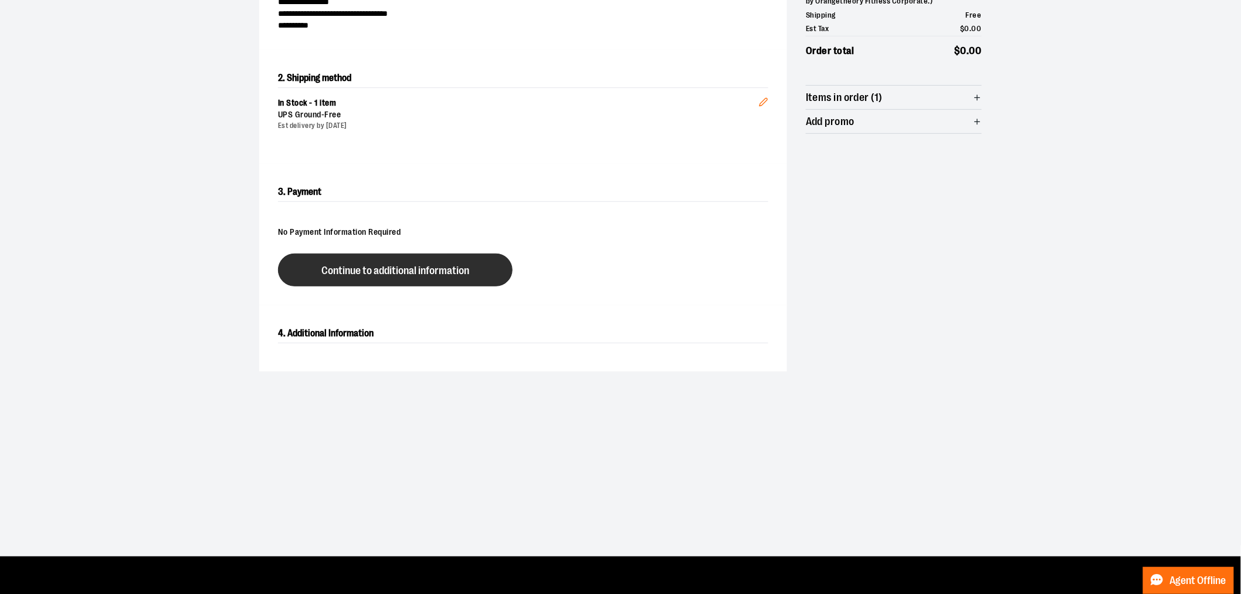
click at [480, 279] on button "Continue to additional information" at bounding box center [395, 269] width 235 height 33
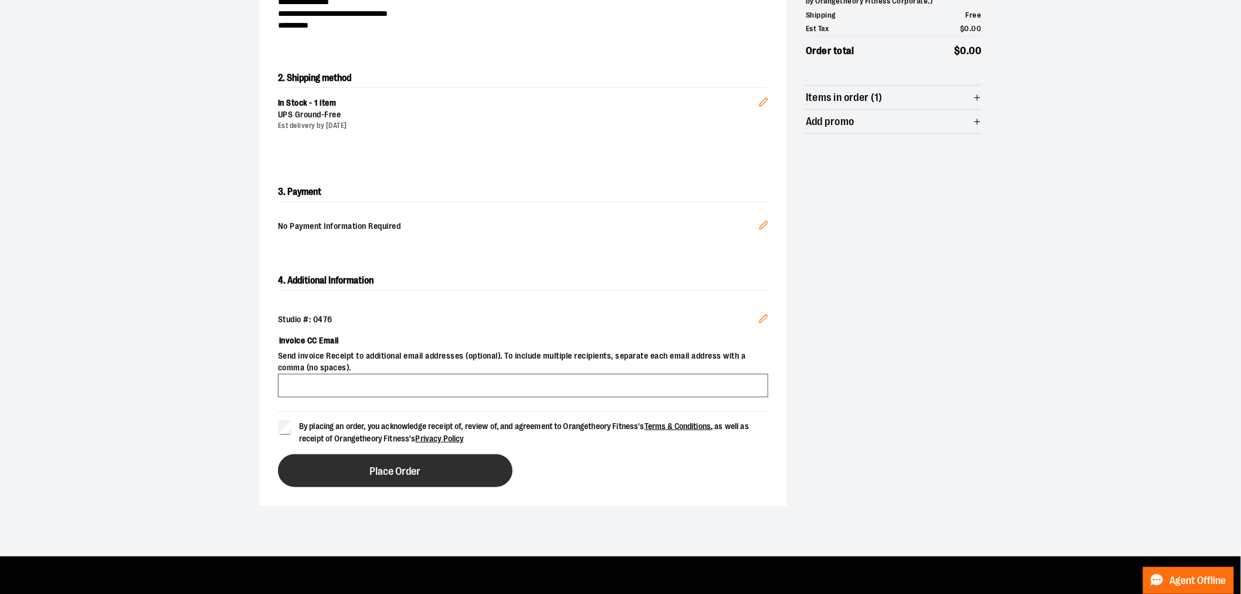
click at [407, 468] on span "Place Order" at bounding box center [395, 471] width 51 height 11
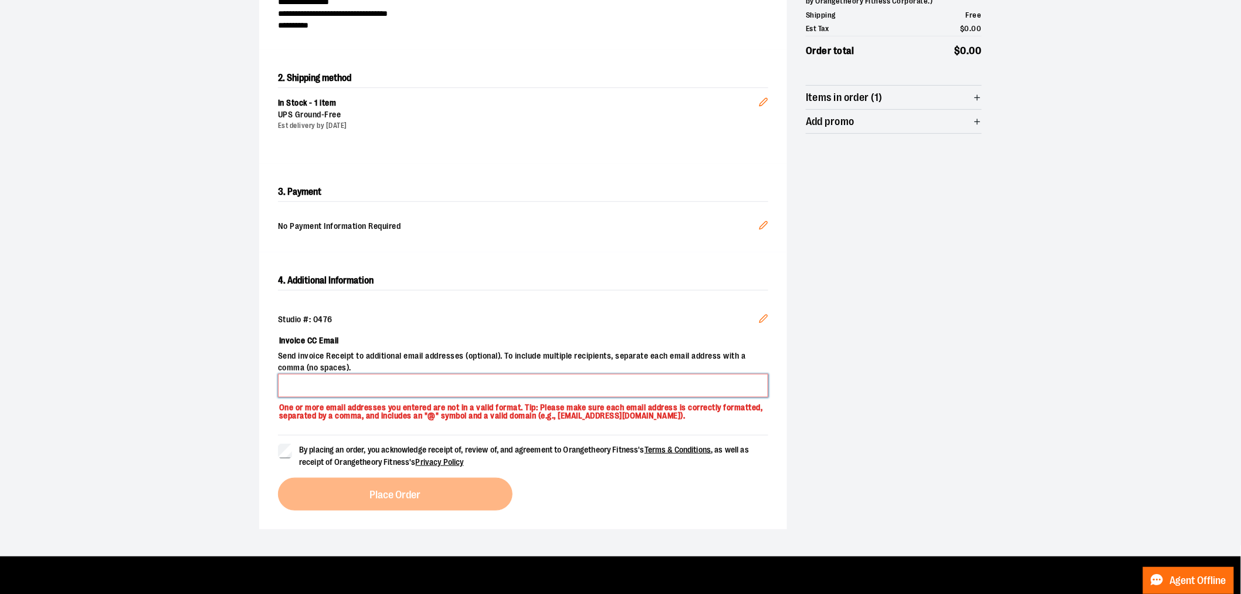
click at [357, 387] on input "Invoice CC Email" at bounding box center [523, 385] width 490 height 23
type input "**********"
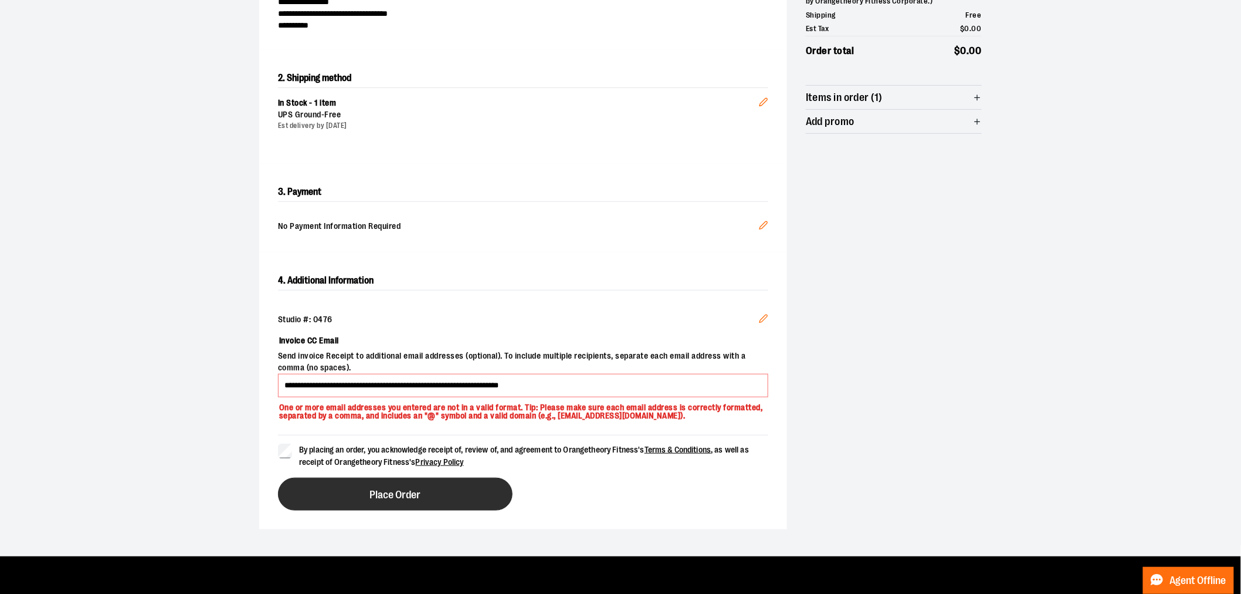
click at [408, 491] on button "Place Order" at bounding box center [395, 493] width 235 height 33
